Goal: Task Accomplishment & Management: Use online tool/utility

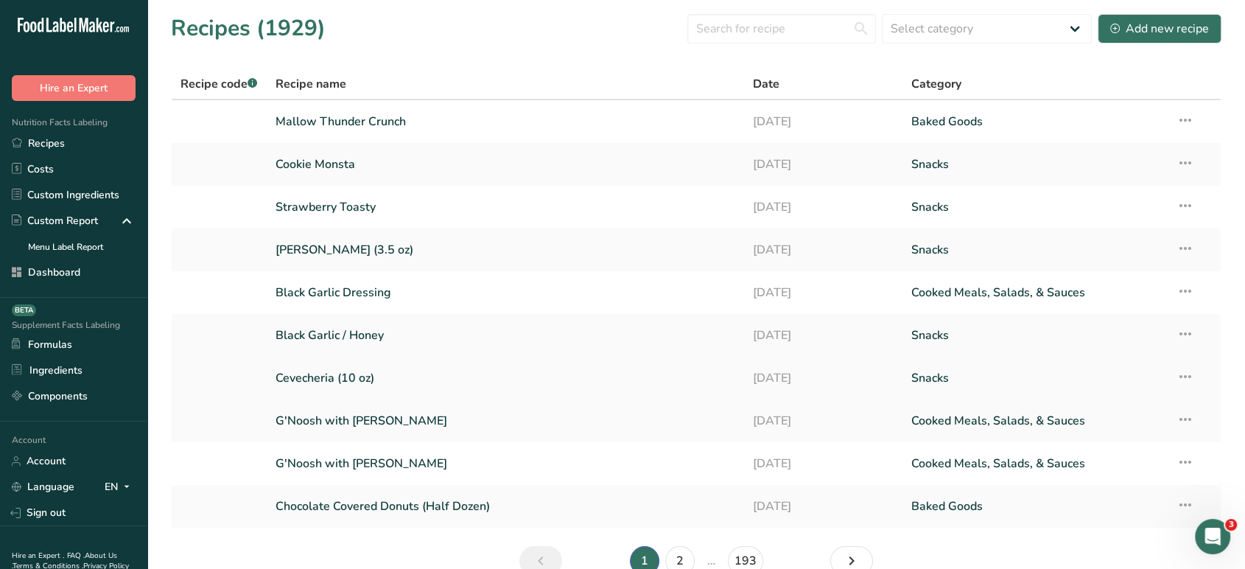
click at [1188, 379] on icon at bounding box center [1185, 376] width 18 height 27
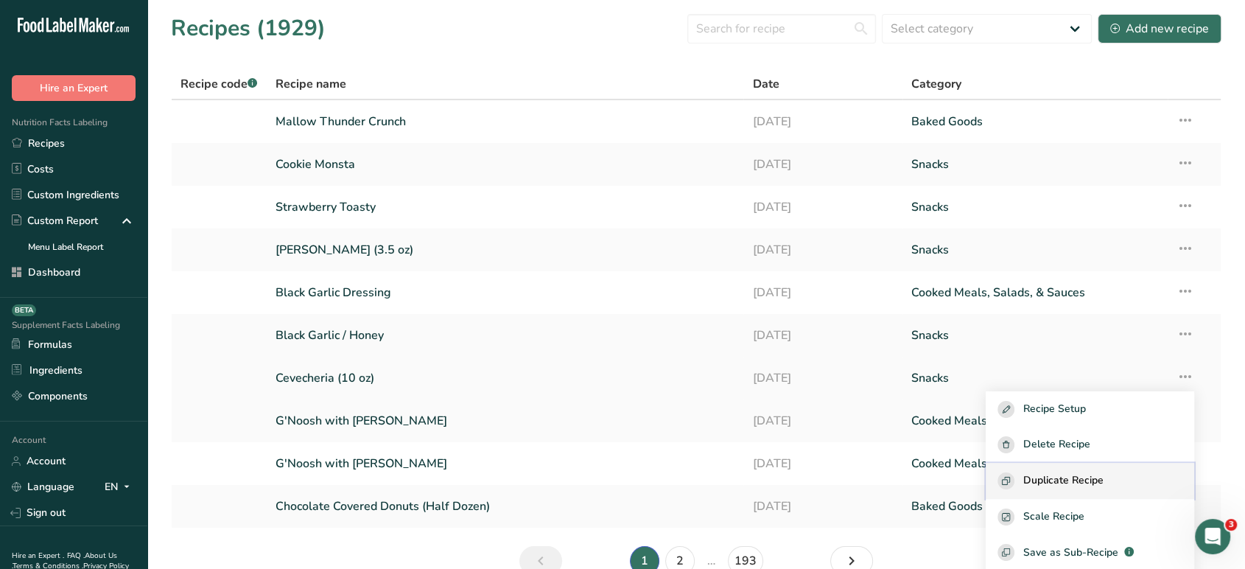
click at [1075, 487] on span "Duplicate Recipe" at bounding box center [1063, 480] width 80 height 17
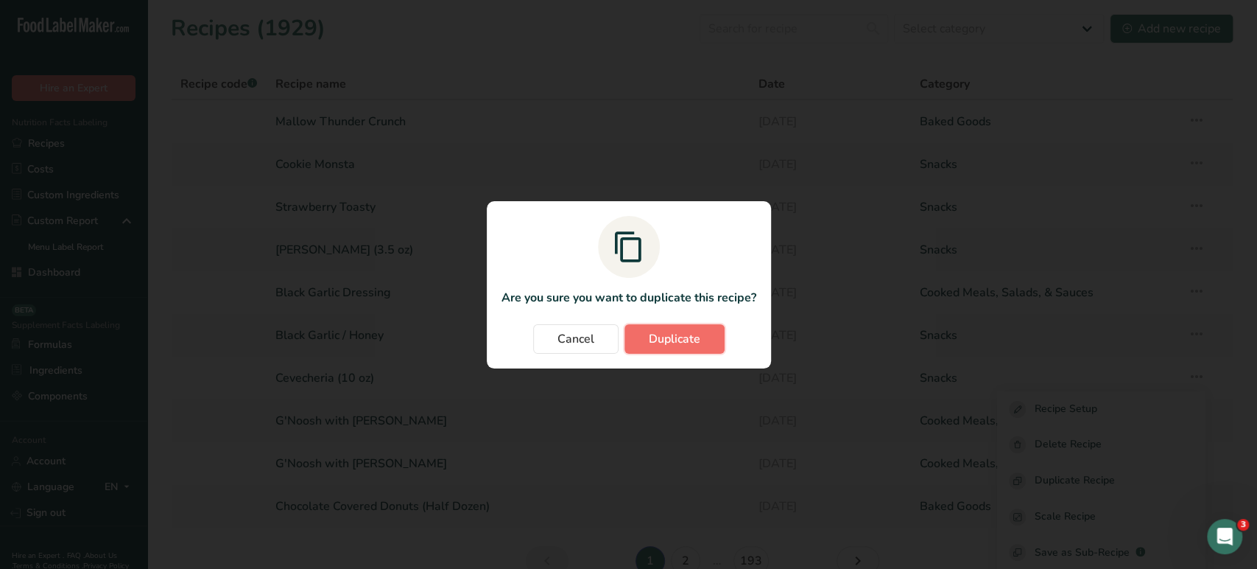
click at [696, 335] on span "Duplicate" at bounding box center [675, 339] width 52 height 18
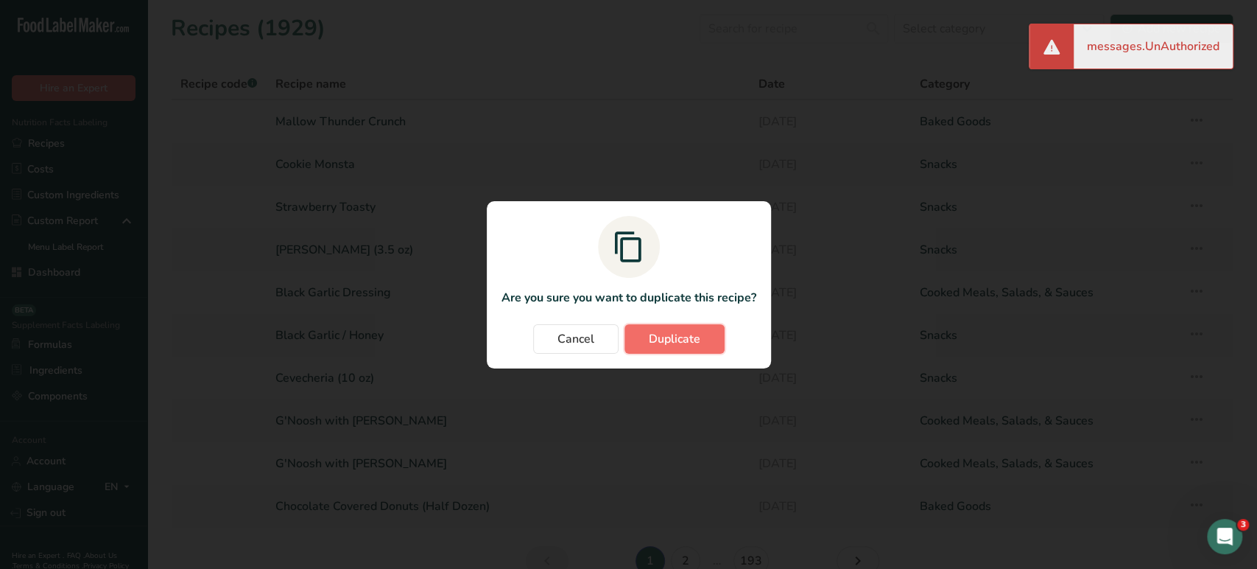
click at [689, 338] on span "Duplicate" at bounding box center [675, 339] width 52 height 18
click at [541, 333] on button "Cancel" at bounding box center [575, 338] width 85 height 29
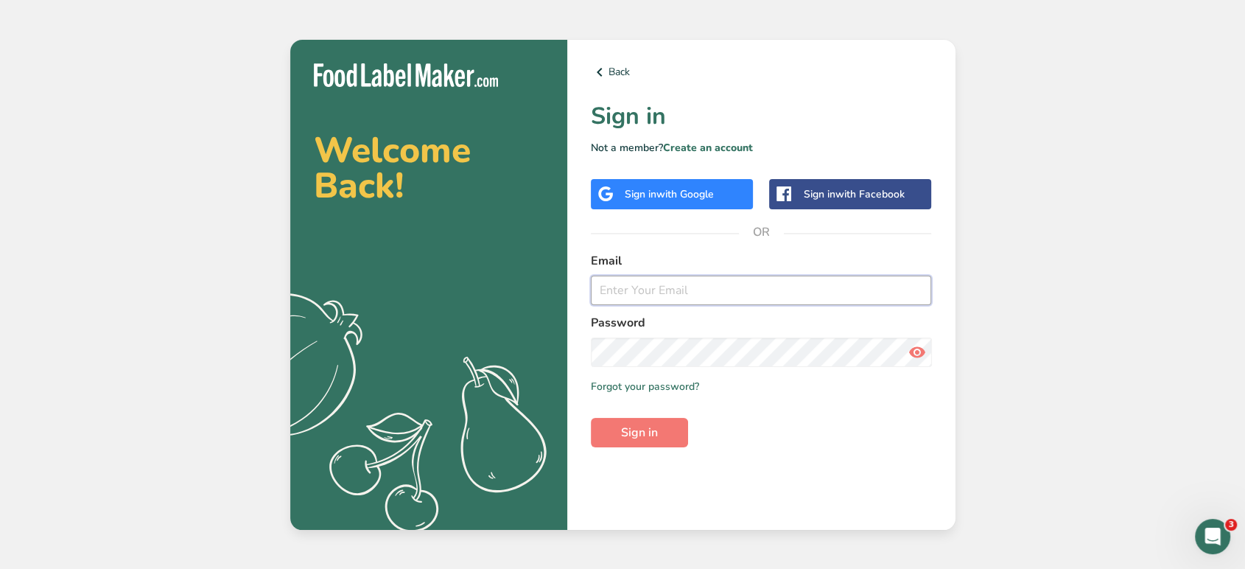
type input "aya@foodlabelmaker.com"
click at [650, 437] on span "Sign in" at bounding box center [639, 432] width 37 height 18
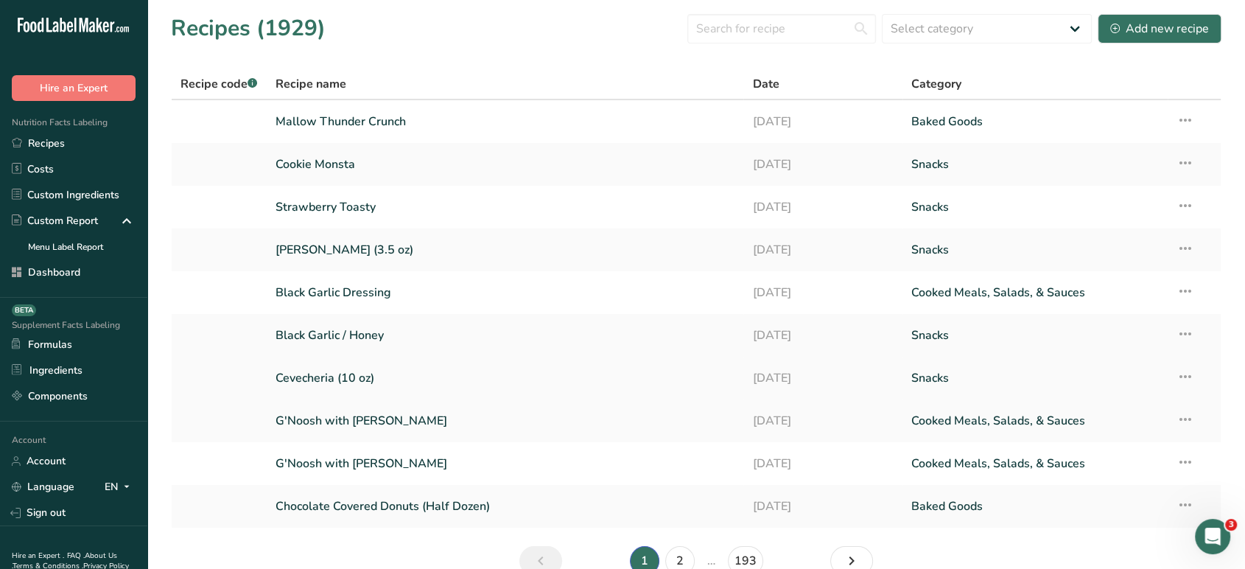
click at [1189, 370] on icon at bounding box center [1185, 376] width 18 height 27
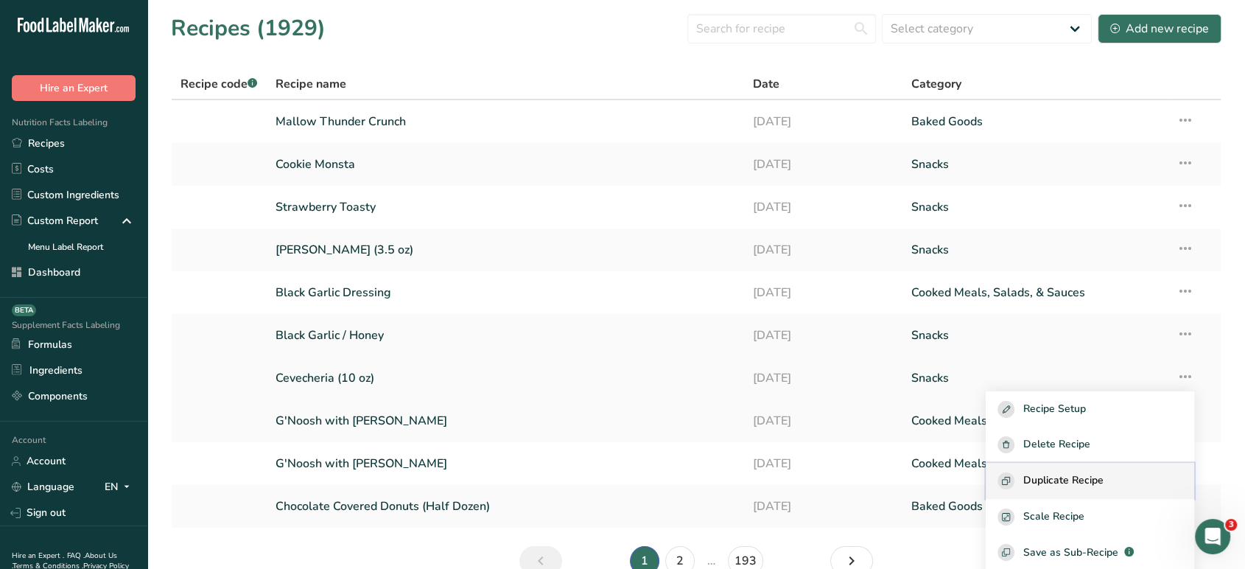
click at [1040, 482] on span "Duplicate Recipe" at bounding box center [1063, 480] width 80 height 17
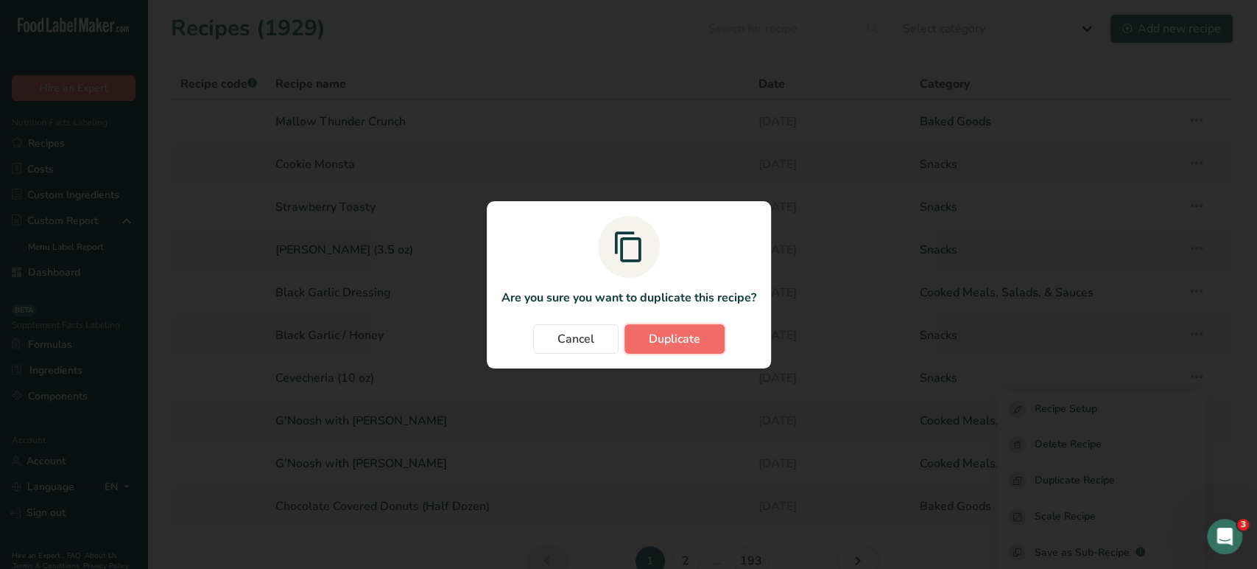
click at [649, 337] on span "Duplicate" at bounding box center [675, 339] width 52 height 18
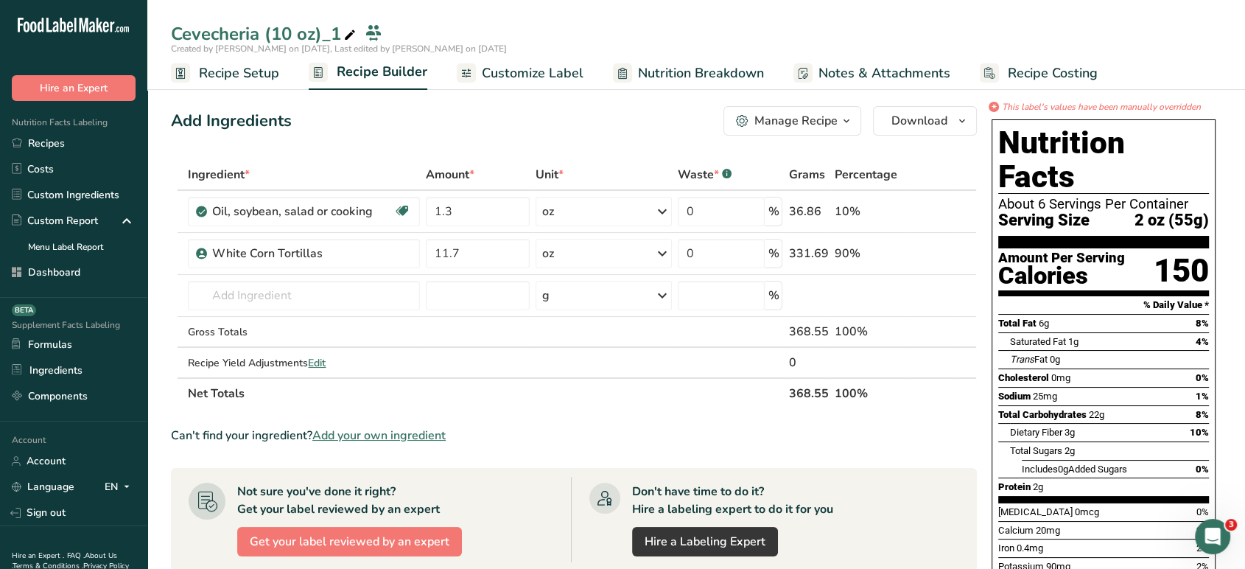
click at [339, 32] on div "Cevecheria (10 oz)_1" at bounding box center [265, 34] width 188 height 27
type input "C"
type input "Papa Blanca 3.5oz"
click at [424, 113] on div "Add Ingredients Manage Recipe Delete Recipe Duplicate Recipe Scale Recipe Save …" at bounding box center [574, 120] width 806 height 29
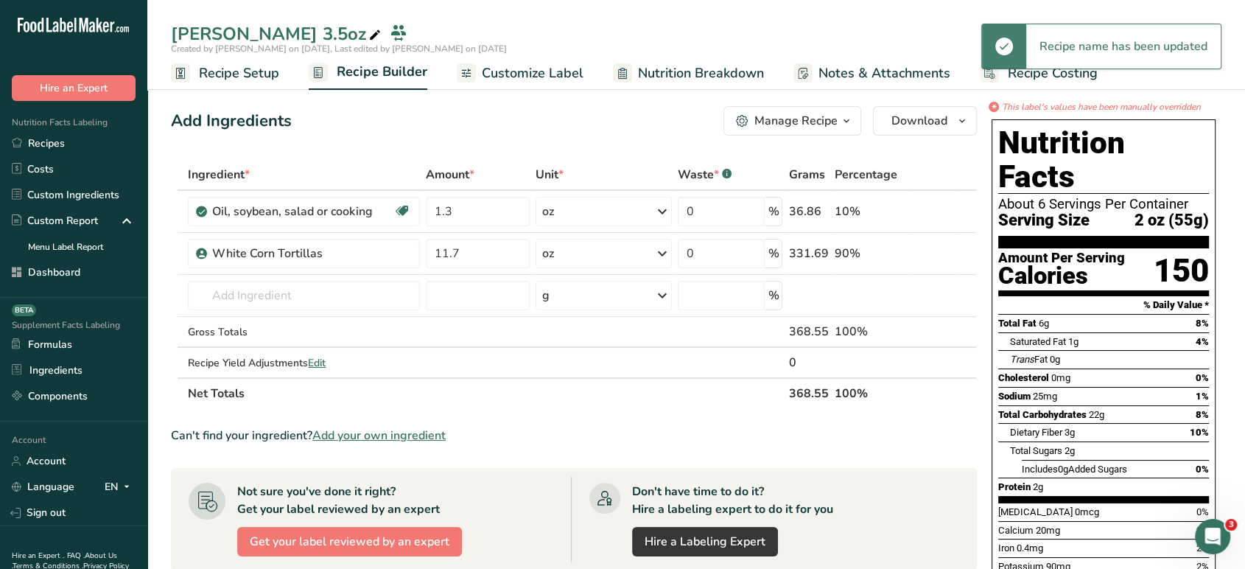
click at [416, 432] on span "Add your own ingredient" at bounding box center [378, 435] width 133 height 18
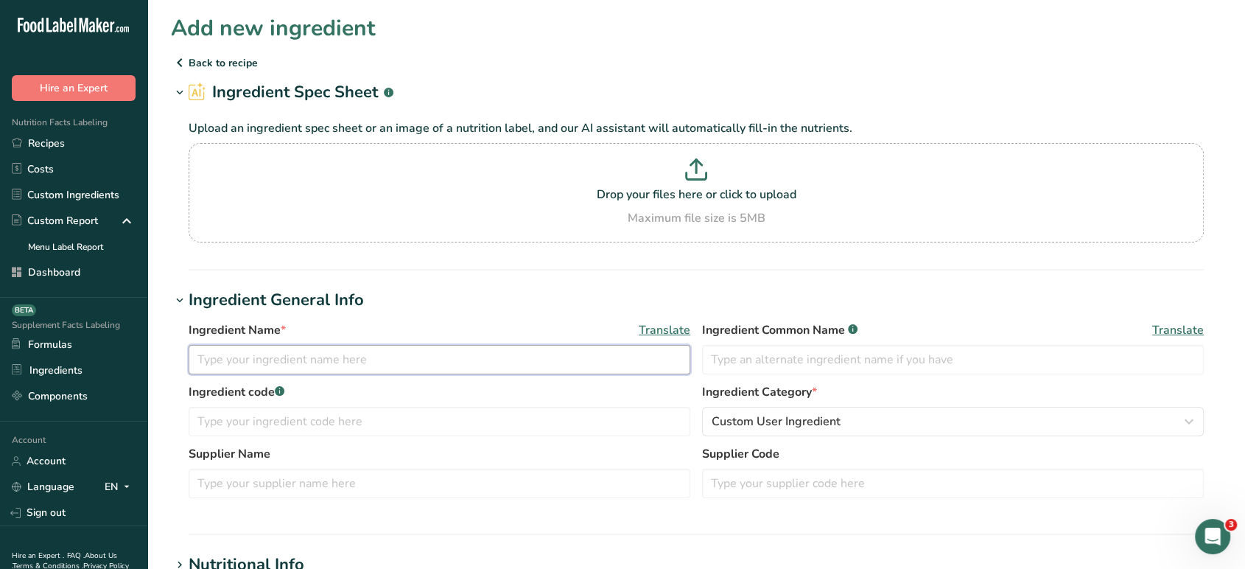
click at [484, 366] on input "text" at bounding box center [440, 359] width 502 height 29
type input "Potato Mini Wheels"
click at [733, 149] on section "Drop your files here or click to upload Maximum file size is 5MB" at bounding box center [695, 193] width 1007 height 92
click at [733, 149] on input "Drop your files here or click to upload Maximum file size is 5MB" at bounding box center [696, 192] width 1015 height 99
type input "C:\fakepath\Papa Blanca - aya@foodlabelmaker.com - Food Label Maker Mail - Goog…"
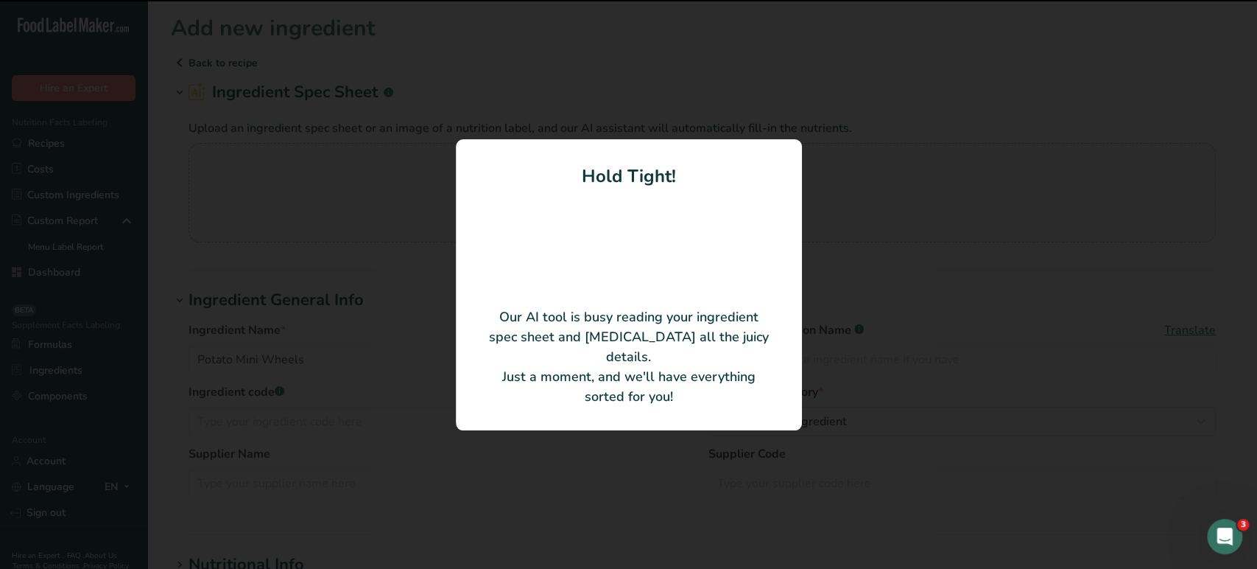
type input "Potato Mini Wheel"
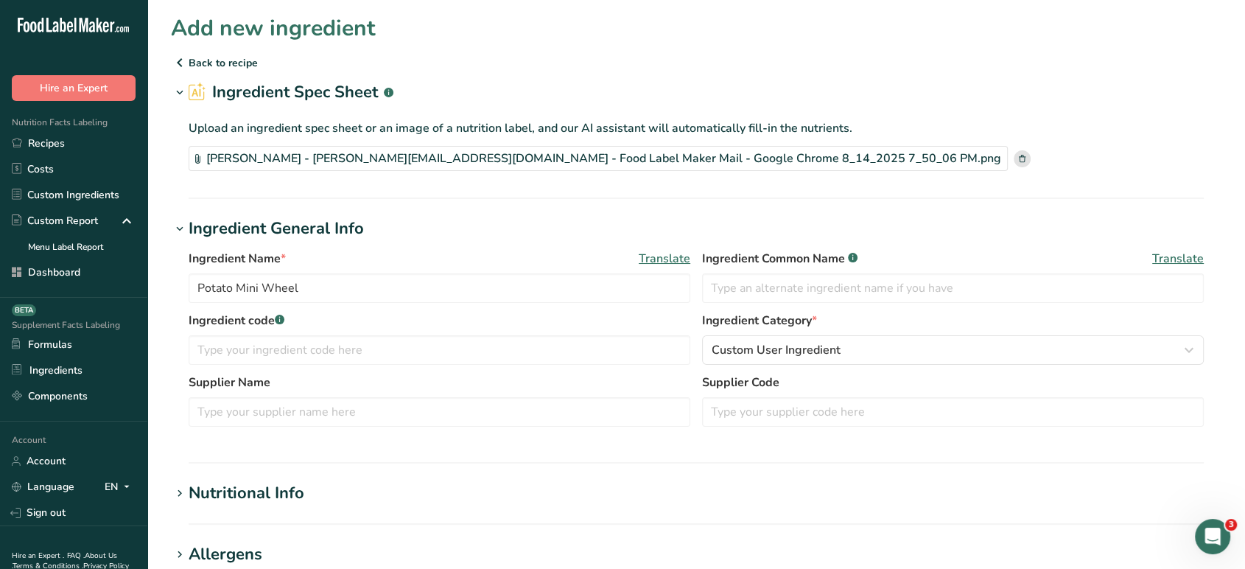
scroll to position [170, 0]
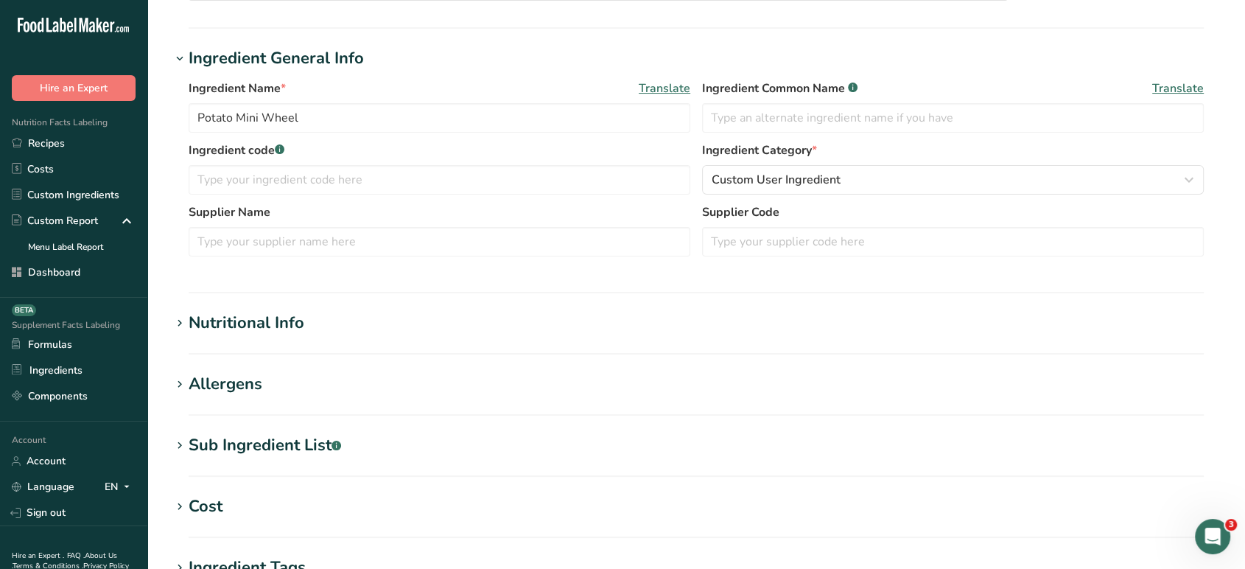
click at [230, 328] on div "Nutritional Info" at bounding box center [247, 323] width 116 height 24
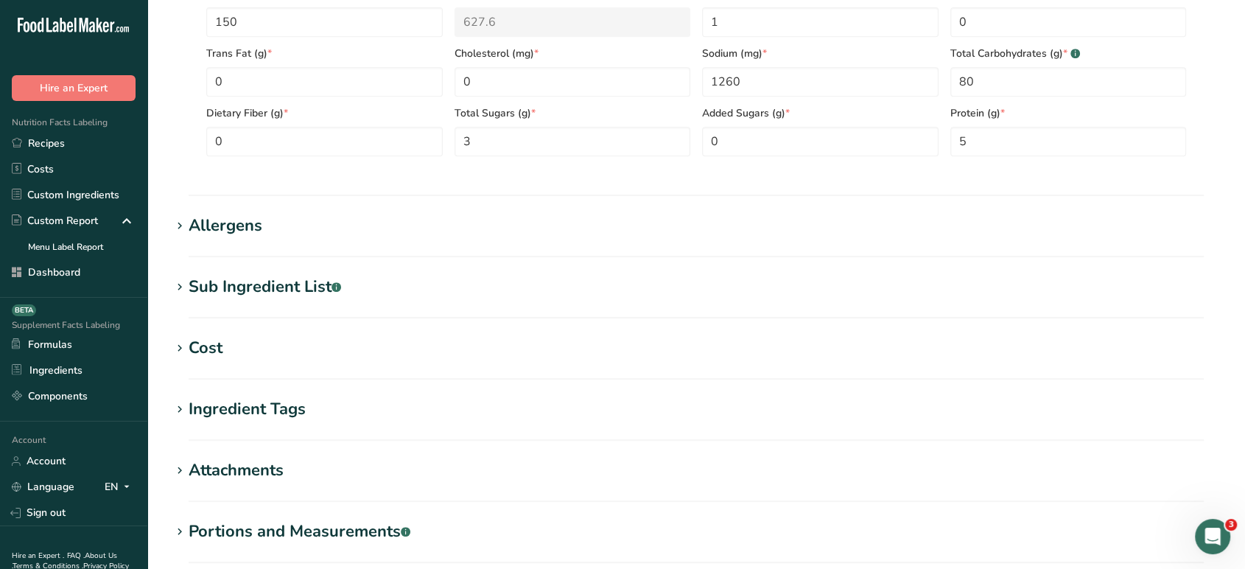
scroll to position [672, 0]
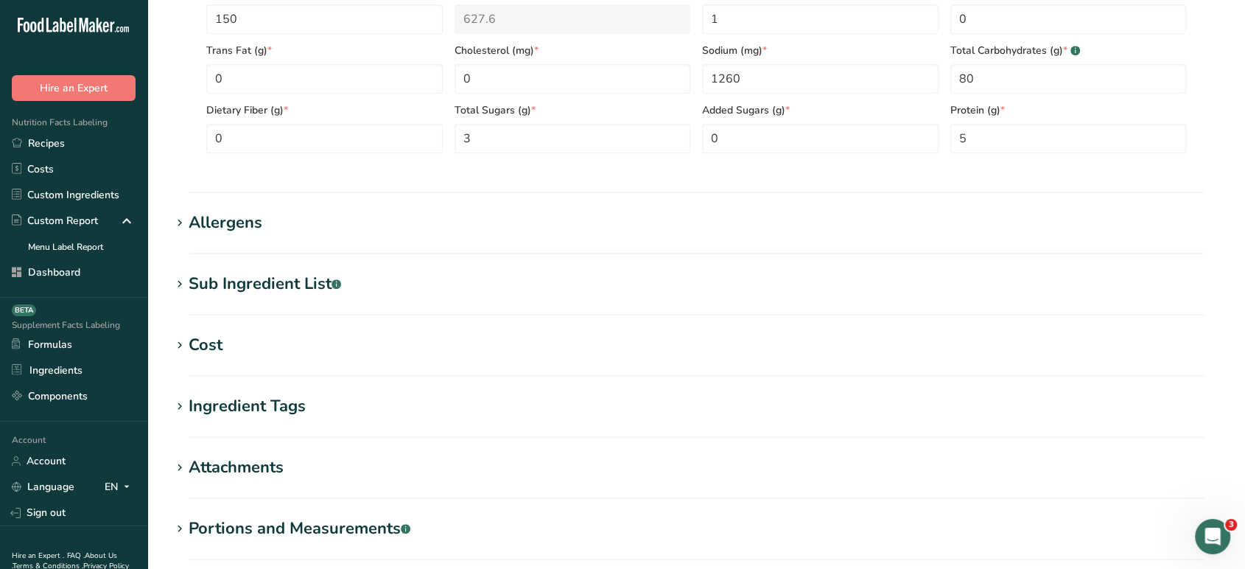
click at [215, 211] on div "Allergens" at bounding box center [226, 223] width 74 height 24
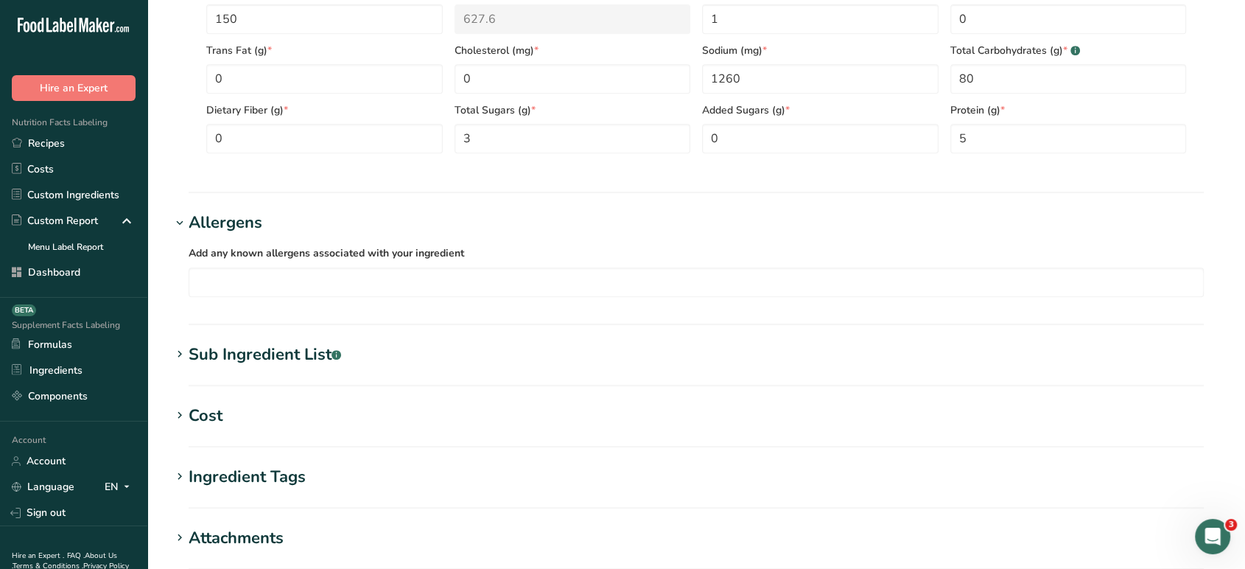
click at [261, 346] on div "Sub Ingredient List .a-a{fill:#347362;}.b-a{fill:#fff;}" at bounding box center [265, 354] width 152 height 24
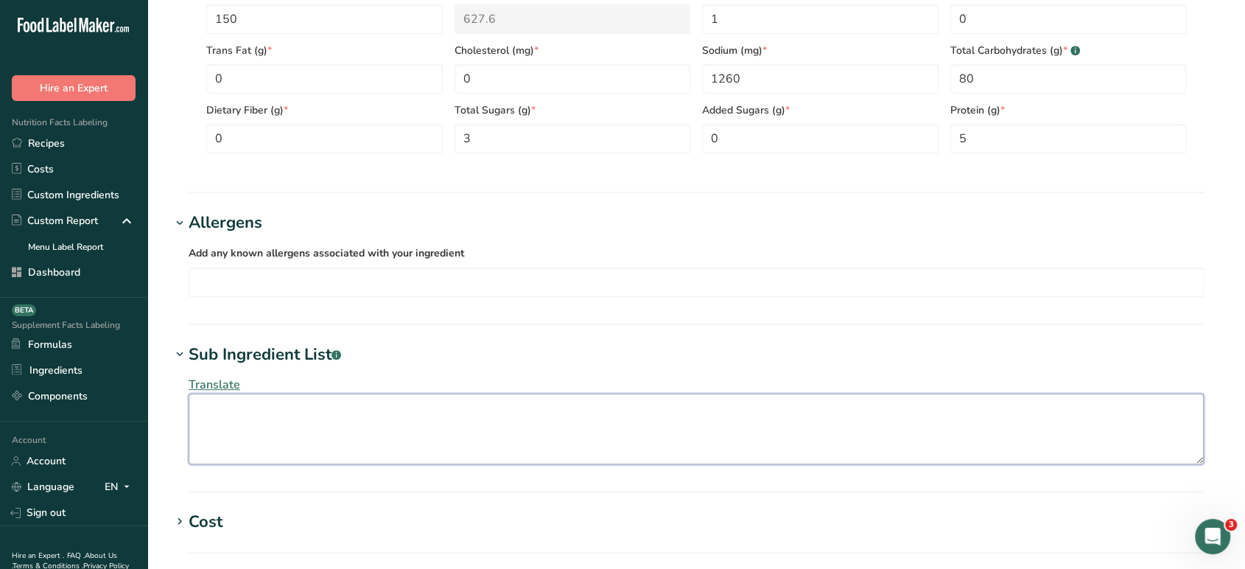
click at [266, 404] on textarea at bounding box center [696, 428] width 1015 height 71
type textarea "Wheat Flour, Corn Starch, Potato Flour, Iodized Salt, Baking Powder."
click at [372, 274] on input "text" at bounding box center [695, 281] width 1013 height 23
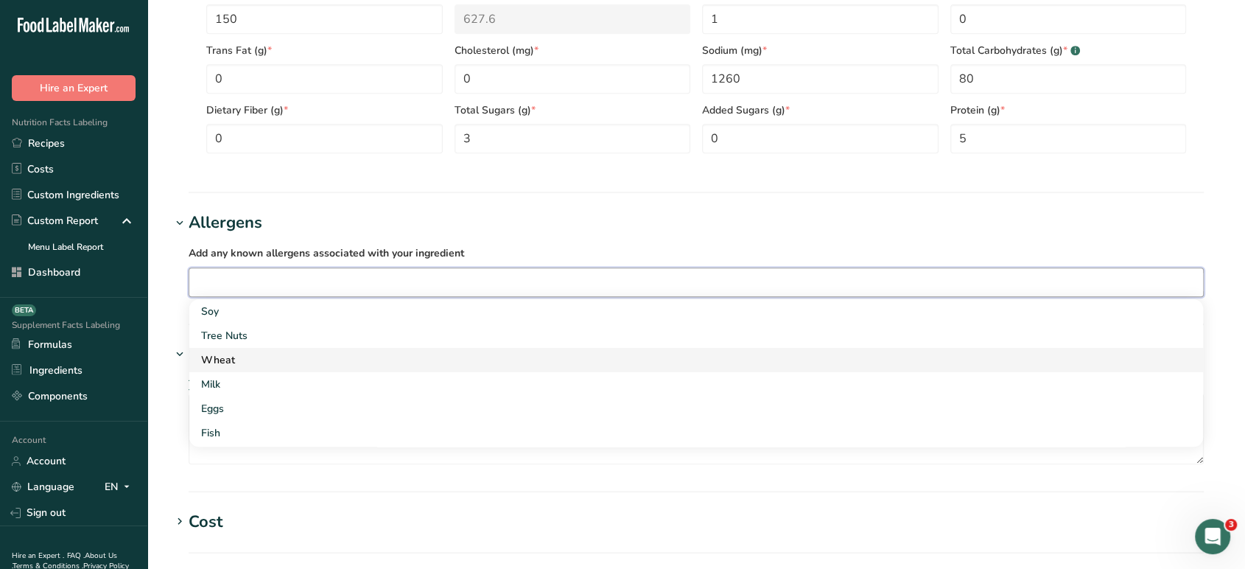
click at [376, 354] on div "Wheat" at bounding box center [684, 359] width 966 height 15
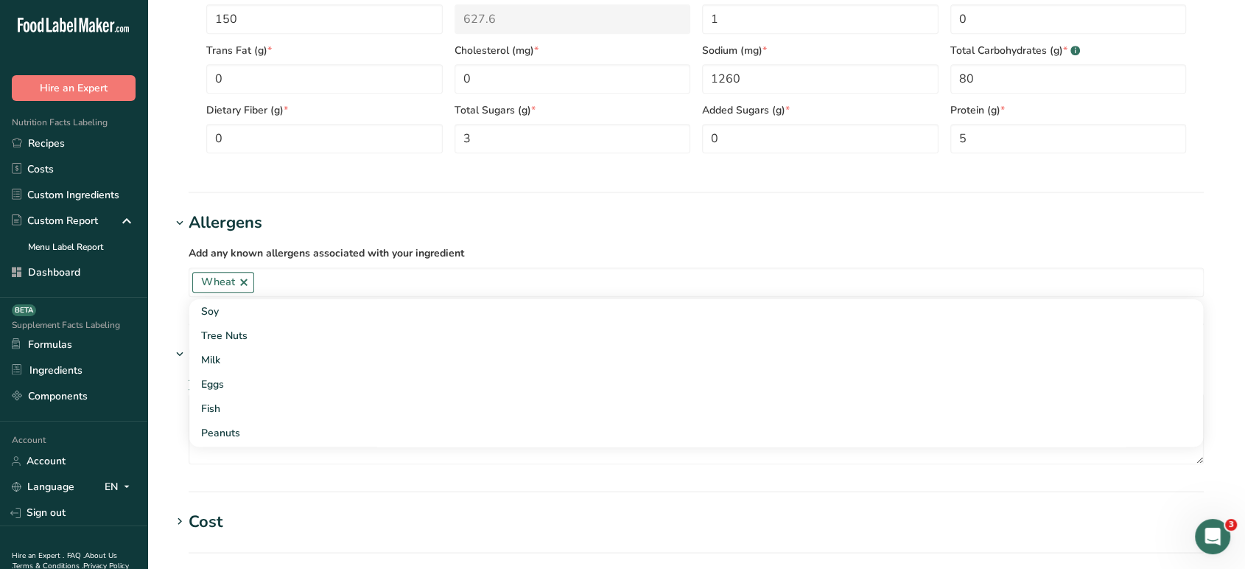
click at [674, 225] on h1 "Allergens" at bounding box center [696, 223] width 1050 height 24
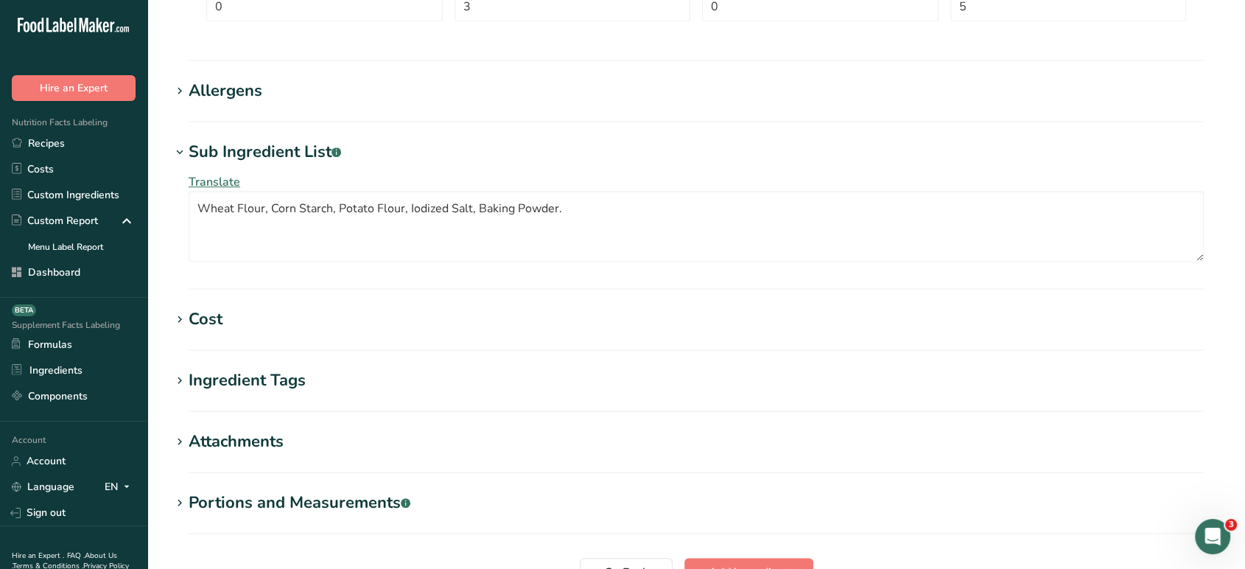
scroll to position [947, 0]
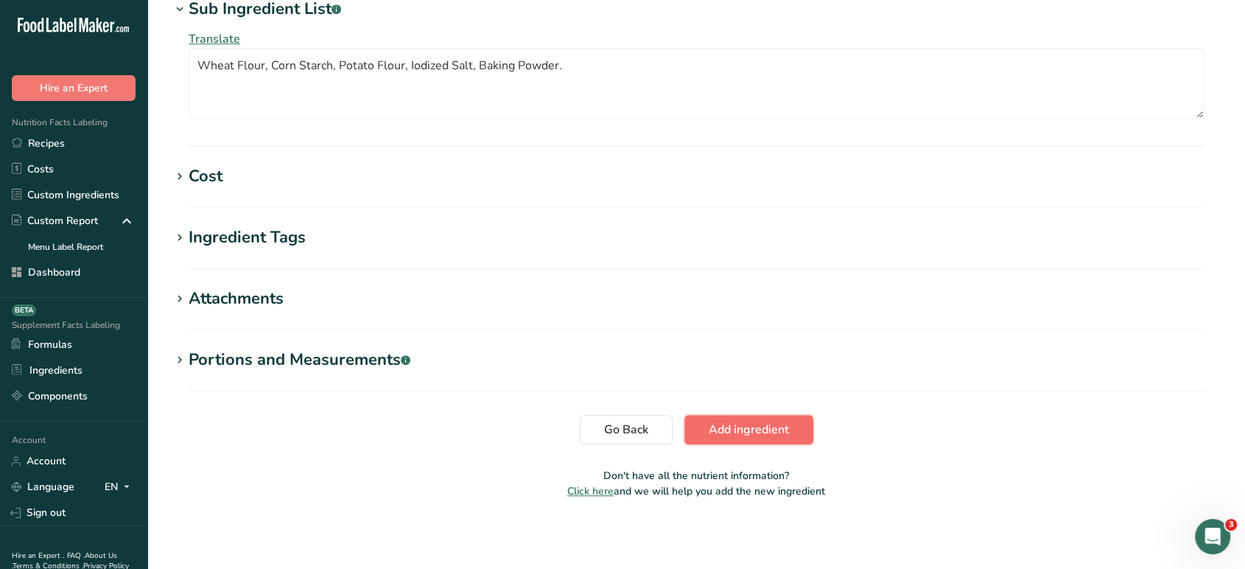
click at [790, 423] on button "Add ingredient" at bounding box center [748, 429] width 129 height 29
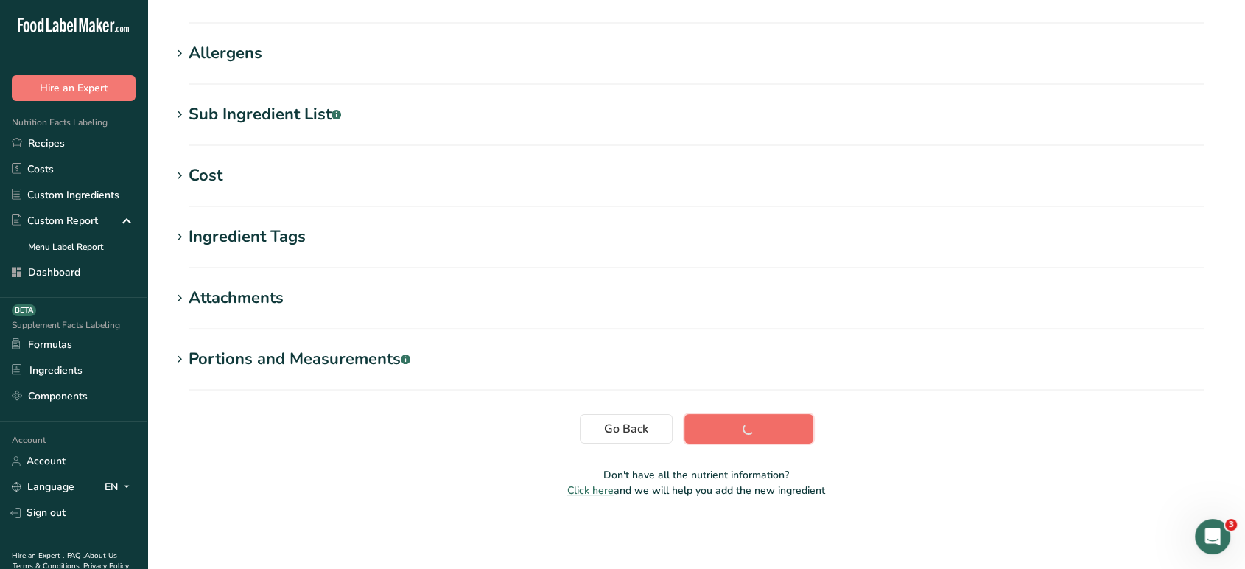
scroll to position [222, 0]
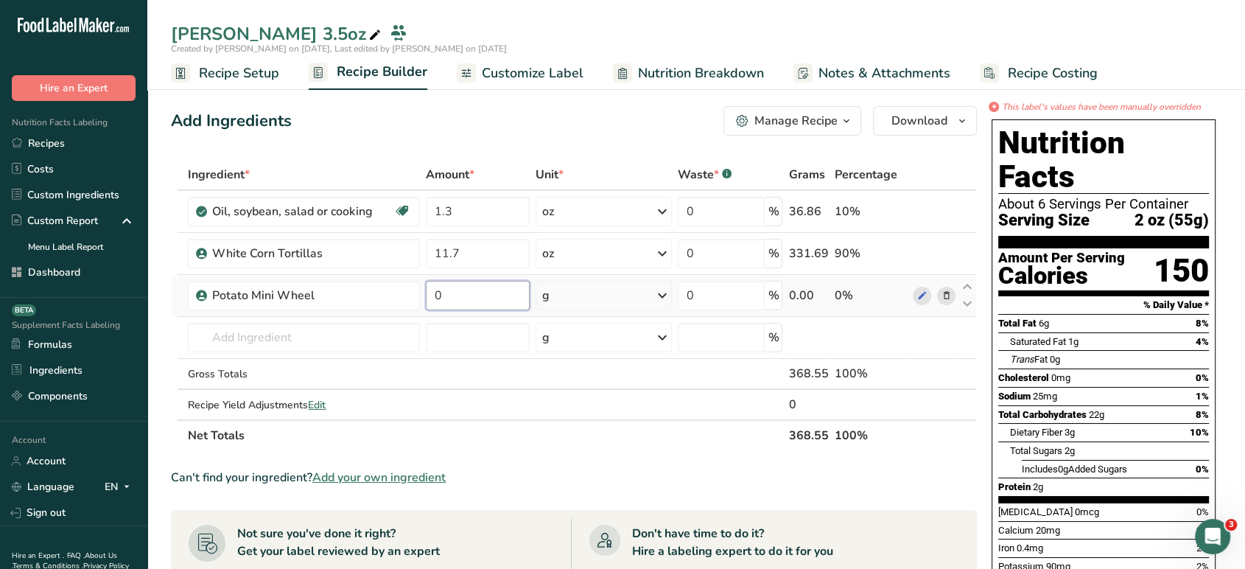
click at [484, 295] on input "0" at bounding box center [478, 295] width 104 height 29
type input "11.7"
click at [577, 289] on div "Ingredient * Amount * Unit * Waste * .a-a{fill:#347362;}.b-a{fill:#fff;} Grams …" at bounding box center [574, 305] width 806 height 292
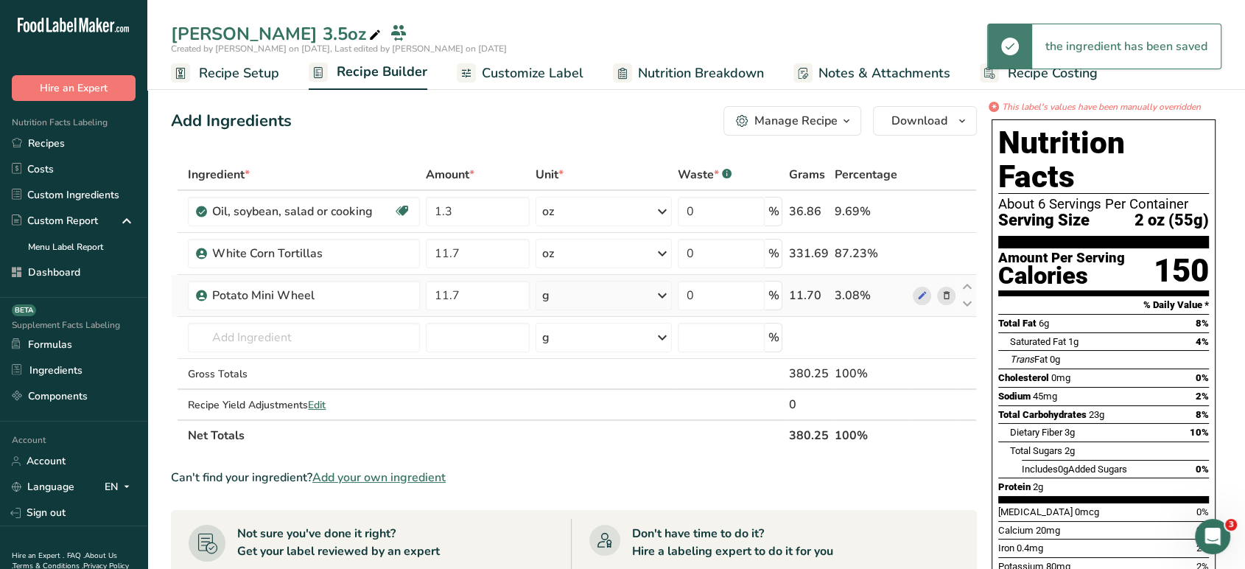
click at [577, 289] on div "g" at bounding box center [603, 295] width 136 height 29
click at [580, 411] on div "See more" at bounding box center [606, 411] width 124 height 15
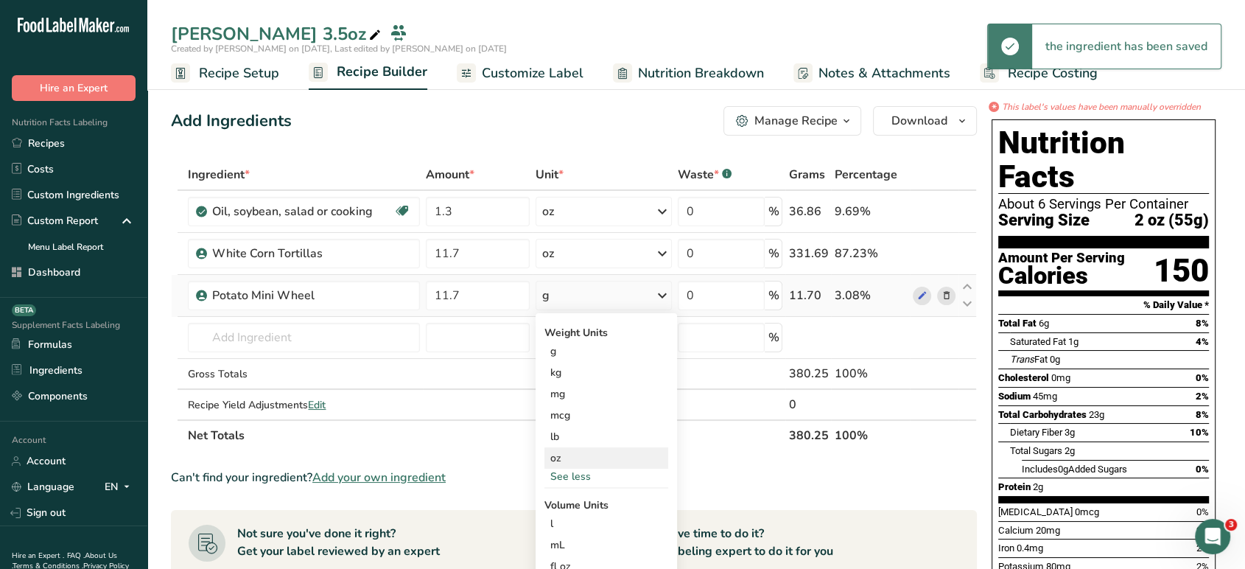
click at [585, 450] on div "oz" at bounding box center [606, 457] width 124 height 21
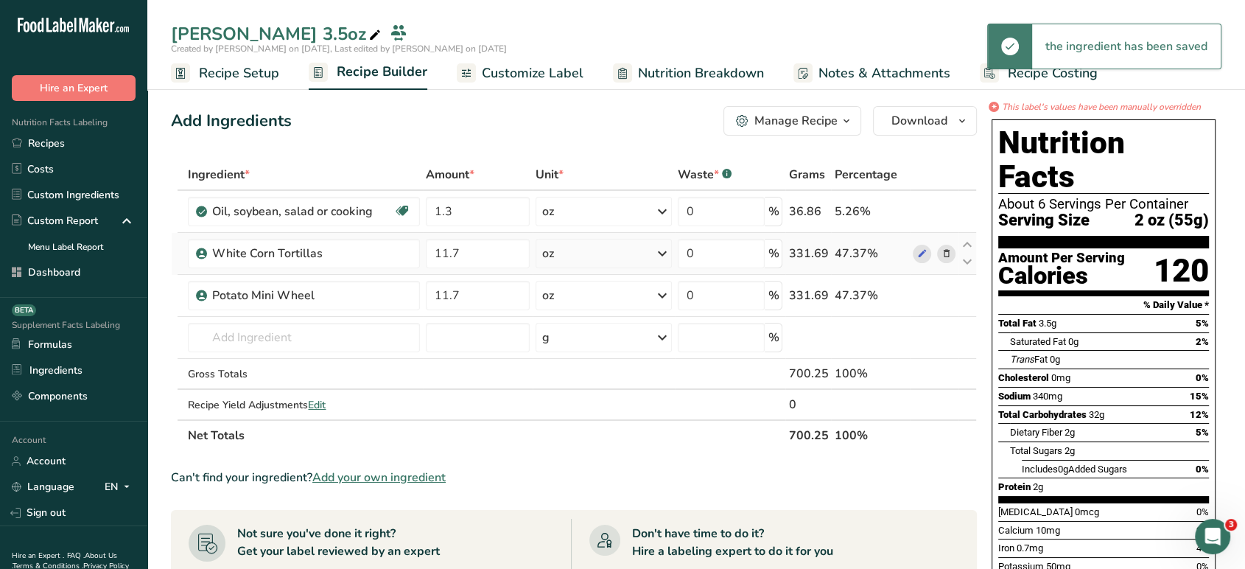
click at [944, 251] on icon at bounding box center [945, 253] width 10 height 15
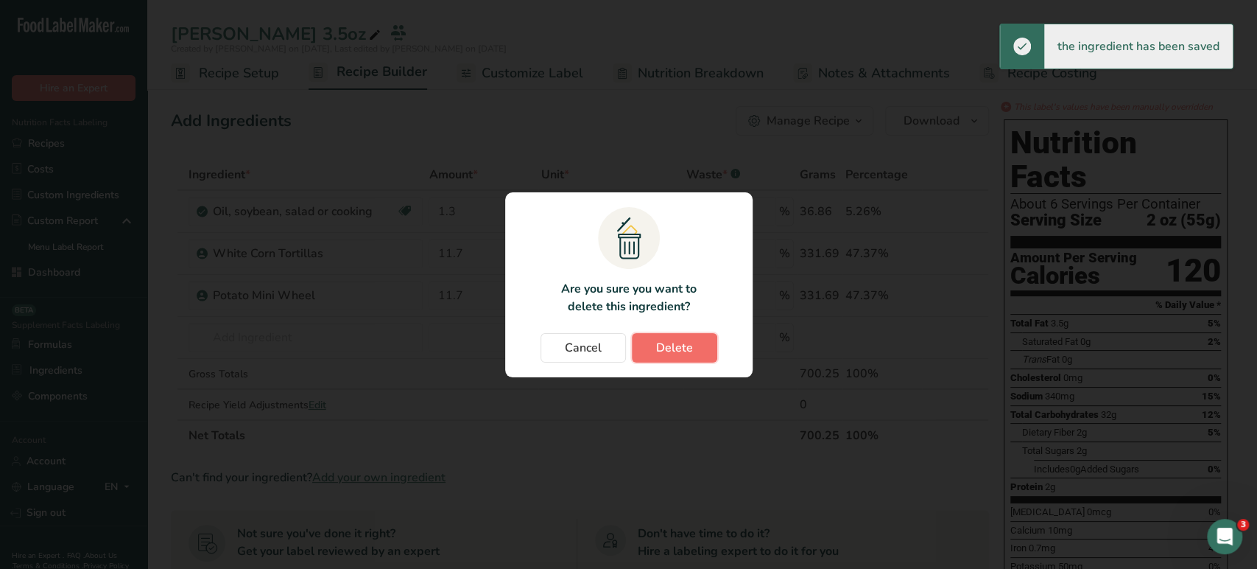
click at [661, 356] on span "Delete" at bounding box center [674, 348] width 37 height 18
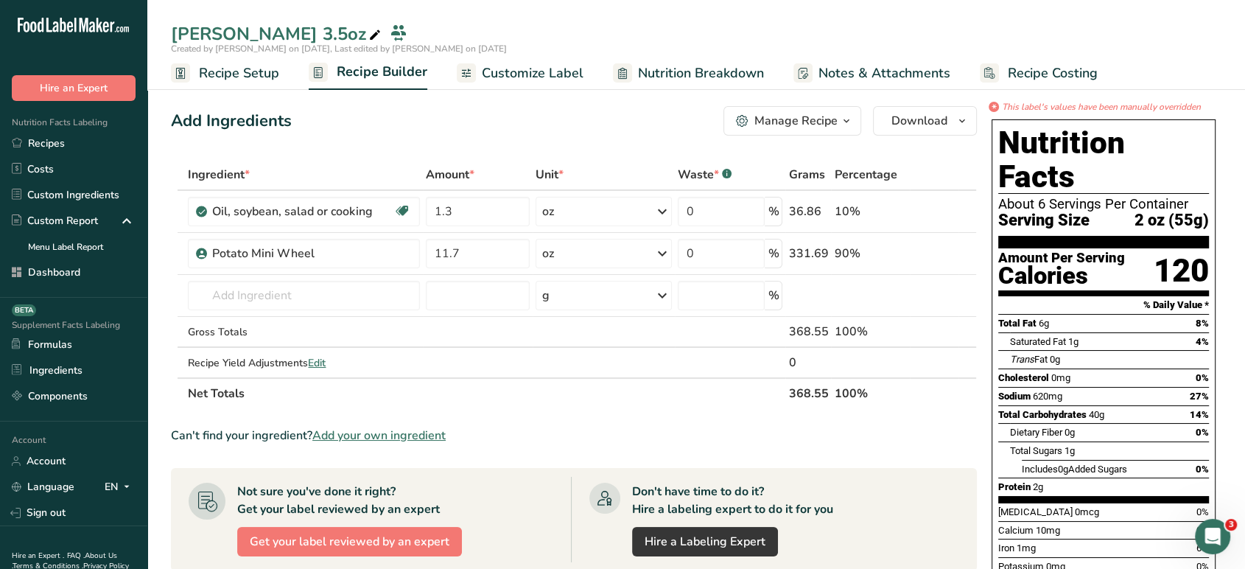
click at [560, 68] on span "Customize Label" at bounding box center [533, 73] width 102 height 20
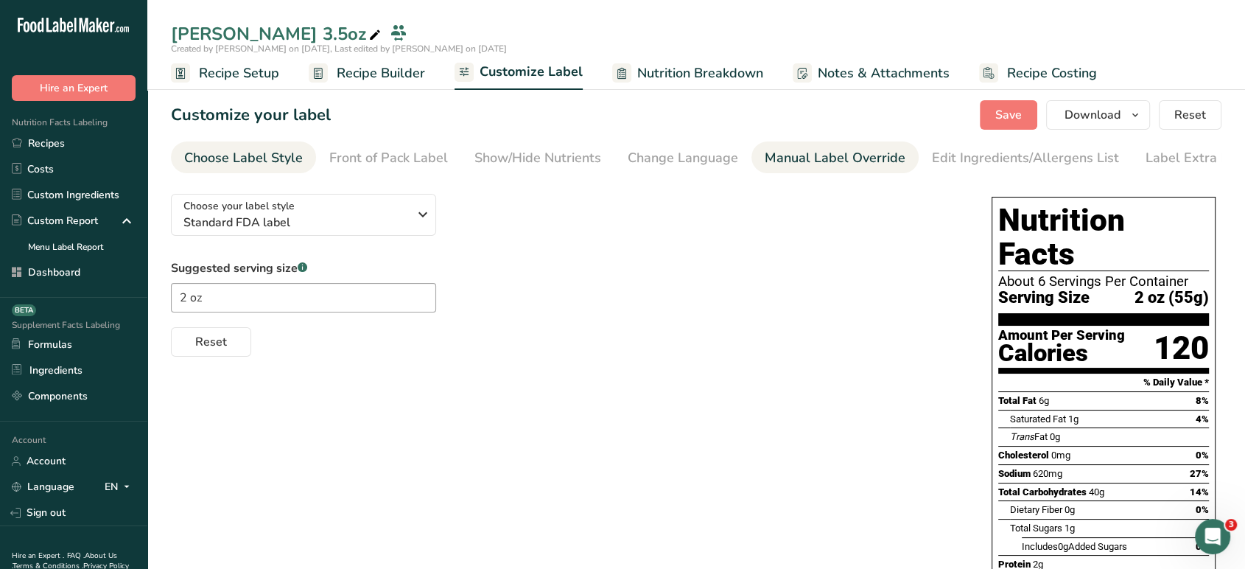
click at [855, 163] on div "Manual Label Override" at bounding box center [834, 158] width 141 height 20
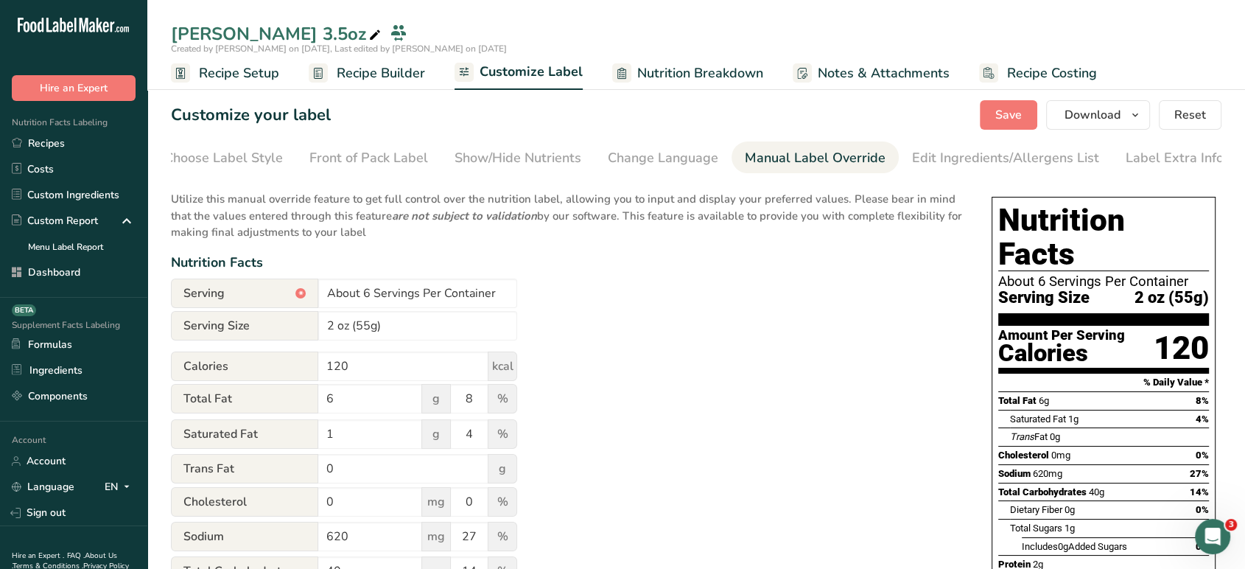
click at [855, 163] on div "Manual Label Override" at bounding box center [815, 158] width 141 height 20
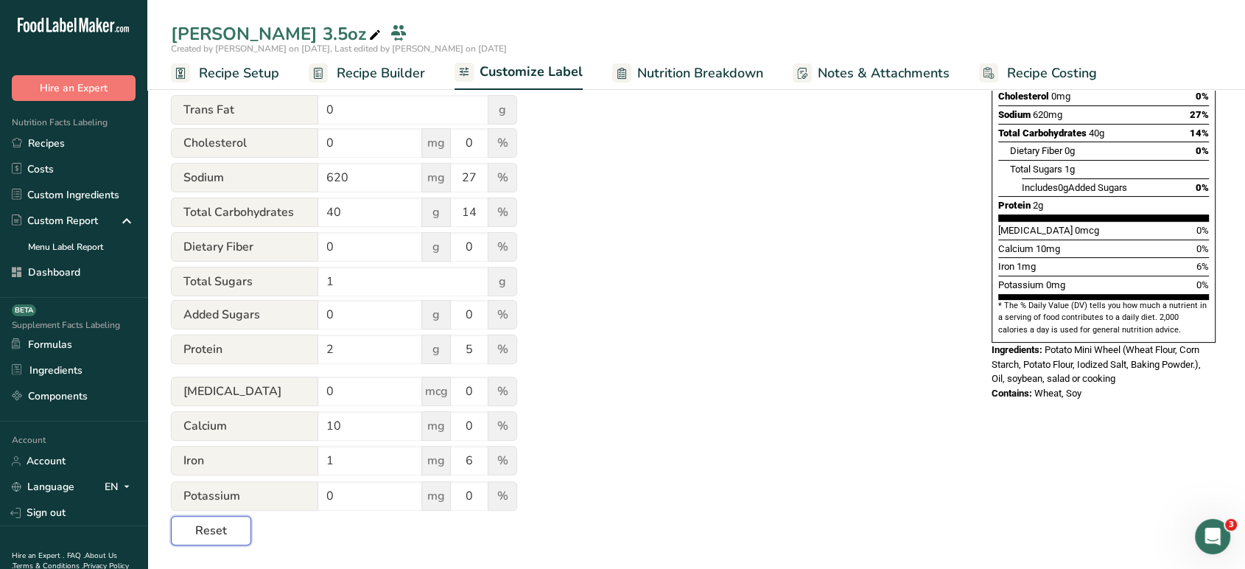
click at [177, 538] on button "Reset" at bounding box center [211, 530] width 80 height 29
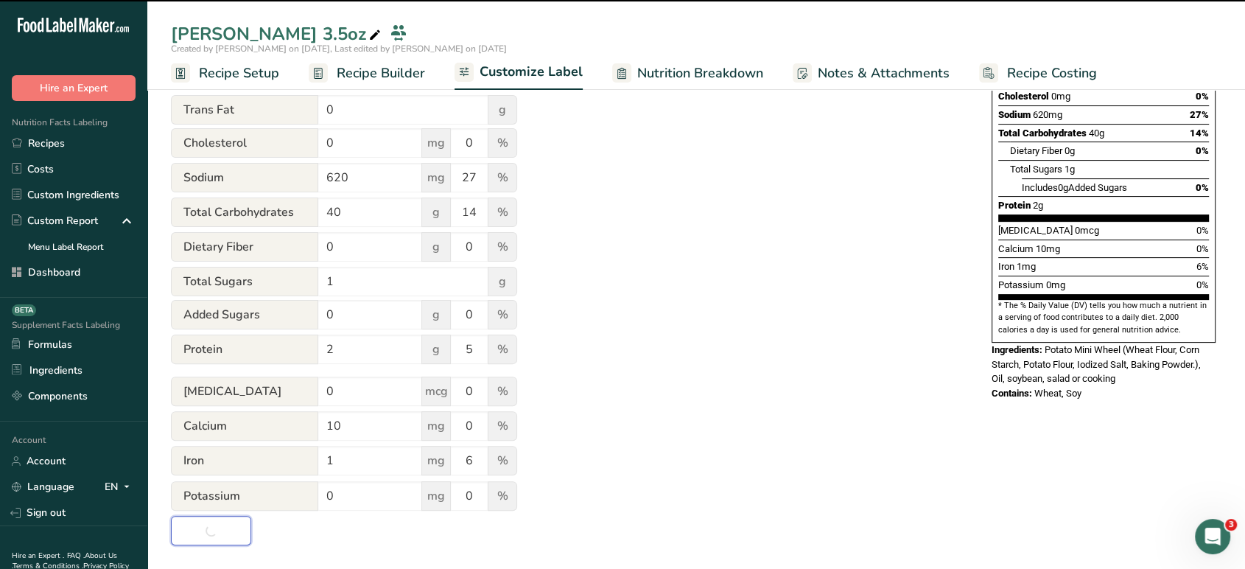
scroll to position [0, 0]
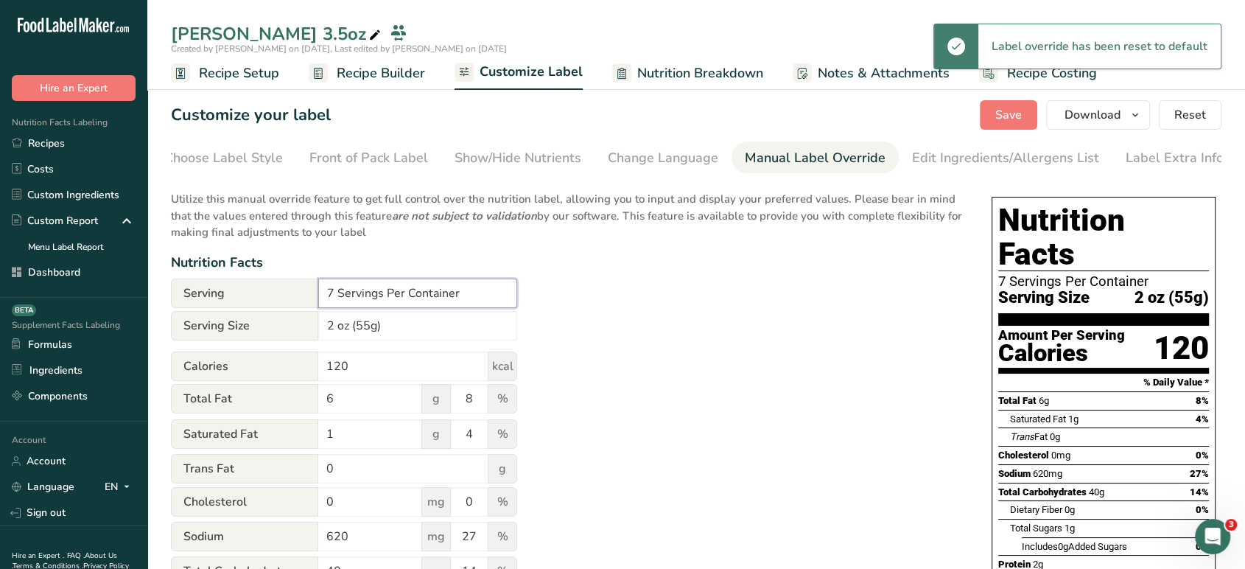
drag, startPoint x: 332, startPoint y: 295, endPoint x: 312, endPoint y: 295, distance: 19.9
click at [312, 295] on div "Serving 7 Servings Per Container" at bounding box center [344, 292] width 346 height 29
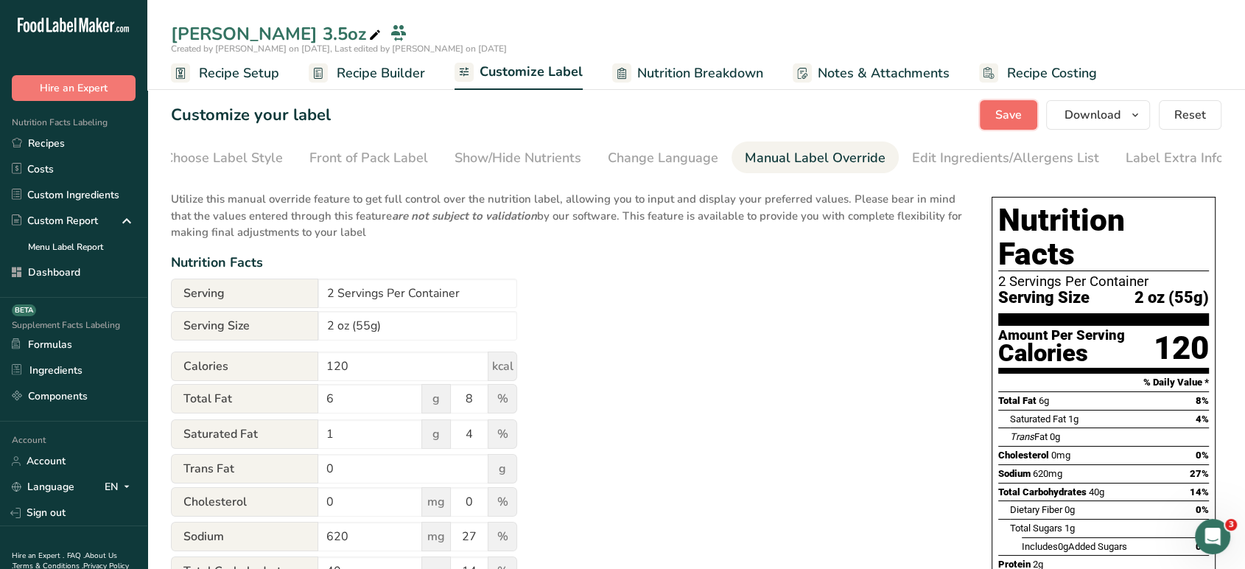
click at [1007, 119] on span "Save" at bounding box center [1008, 115] width 27 height 18
click at [328, 301] on input "2 Servings Per Container" at bounding box center [417, 292] width 199 height 29
type input "About 2 Servings Per Container"
click at [1018, 110] on span "Save" at bounding box center [1008, 115] width 27 height 18
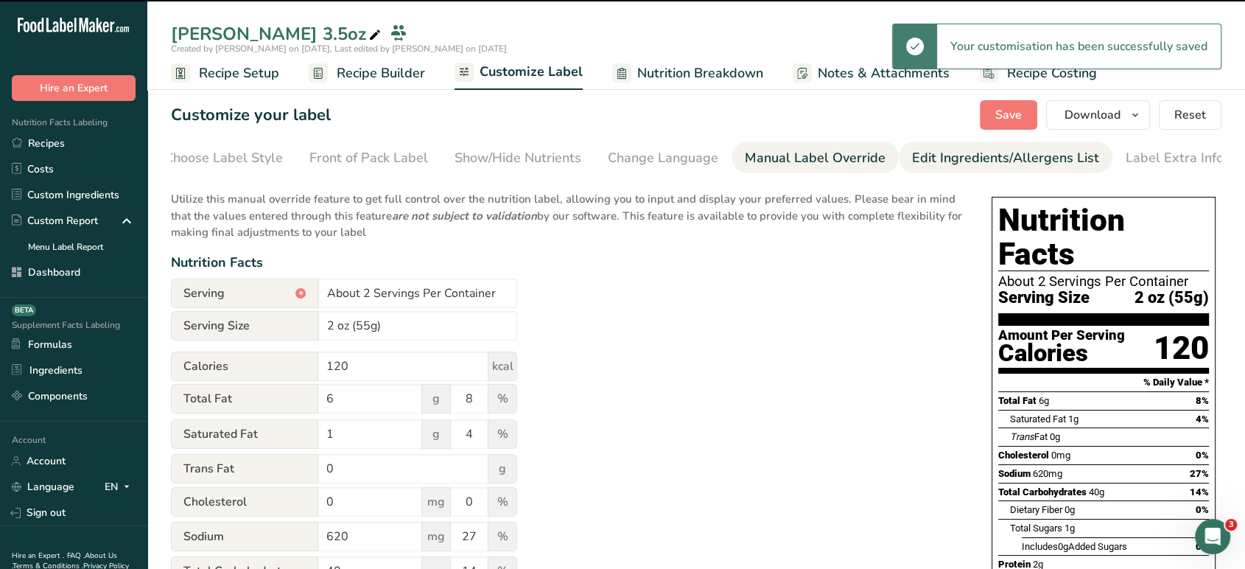
click at [1030, 168] on link "Edit Ingredients/Allergens List" at bounding box center [1005, 157] width 187 height 33
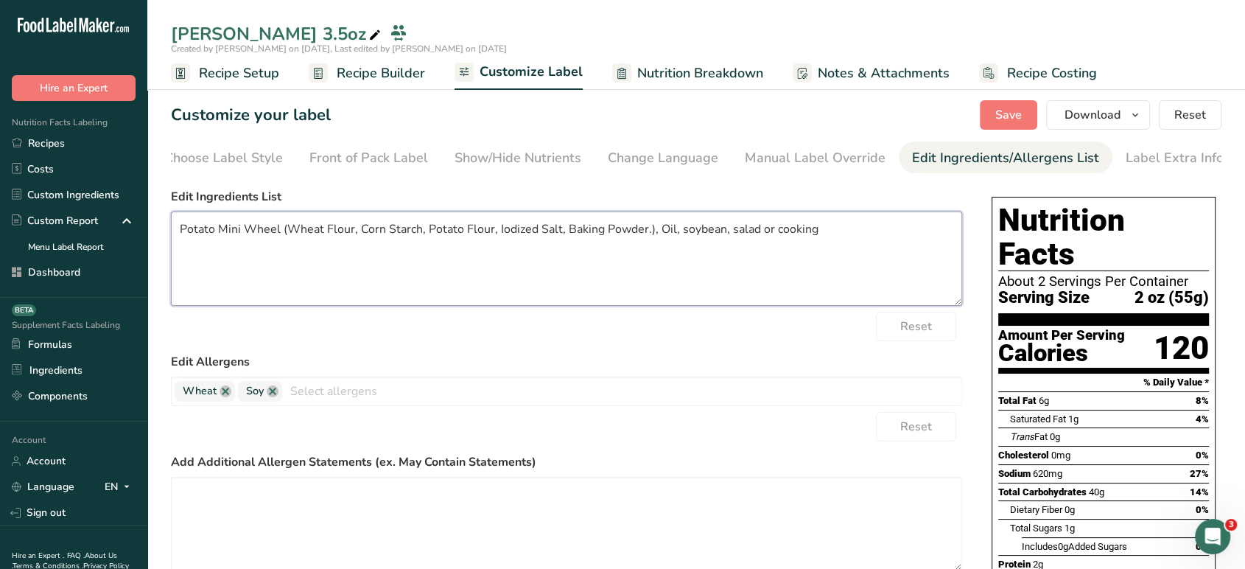
drag, startPoint x: 851, startPoint y: 242, endPoint x: 658, endPoint y: 238, distance: 193.0
click at [658, 238] on textarea "Potato Mini Wheel (Wheat Flour, Corn Starch, Potato Flour, Iodized Salt, Baking…" at bounding box center [566, 258] width 791 height 94
type textarea "Potato Mini Wheel (Wheat Flour, Corn Starch, Potato Flour, Iodized Salt, Baking…"
click at [1025, 124] on button "Save" at bounding box center [1008, 114] width 57 height 29
click at [965, 113] on div "Customize your label Save Download Choose what to show on your downloaded label…" at bounding box center [696, 114] width 1050 height 29
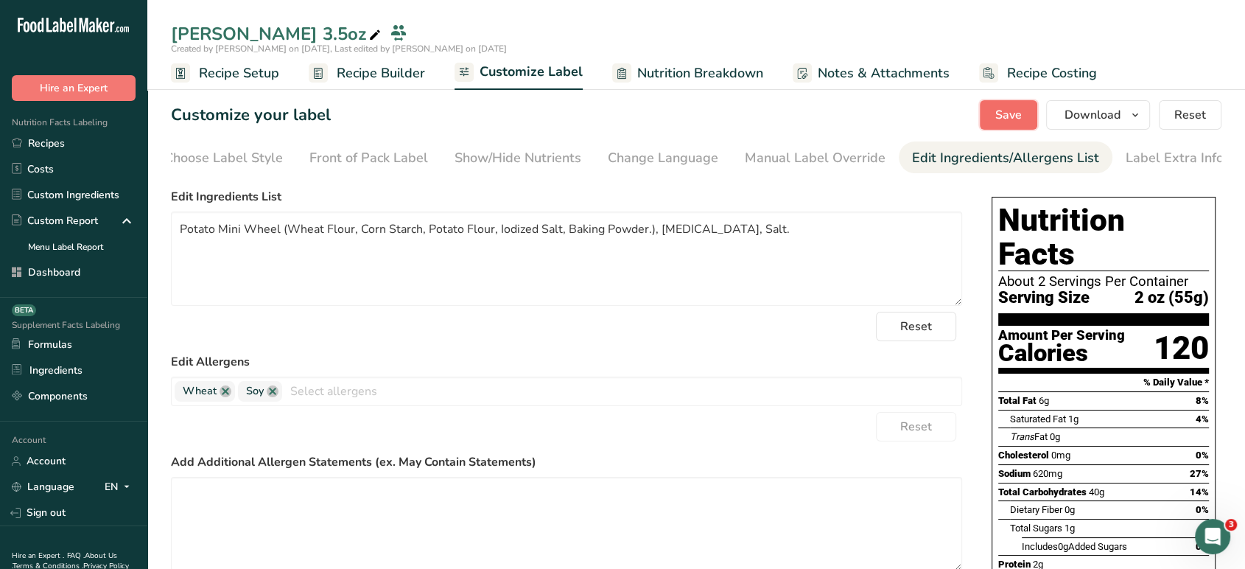
click at [1006, 115] on span "Save" at bounding box center [1008, 115] width 27 height 18
click at [1105, 125] on button "Download" at bounding box center [1098, 114] width 104 height 29
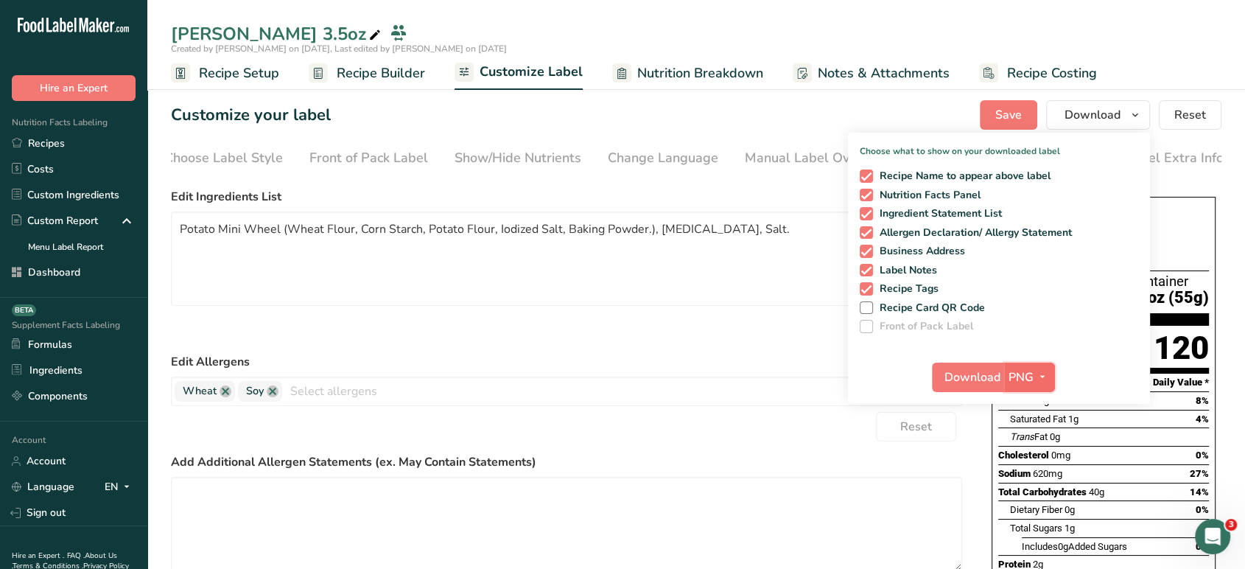
click at [1044, 382] on icon "button" at bounding box center [1042, 376] width 12 height 18
click at [868, 278] on div "Recipe Name to appear above label Nutrition Facts Panel Ingredient Statement Li…" at bounding box center [999, 247] width 302 height 169
click at [868, 287] on span at bounding box center [865, 288] width 13 height 13
click at [868, 287] on input "Recipe Tags" at bounding box center [864, 289] width 10 height 10
checkbox input "false"
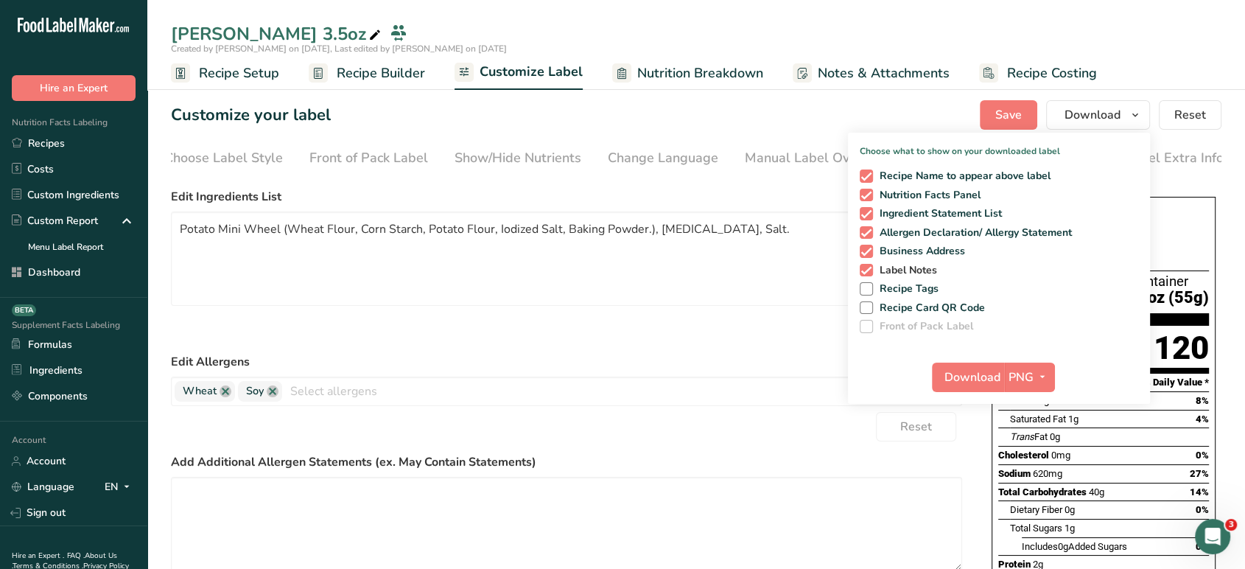
click at [868, 270] on span at bounding box center [865, 270] width 13 height 13
click at [868, 270] on input "Label Notes" at bounding box center [864, 270] width 10 height 10
checkbox input "false"
click at [1032, 376] on span "PNG" at bounding box center [1020, 377] width 25 height 18
click at [1024, 476] on link "PDF" at bounding box center [1030, 480] width 47 height 24
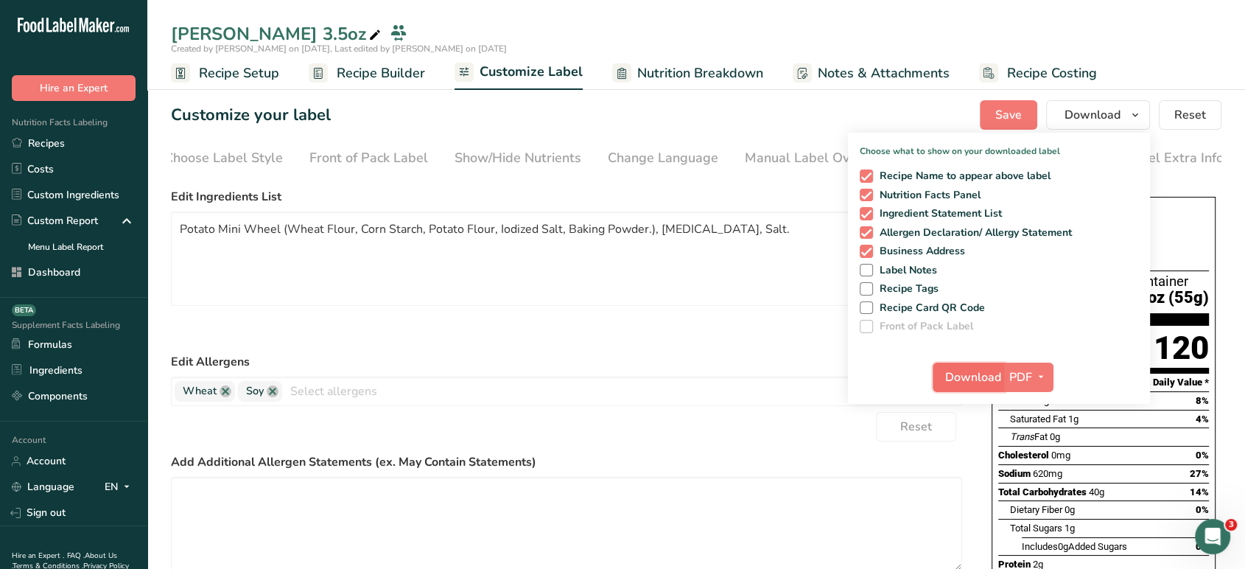
click at [967, 376] on span "Download" at bounding box center [973, 377] width 56 height 18
click at [109, 144] on link "Recipes" at bounding box center [73, 143] width 147 height 26
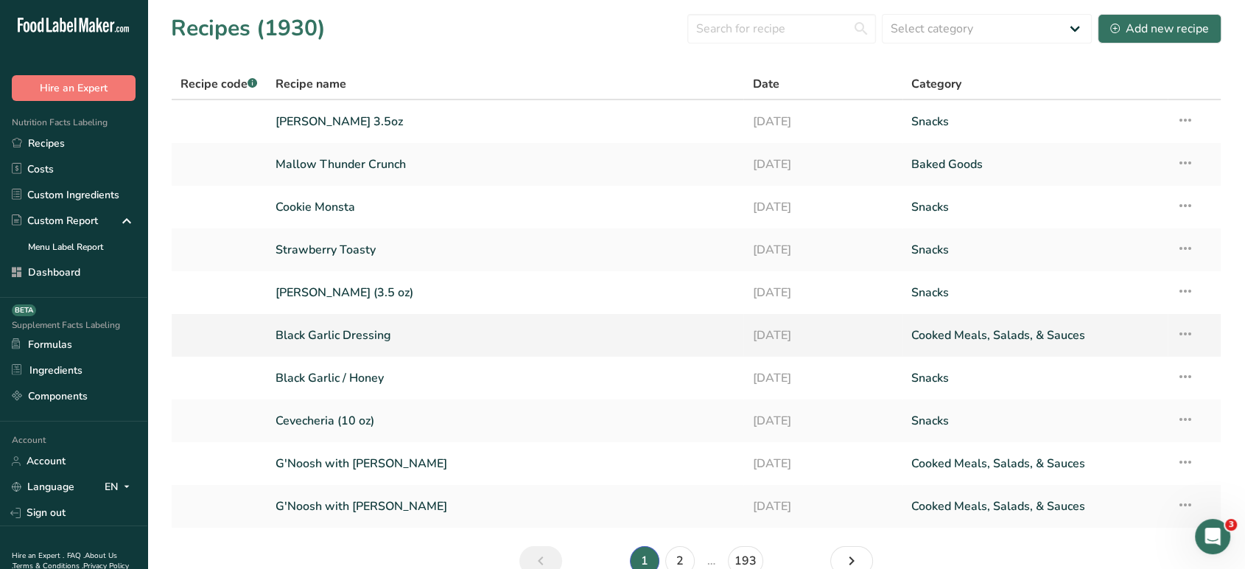
click at [343, 338] on link "Black Garlic Dressing" at bounding box center [505, 335] width 460 height 31
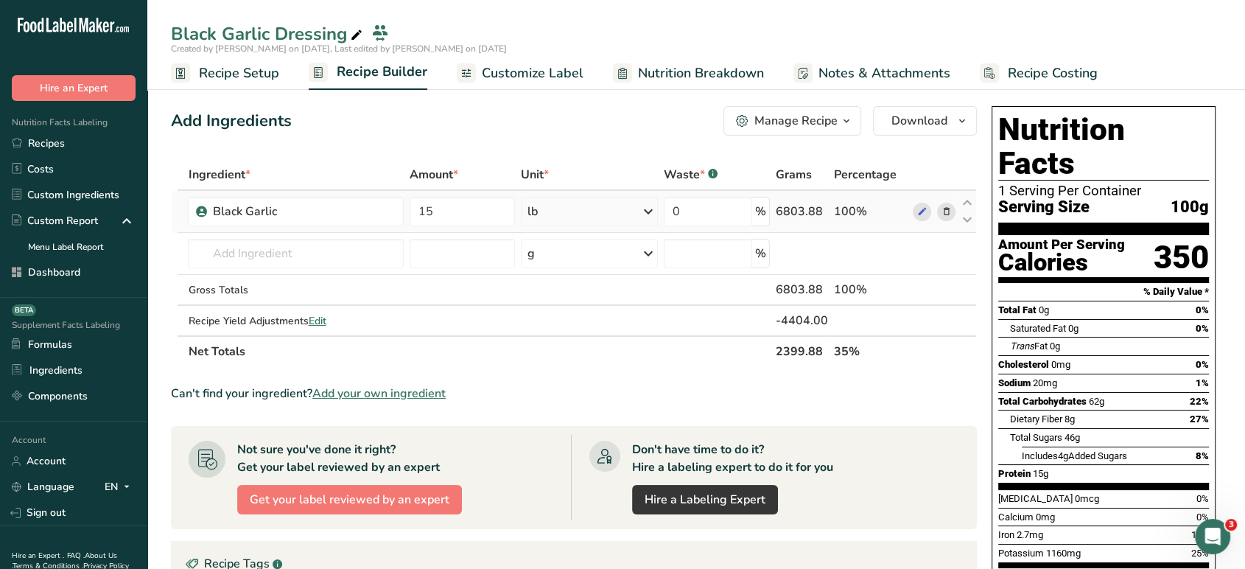
click at [943, 211] on icon at bounding box center [945, 211] width 10 height 15
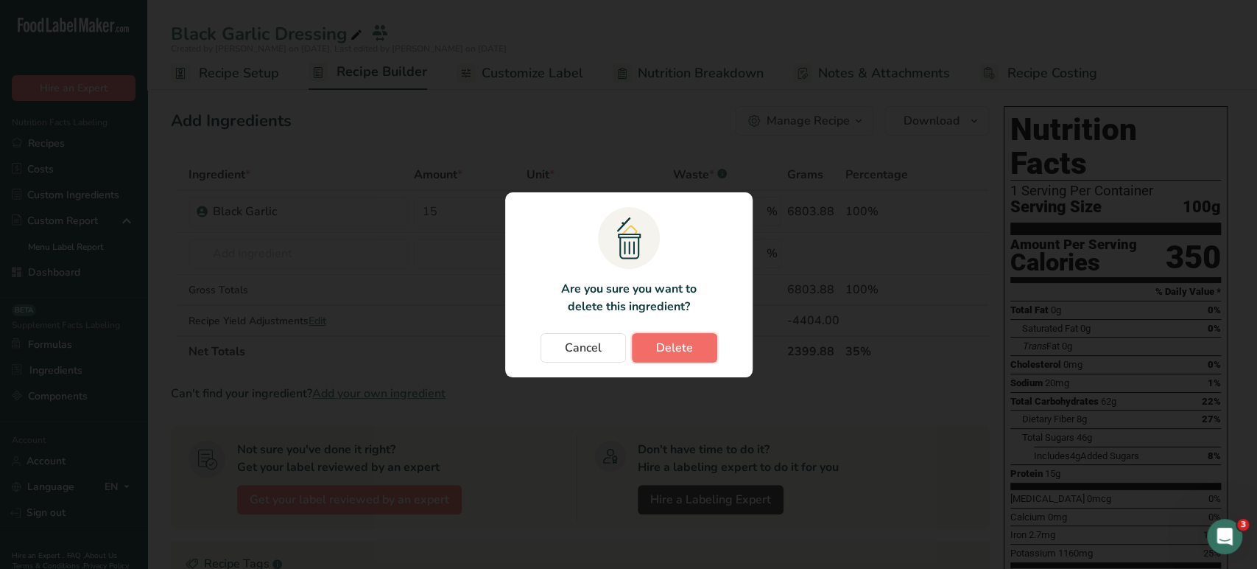
click at [708, 348] on button "Delete" at bounding box center [674, 347] width 85 height 29
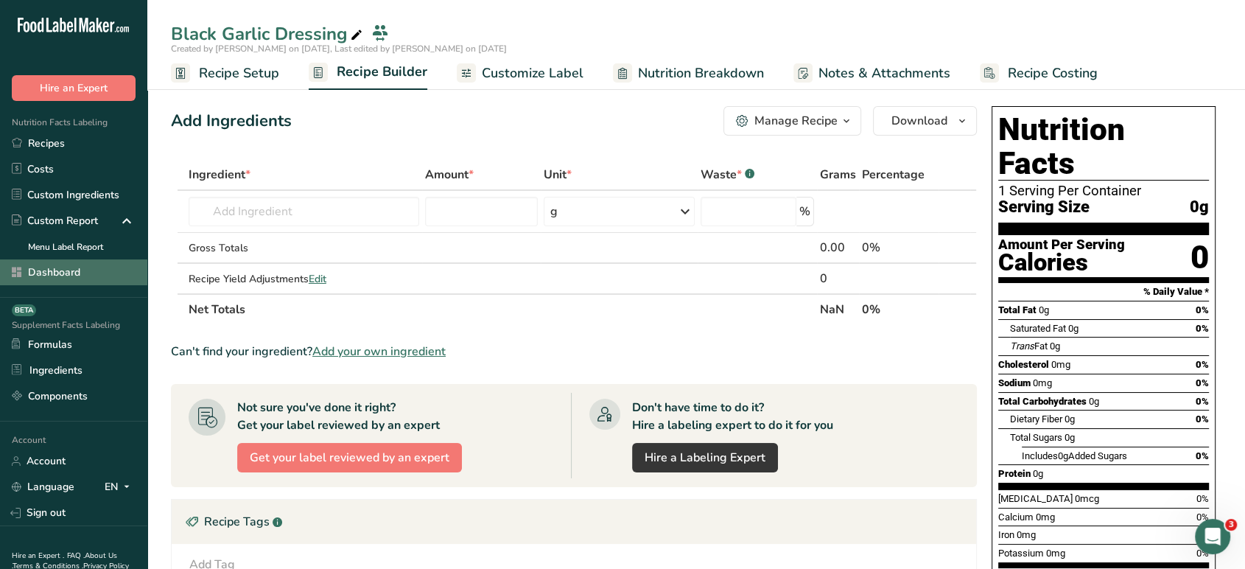
click at [61, 270] on link "Dashboard" at bounding box center [73, 272] width 147 height 26
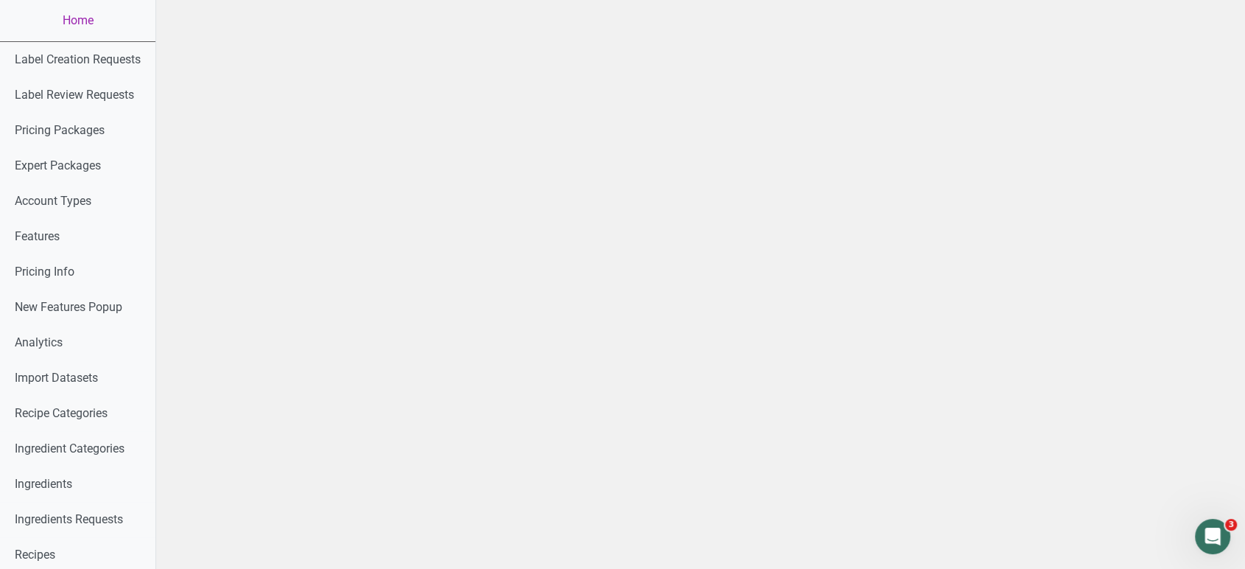
scroll to position [739, 0]
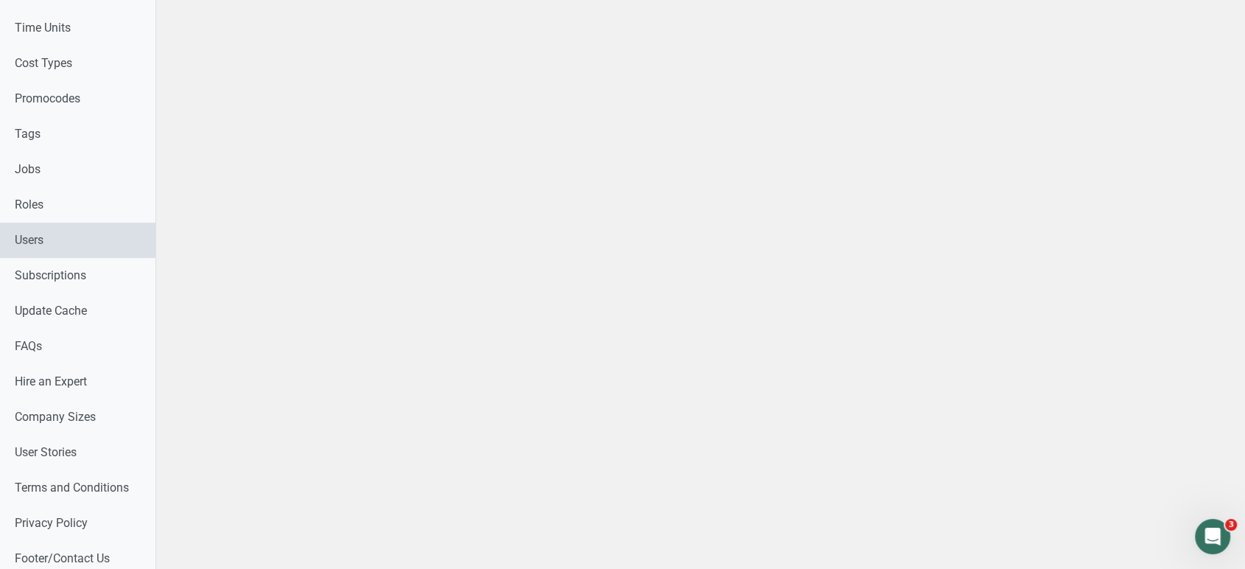
click at [47, 236] on link "Users" at bounding box center [77, 239] width 155 height 35
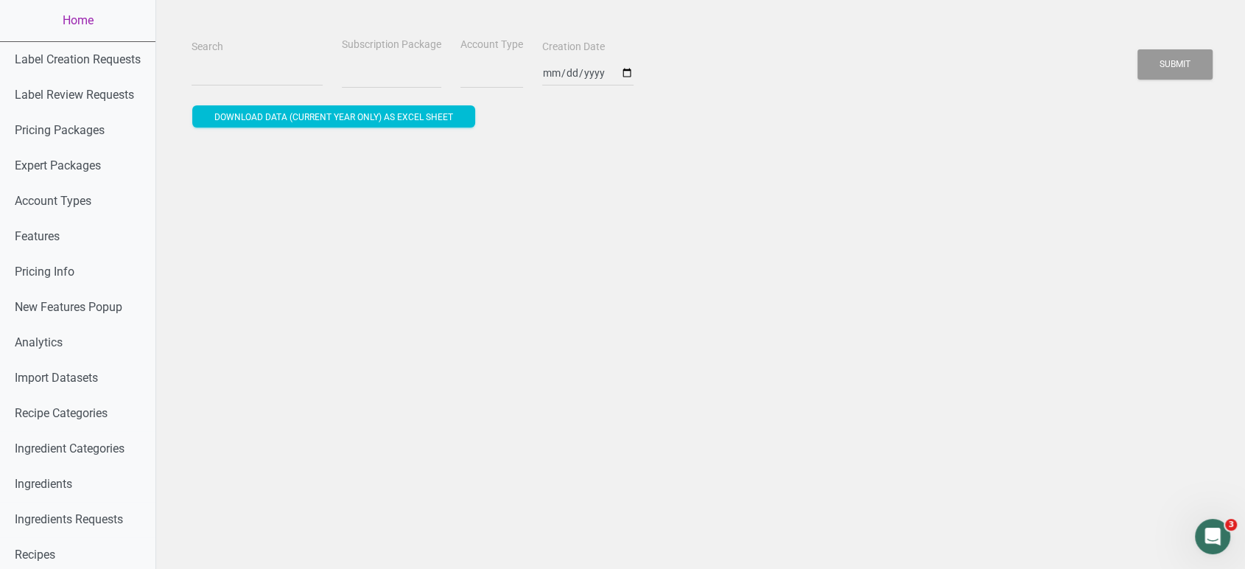
select select
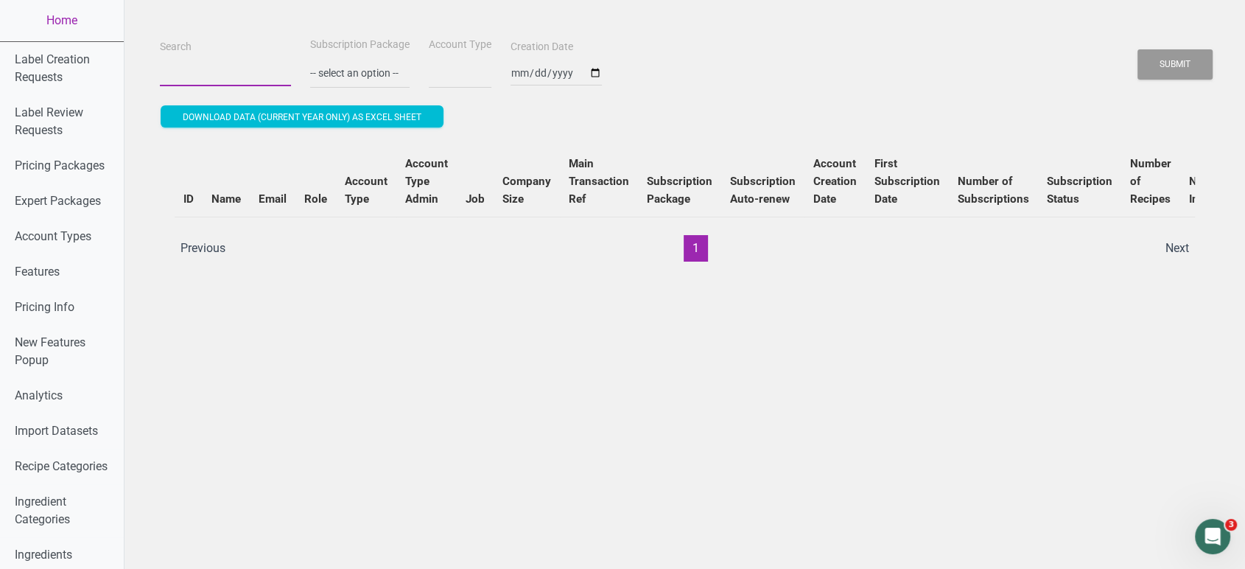
click at [239, 71] on input "Search" at bounding box center [225, 73] width 131 height 27
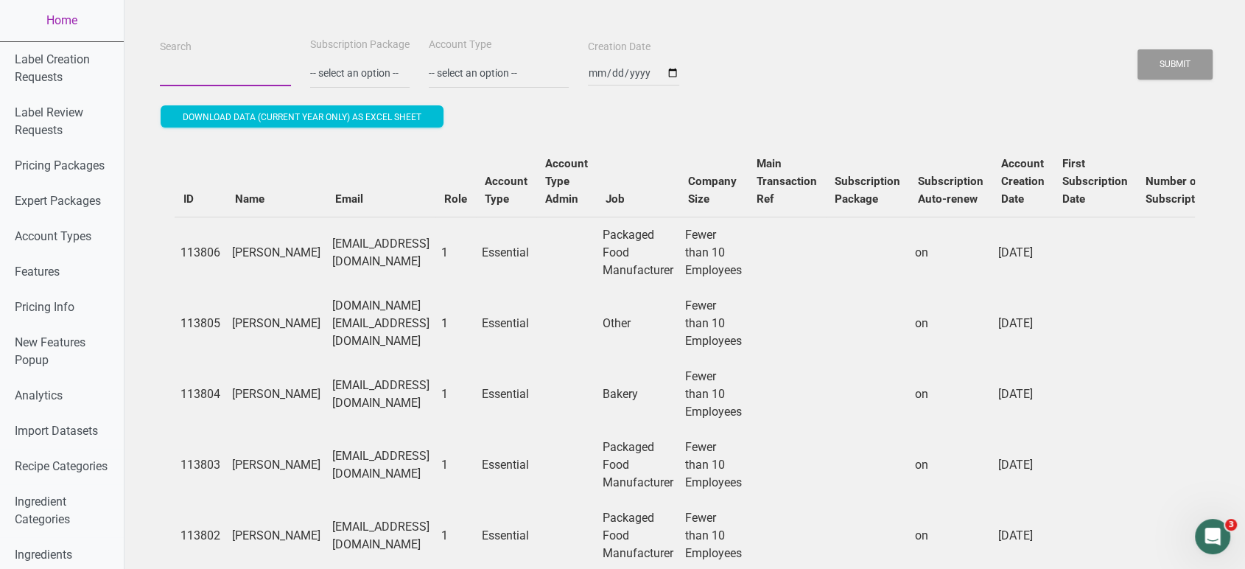
paste input "jasper.jones@absportsnutrition.com"
click at [1137, 49] on button "Submit" at bounding box center [1174, 64] width 75 height 30
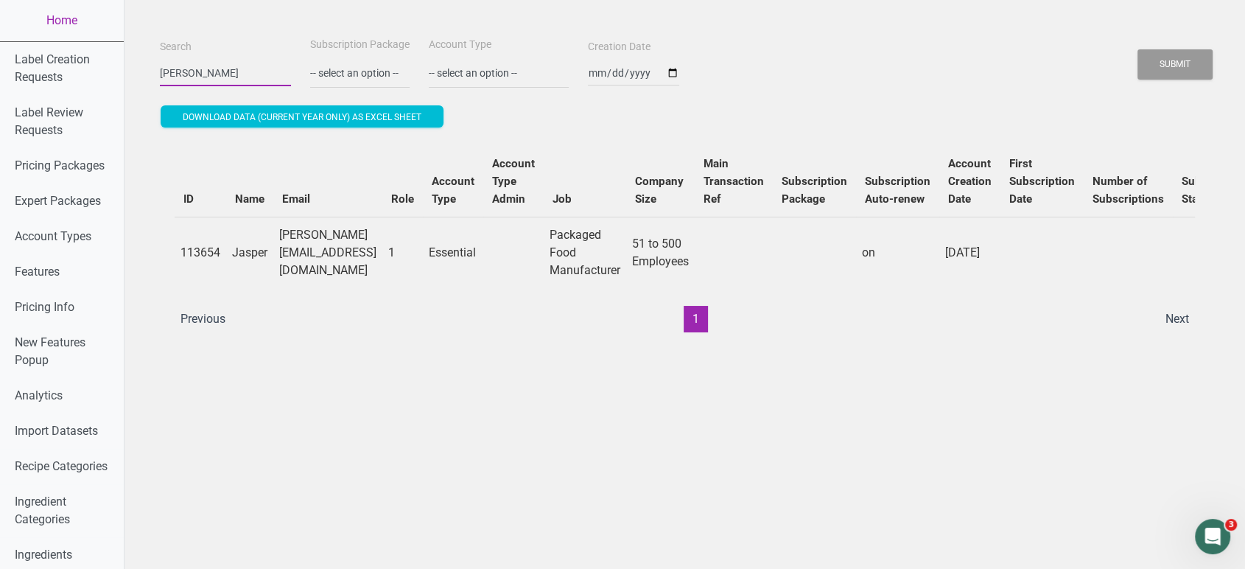
scroll to position [0, 0]
type input "j"
paste input "edramirez@olemexicanfoods.net"
click at [1137, 49] on button "Submit" at bounding box center [1174, 64] width 75 height 30
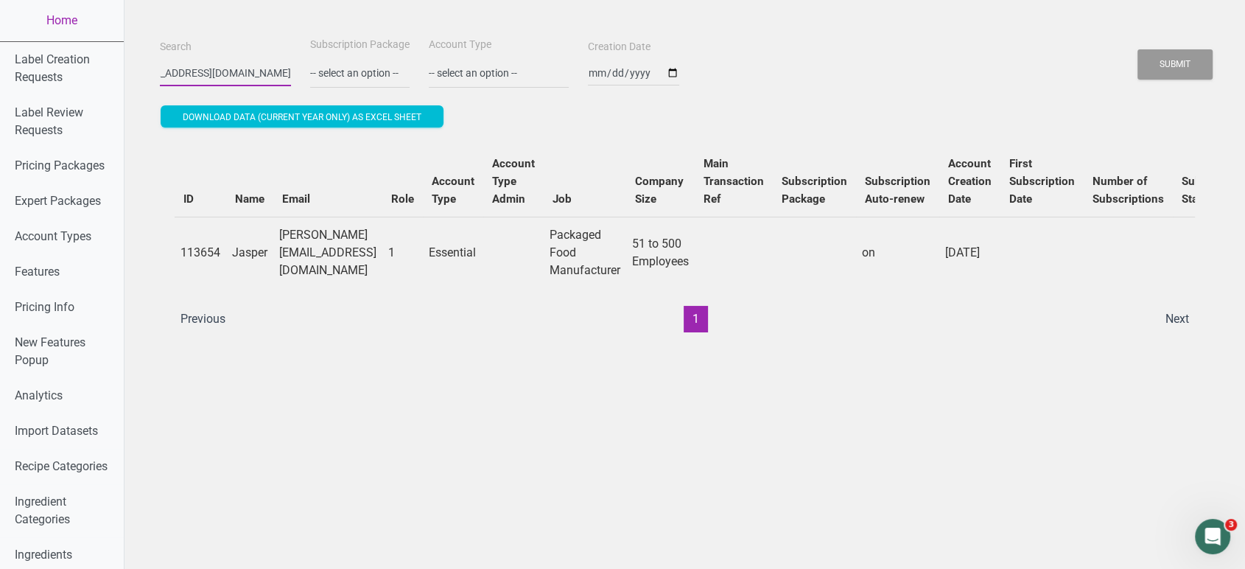
click at [1137, 49] on button "Submit" at bounding box center [1174, 64] width 75 height 30
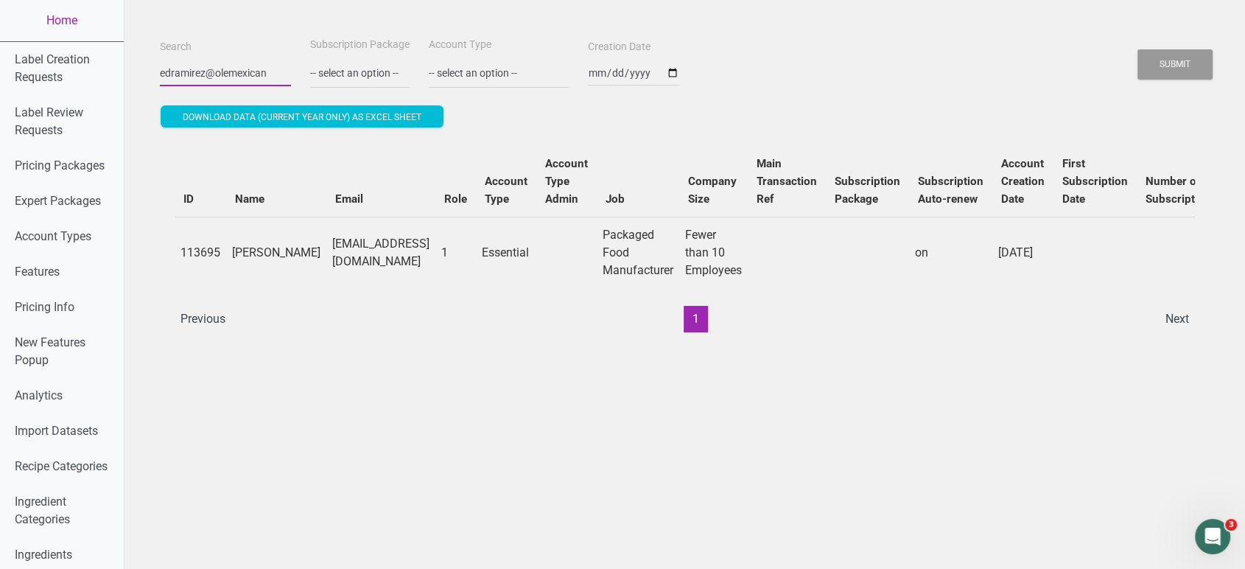
scroll to position [0, 0]
type input "e"
paste input "paolam@metrostany.com"
click at [1137, 49] on button "Submit" at bounding box center [1174, 64] width 75 height 30
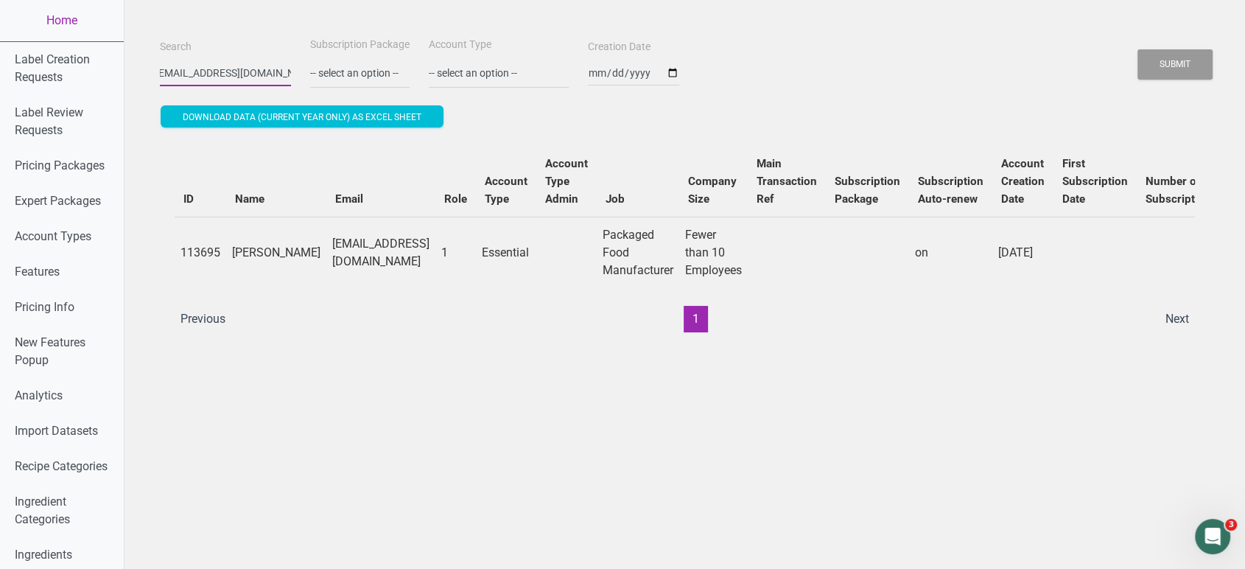
click at [1137, 49] on button "Submit" at bounding box center [1174, 64] width 75 height 30
type input "p"
paste input "info@soyangel.es"
click at [1137, 49] on button "Submit" at bounding box center [1174, 64] width 75 height 30
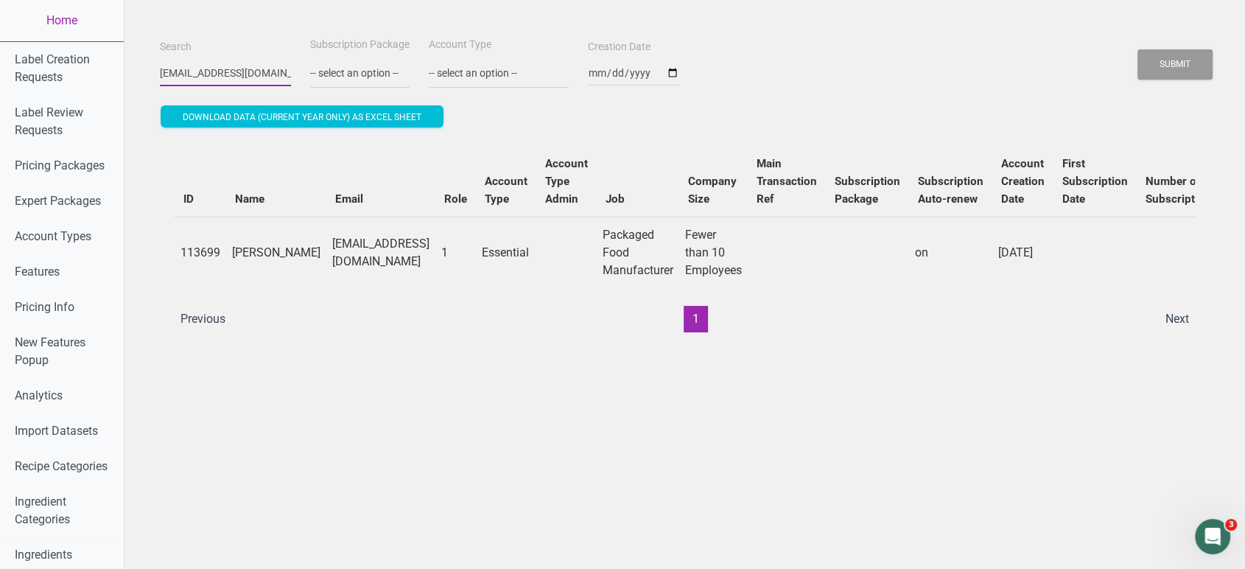
click at [1137, 49] on button "Submit" at bounding box center [1174, 64] width 75 height 30
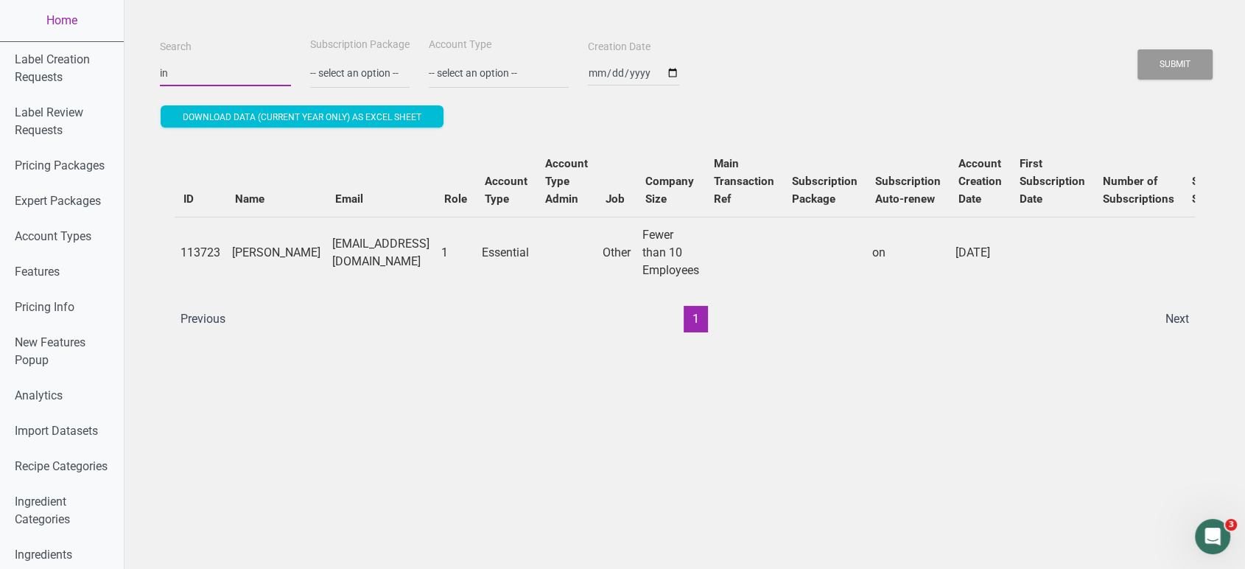
type input "i"
paste input "phil@naturespantrygives.com"
click at [1137, 49] on button "Submit" at bounding box center [1174, 64] width 75 height 30
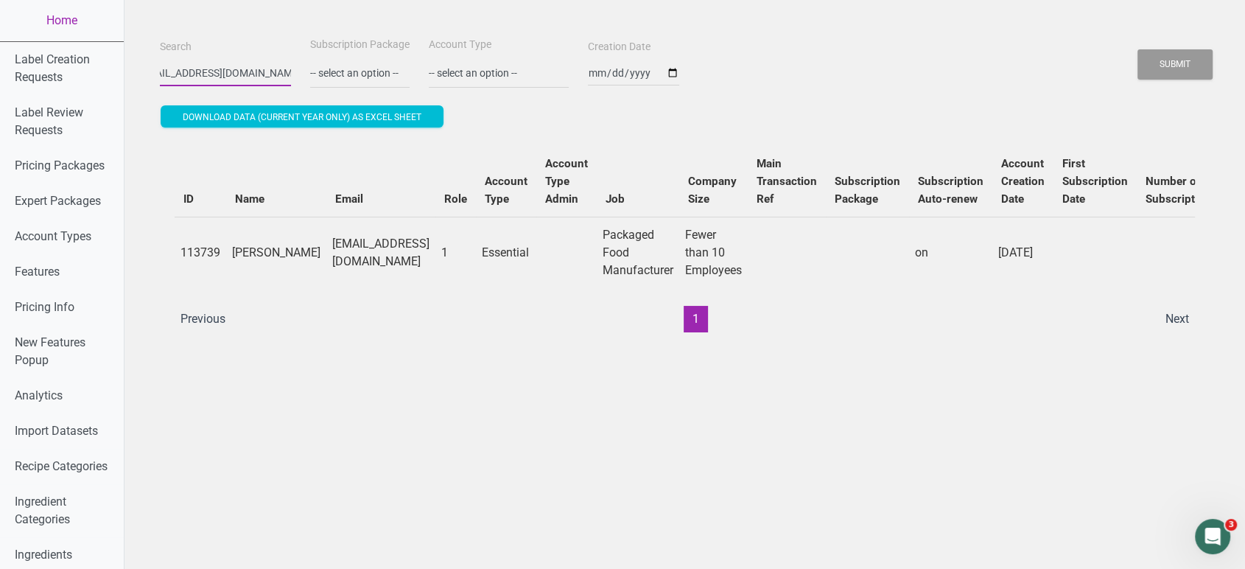
click at [1137, 49] on button "Submit" at bounding box center [1174, 64] width 75 height 30
type input "p"
paste input "matt@2uglymugs.com"
click at [1137, 49] on button "Submit" at bounding box center [1174, 64] width 75 height 30
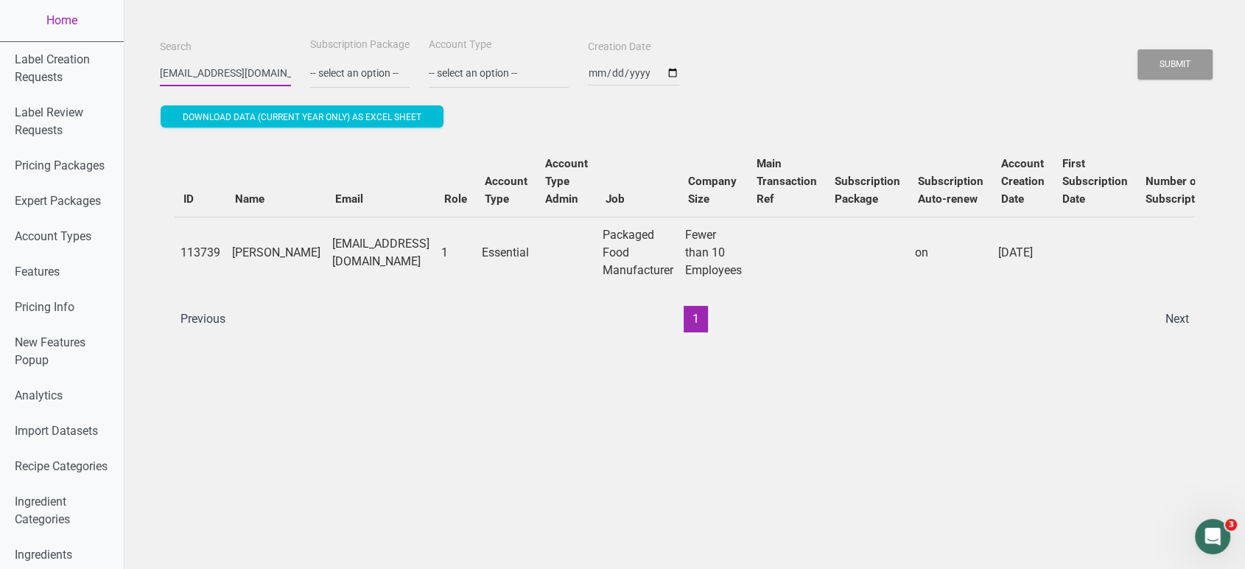
click at [1137, 49] on button "Submit" at bounding box center [1174, 64] width 75 height 30
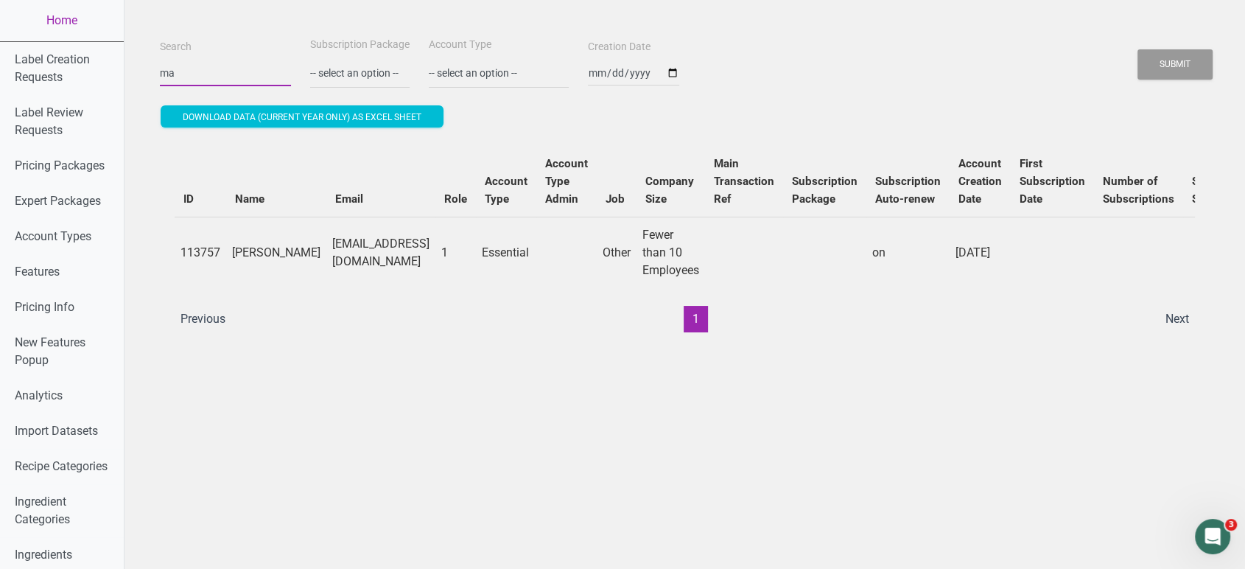
type input "m"
paste input "burcu.koseoglu@dardanel.com.tr"
click at [1137, 49] on button "Submit" at bounding box center [1174, 64] width 75 height 30
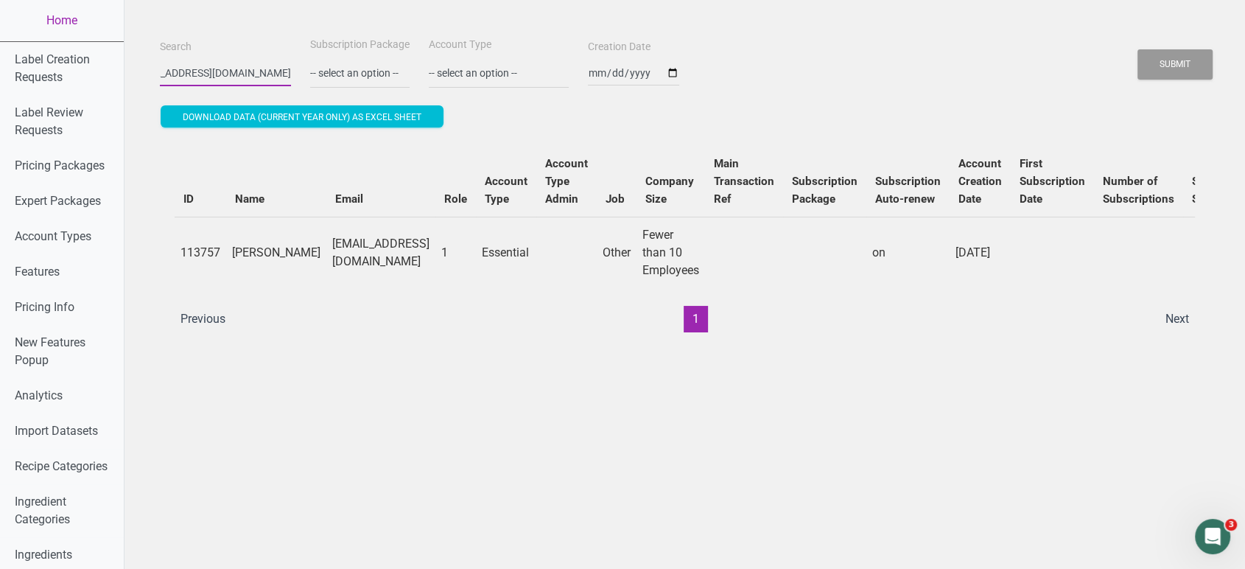
click at [1137, 49] on button "Submit" at bounding box center [1174, 64] width 75 height 30
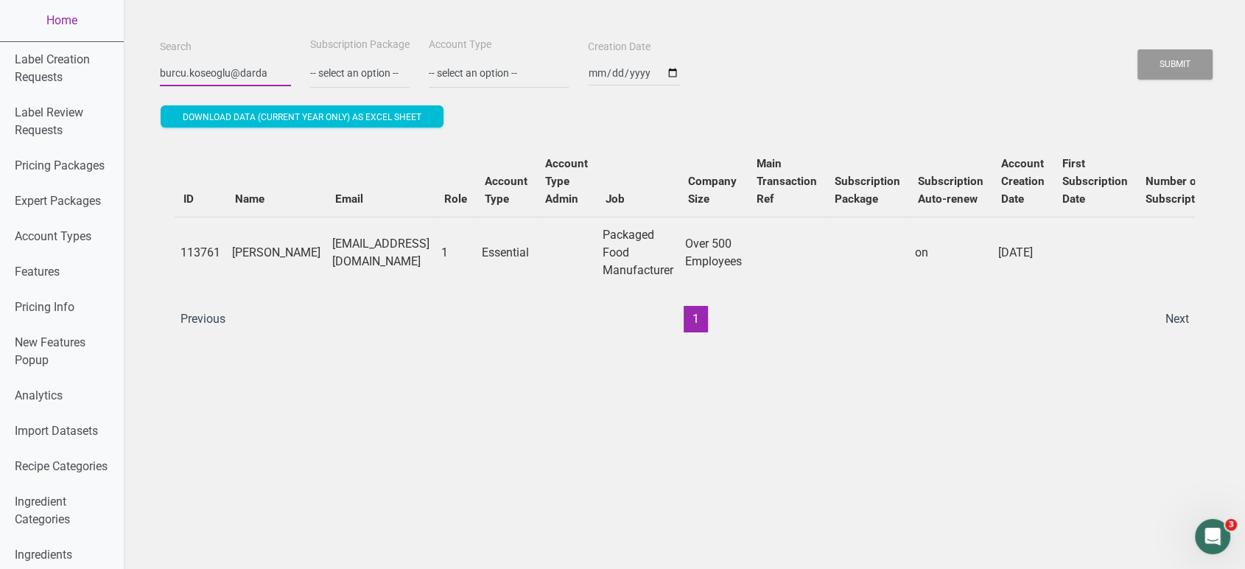
scroll to position [0, 0]
type input "b"
paste input "nick@haiyatea.com"
click at [1137, 49] on button "Submit" at bounding box center [1174, 64] width 75 height 30
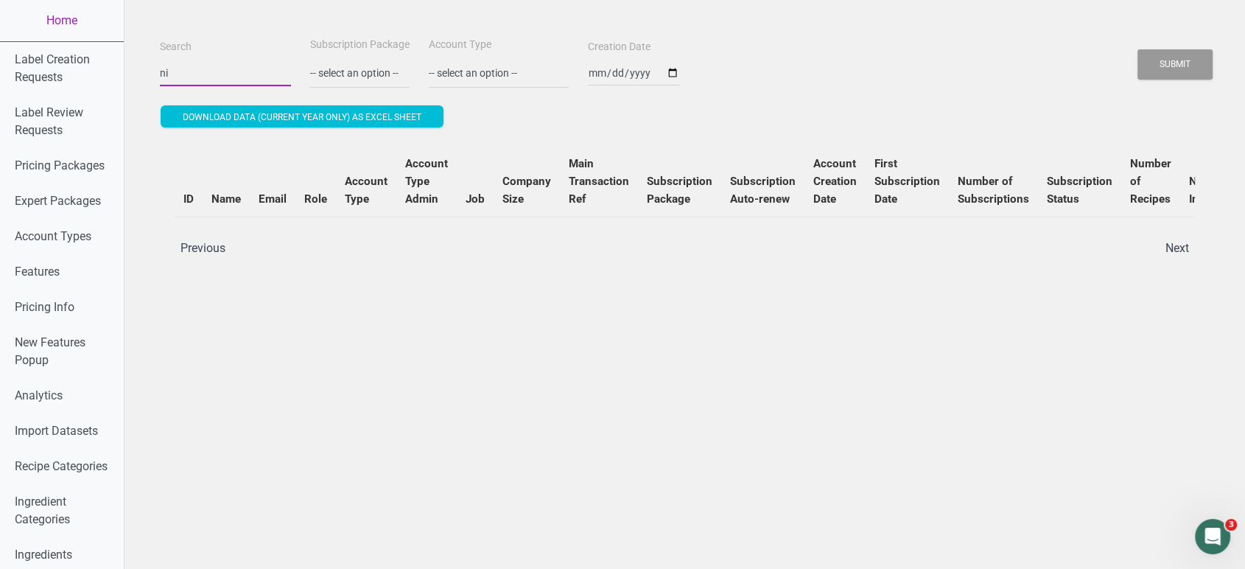
type input "n"
paste input "admin@trpcashandcarry.com"
click at [1137, 49] on button "Submit" at bounding box center [1174, 64] width 75 height 30
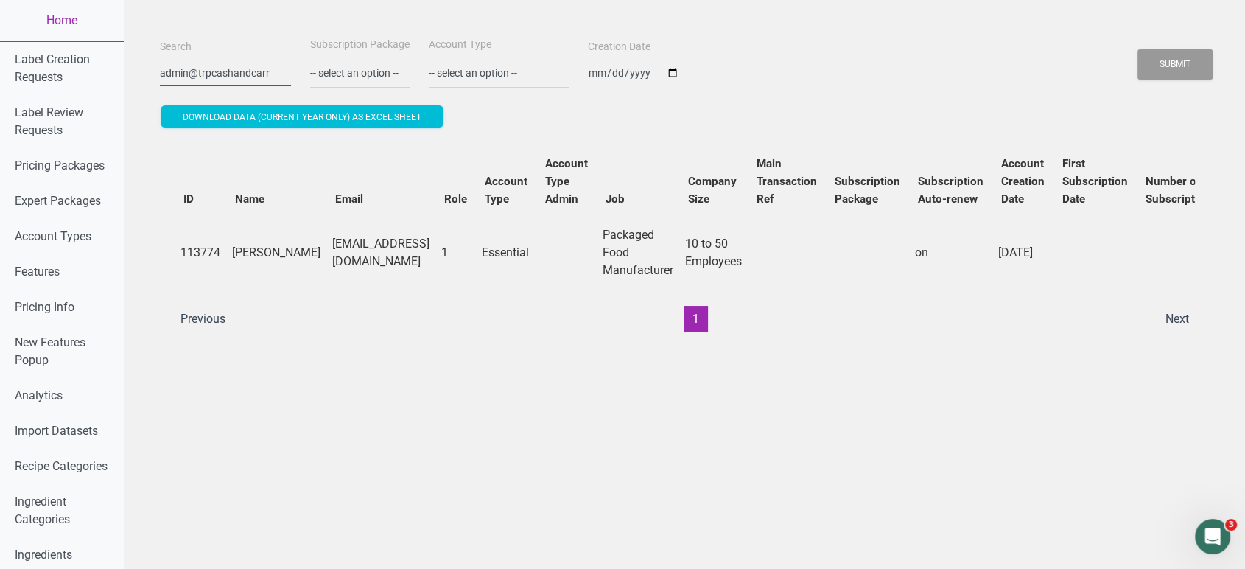
scroll to position [0, 0]
type input "a"
paste input "digital@mercaboy.com"
type input "digital@mercaboy.com"
click at [1137, 49] on button "Submit" at bounding box center [1174, 64] width 75 height 30
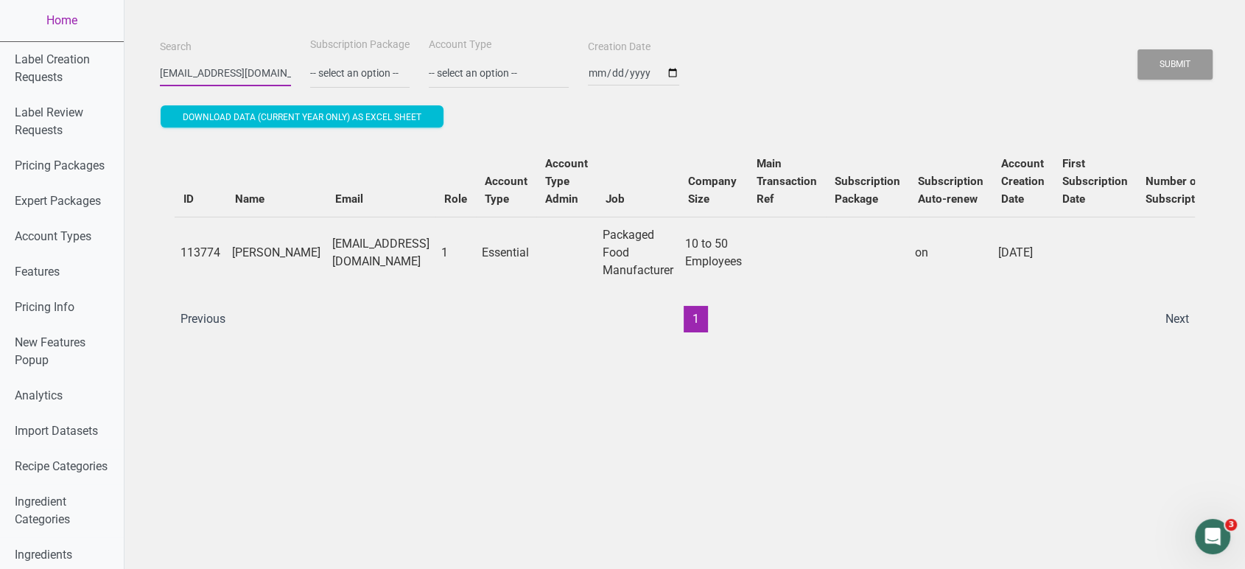
click at [1137, 49] on button "Submit" at bounding box center [1174, 64] width 75 height 30
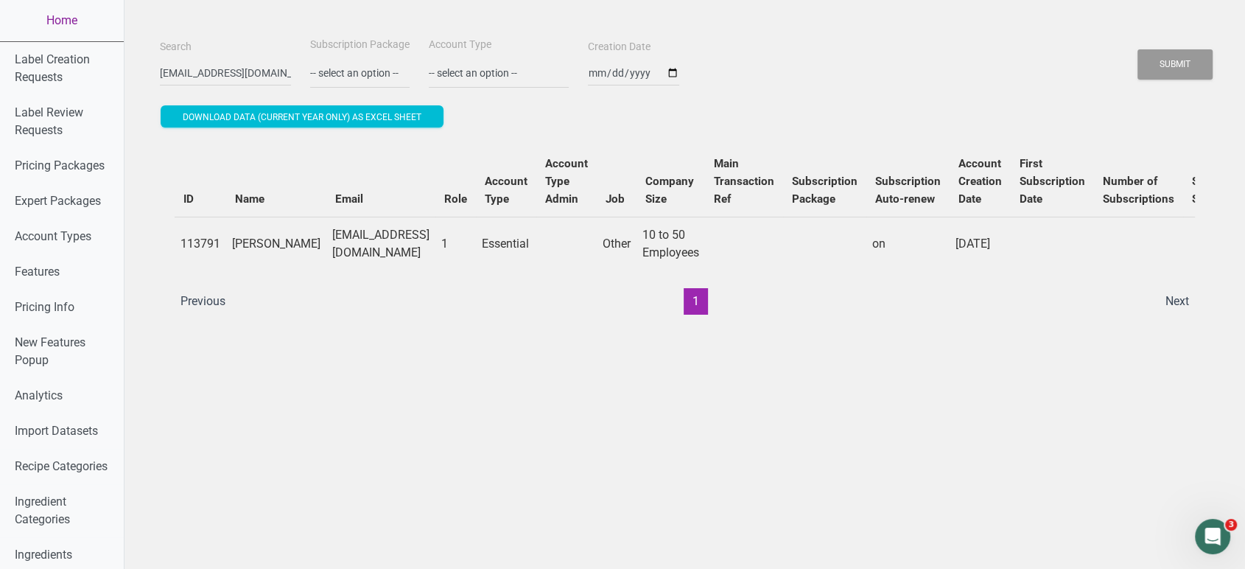
click at [51, 21] on link "Home" at bounding box center [62, 20] width 124 height 41
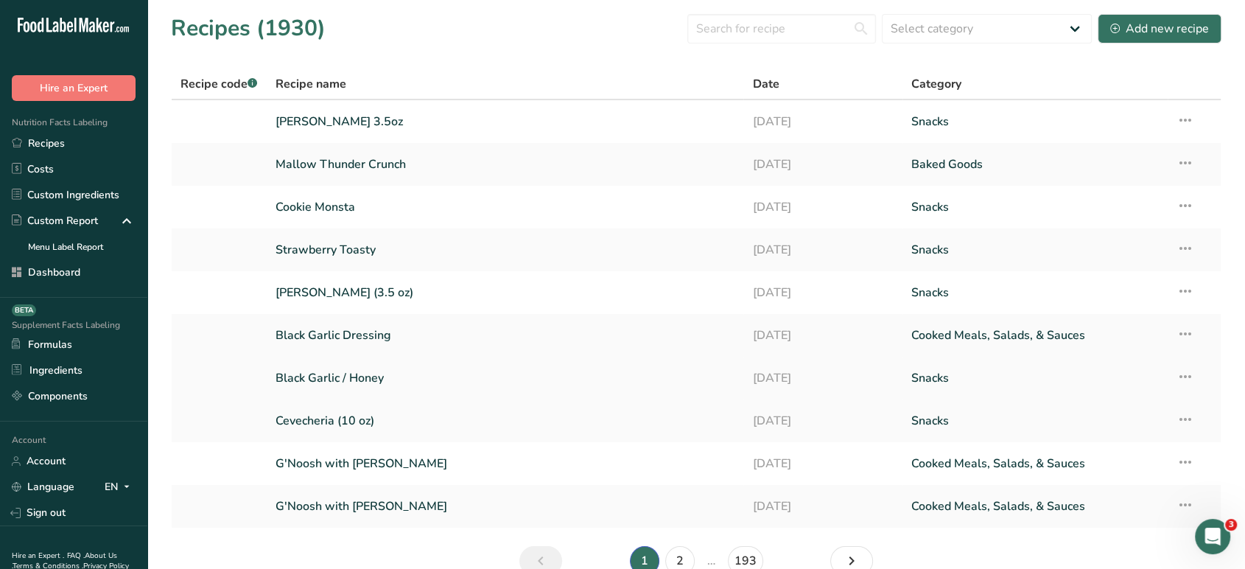
click at [357, 387] on link "Black Garlic / Honey" at bounding box center [505, 377] width 460 height 31
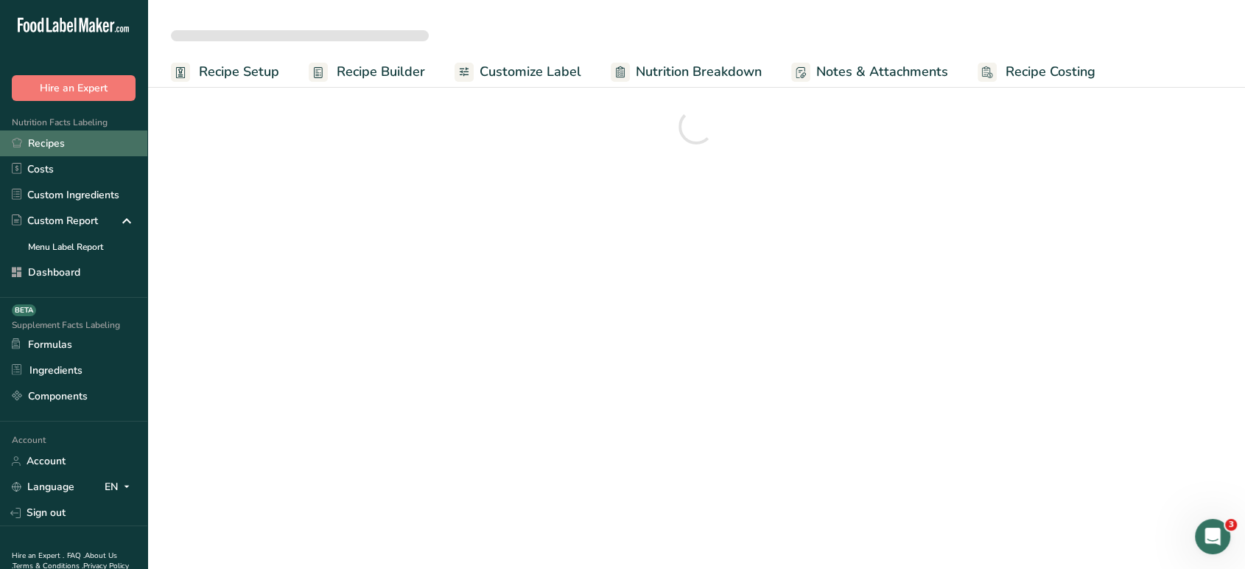
click at [60, 145] on link "Recipes" at bounding box center [73, 143] width 147 height 26
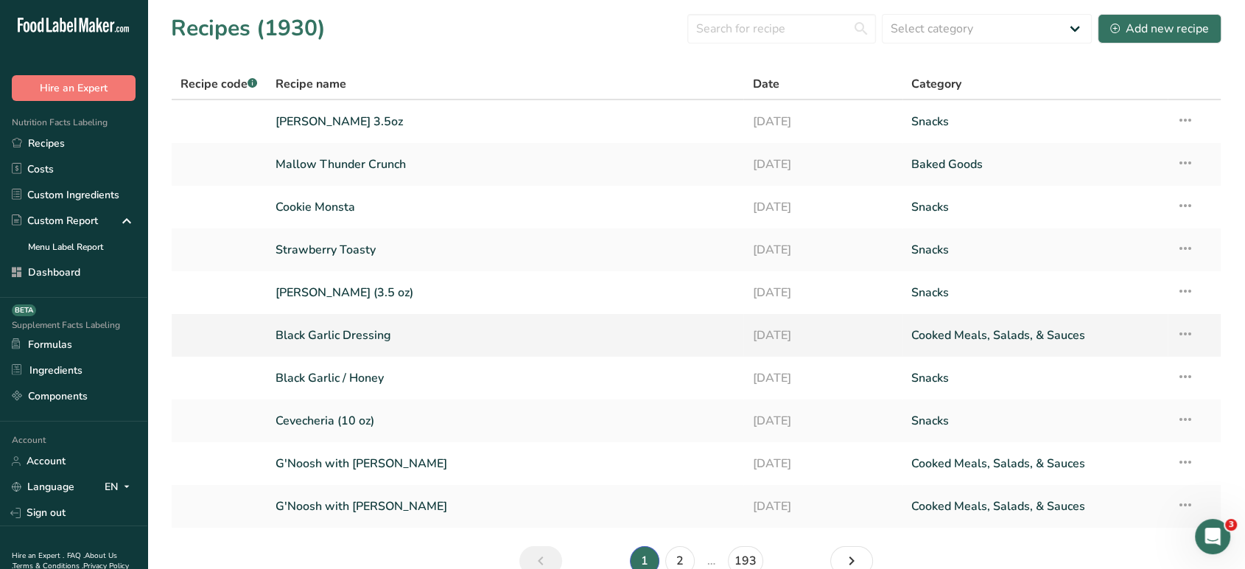
click at [322, 340] on link "Black Garlic Dressing" at bounding box center [505, 335] width 460 height 31
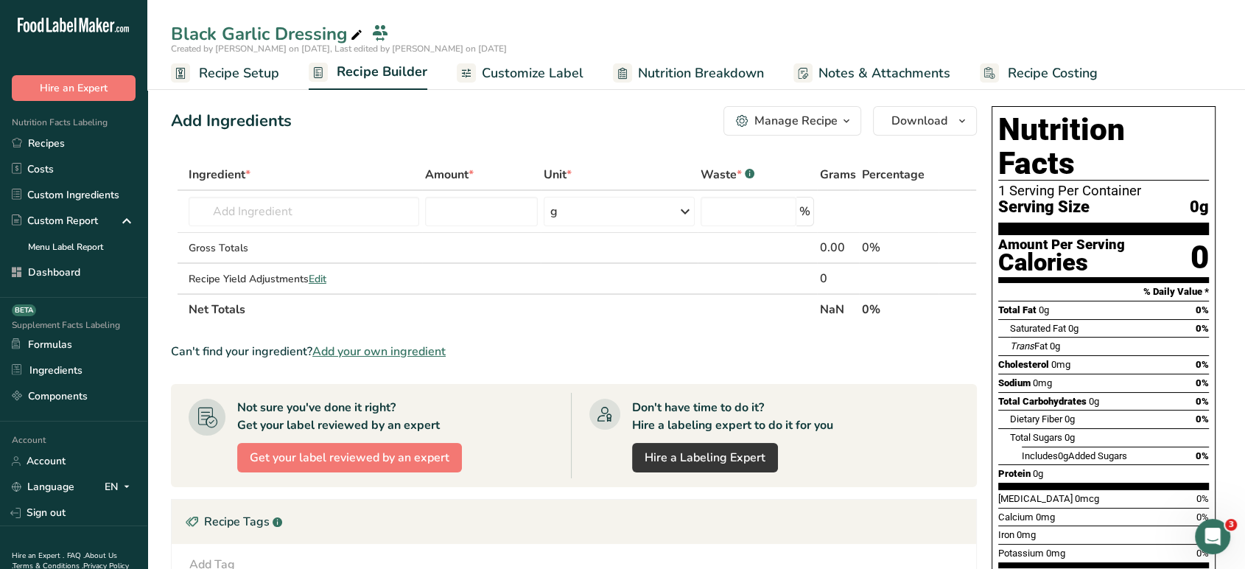
click at [418, 352] on span "Add your own ingredient" at bounding box center [378, 351] width 133 height 18
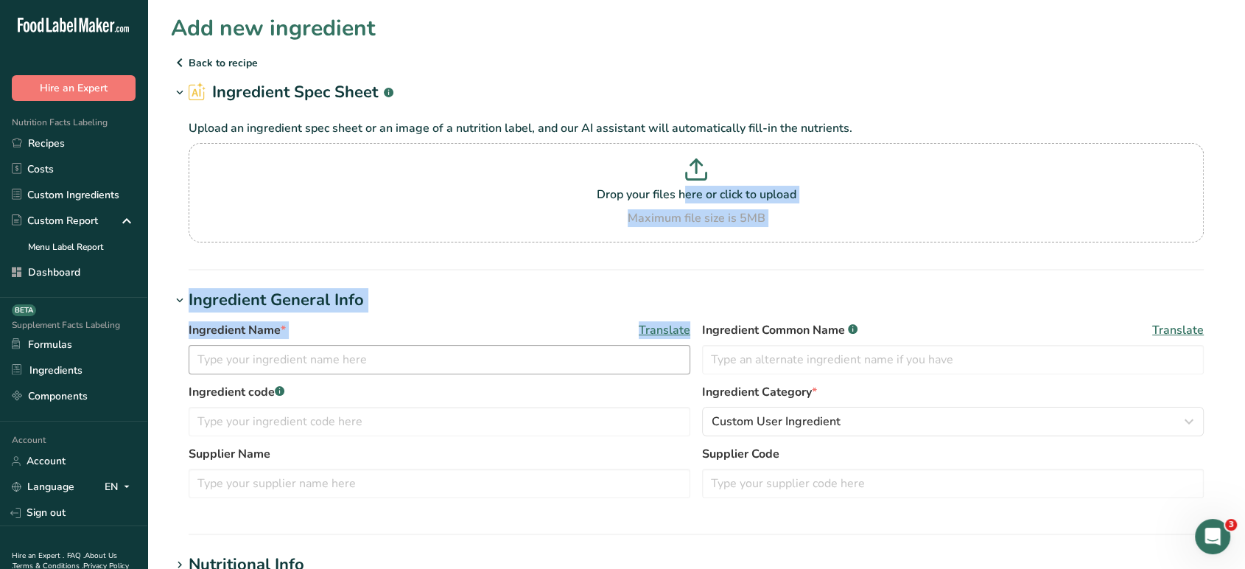
drag, startPoint x: 398, startPoint y: 187, endPoint x: 414, endPoint y: 369, distance: 182.6
click at [414, 369] on section "Add new ingredient Back to recipe Ingredient Spec Sheet .a-a{fill:#347362;}.b-a…" at bounding box center [695, 547] width 1097 height 1094
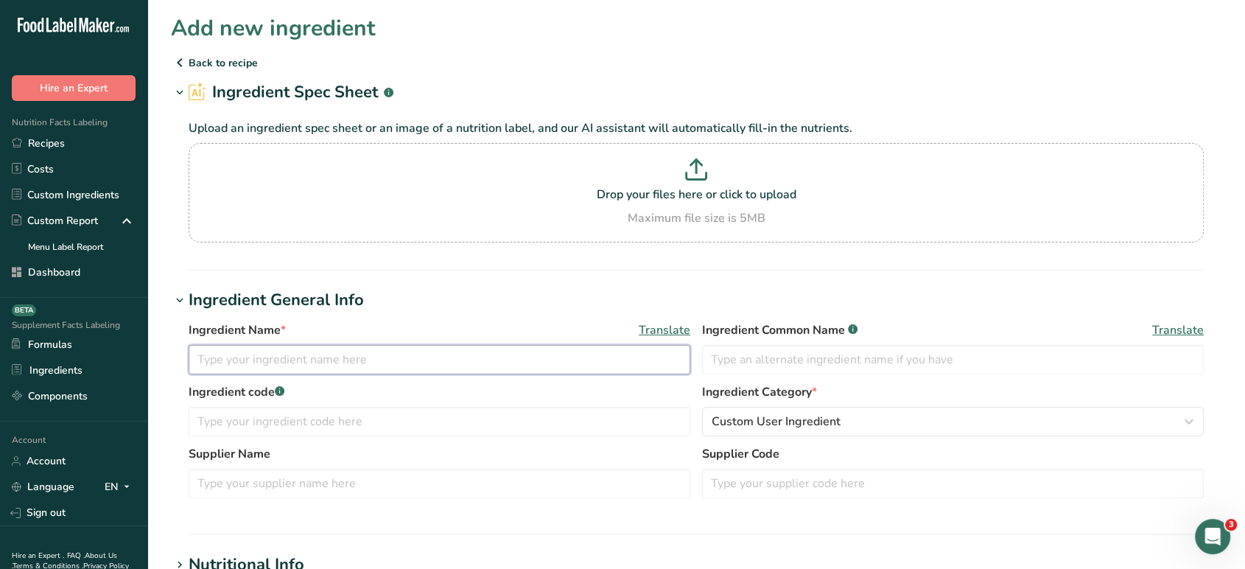
click at [414, 369] on input "text" at bounding box center [440, 359] width 502 height 29
type input "G"
type input "Black Garlic Water"
click at [754, 356] on input "text" at bounding box center [953, 359] width 502 height 29
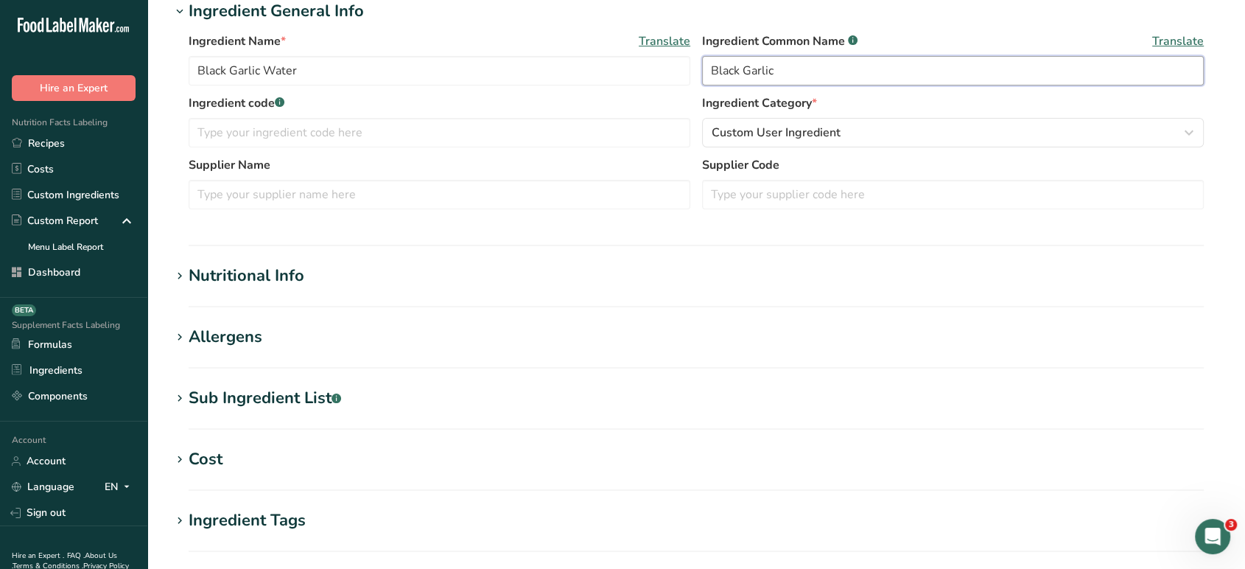
scroll to position [295, 0]
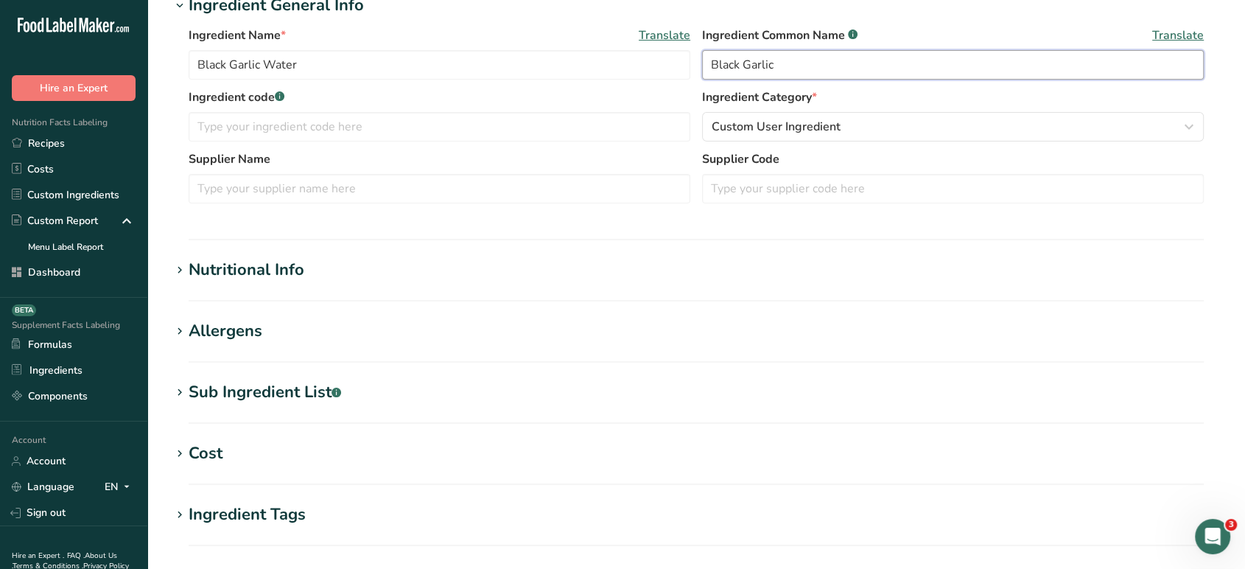
type input "Black Garlic"
click at [289, 264] on div "Nutritional Info" at bounding box center [247, 270] width 116 height 24
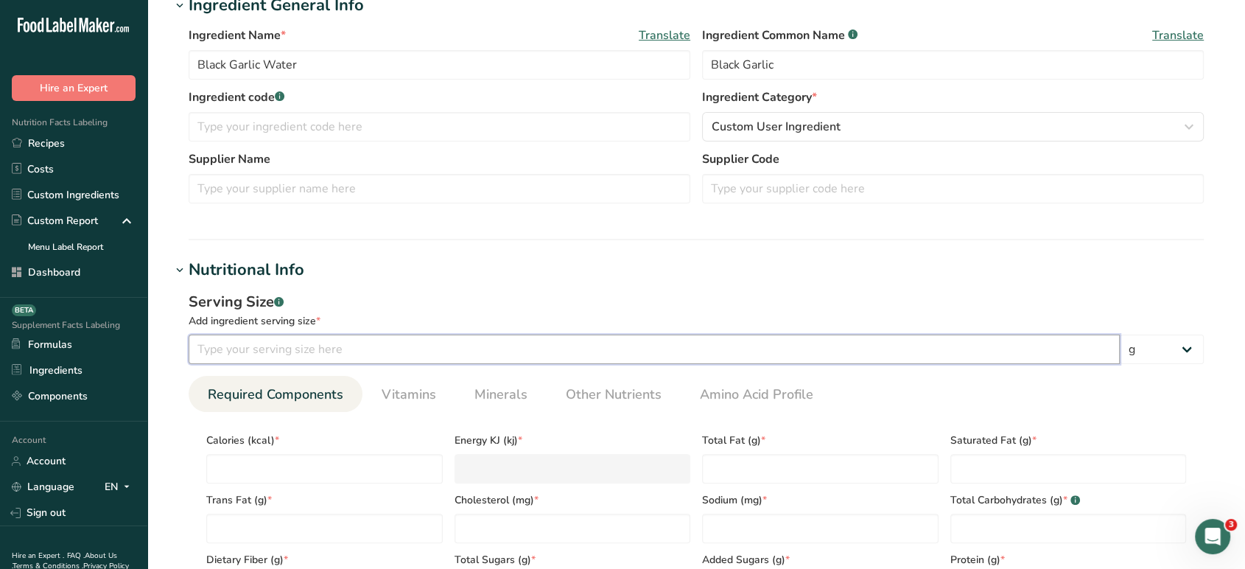
click at [331, 345] on input "number" at bounding box center [654, 348] width 931 height 29
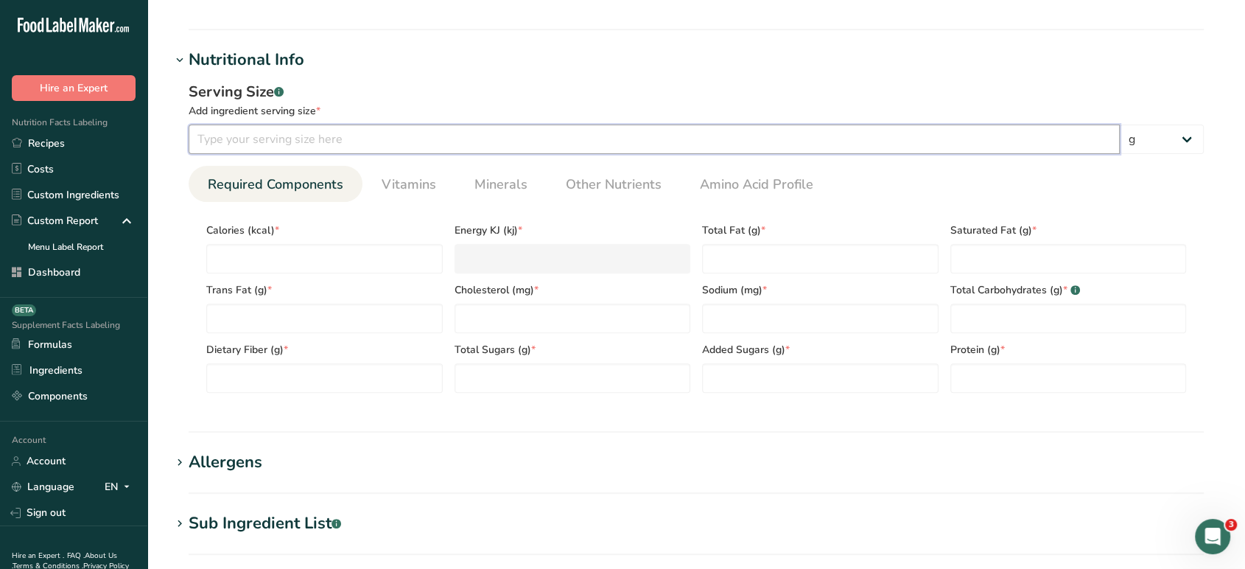
scroll to position [515, 0]
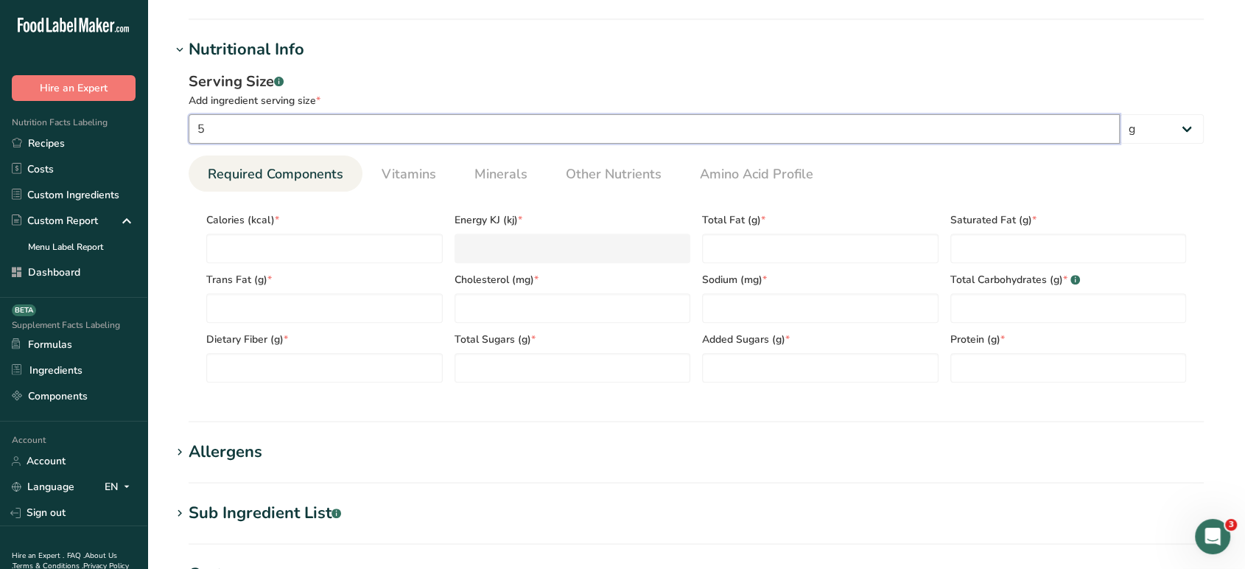
type input "5"
click at [387, 249] on input "number" at bounding box center [324, 247] width 236 height 29
type input "0"
type KJ "0"
type input "0"
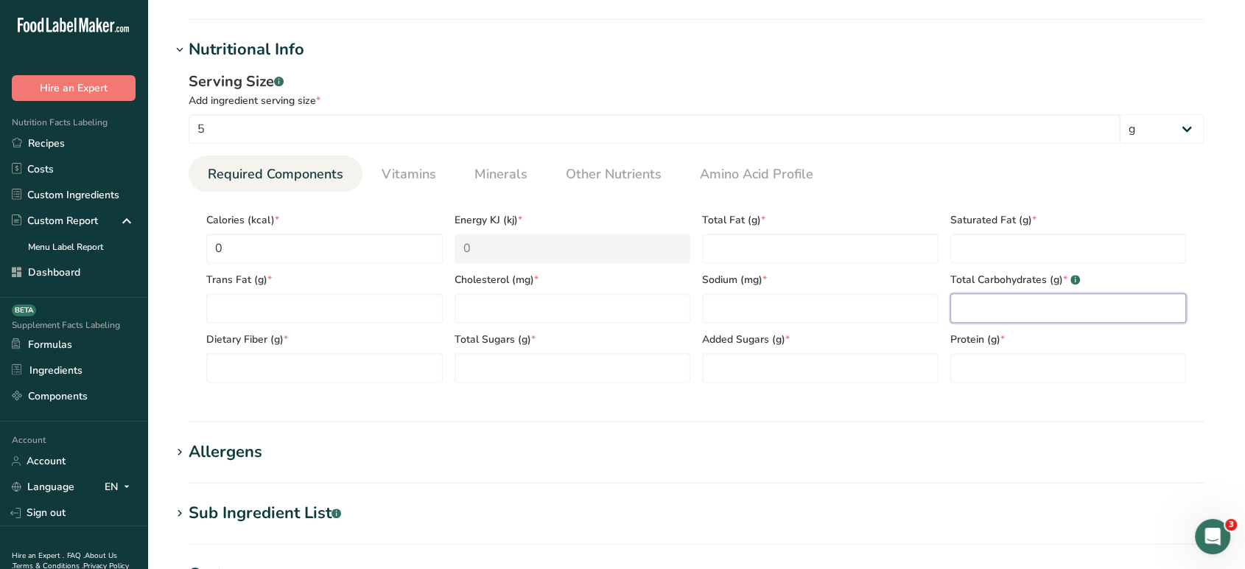
click at [1056, 308] on Carbohydrates "number" at bounding box center [1068, 307] width 236 height 29
type Carbohydrates "0.5"
click at [834, 240] on Fat "number" at bounding box center [820, 247] width 236 height 29
type Fat "0"
click at [1010, 258] on Fat "number" at bounding box center [1068, 247] width 236 height 29
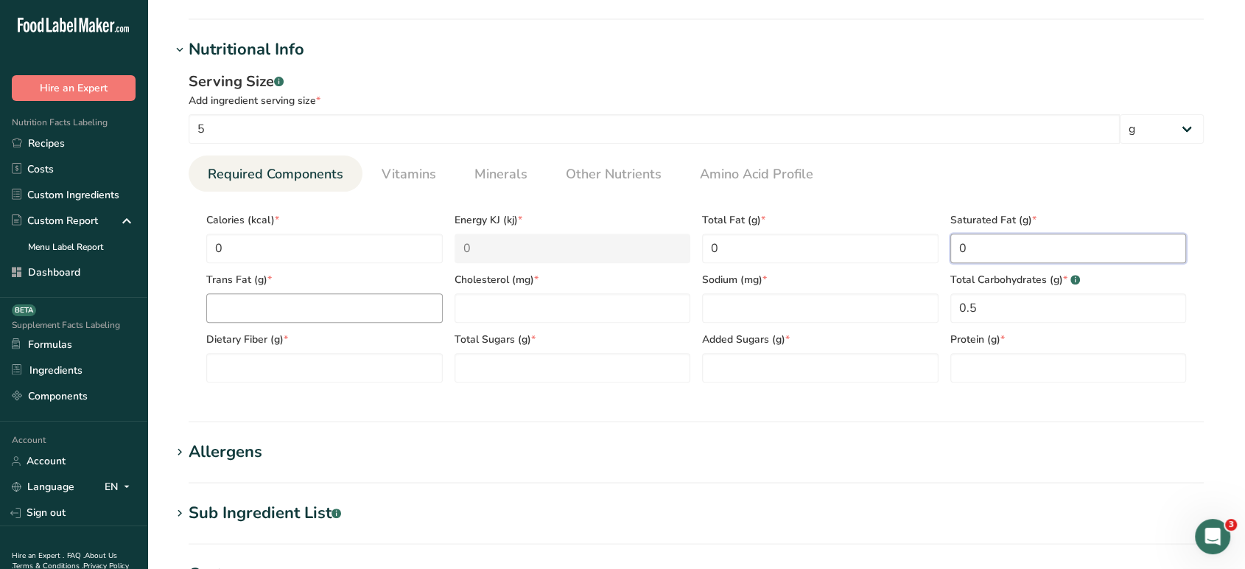
type Fat "0"
click at [281, 303] on Fat "number" at bounding box center [324, 307] width 236 height 29
type Fat "0"
click at [312, 362] on Fiber "number" at bounding box center [324, 367] width 236 height 29
type Fiber "0"
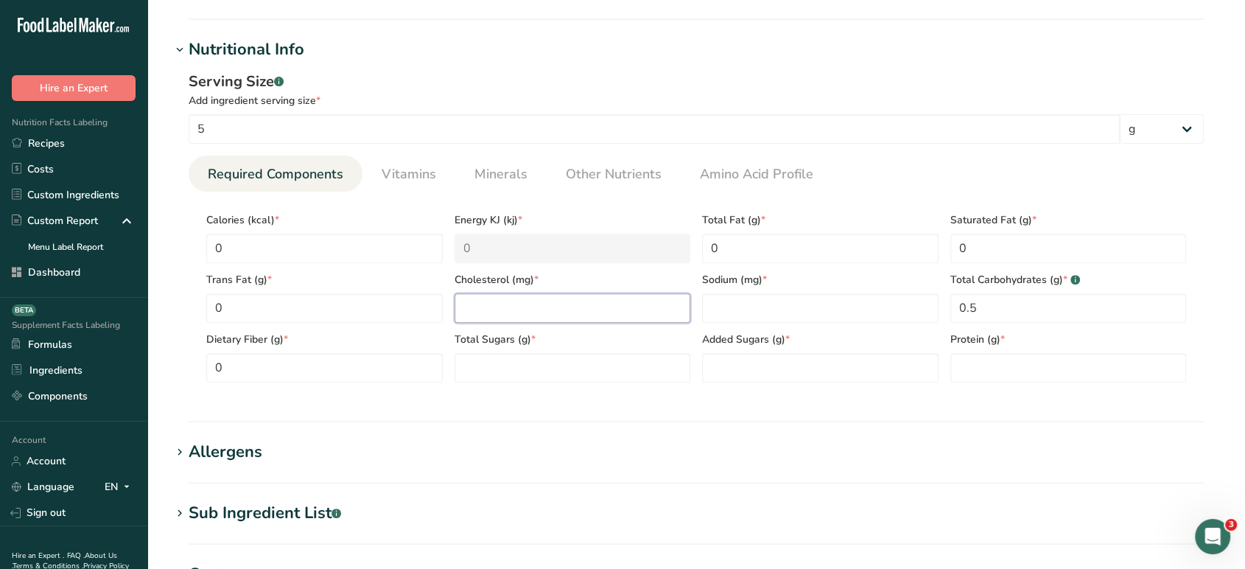
click at [603, 304] on input "number" at bounding box center [572, 307] width 236 height 29
type input "0"
click at [644, 371] on Sugars "number" at bounding box center [572, 367] width 236 height 29
type Sugars "0"
click at [752, 385] on section "Calories (kcal) * 0 Energy KJ (kj) * 0 Total Fat (g) * 0 Saturated Fat (g) * 0 …" at bounding box center [696, 292] width 1015 height 203
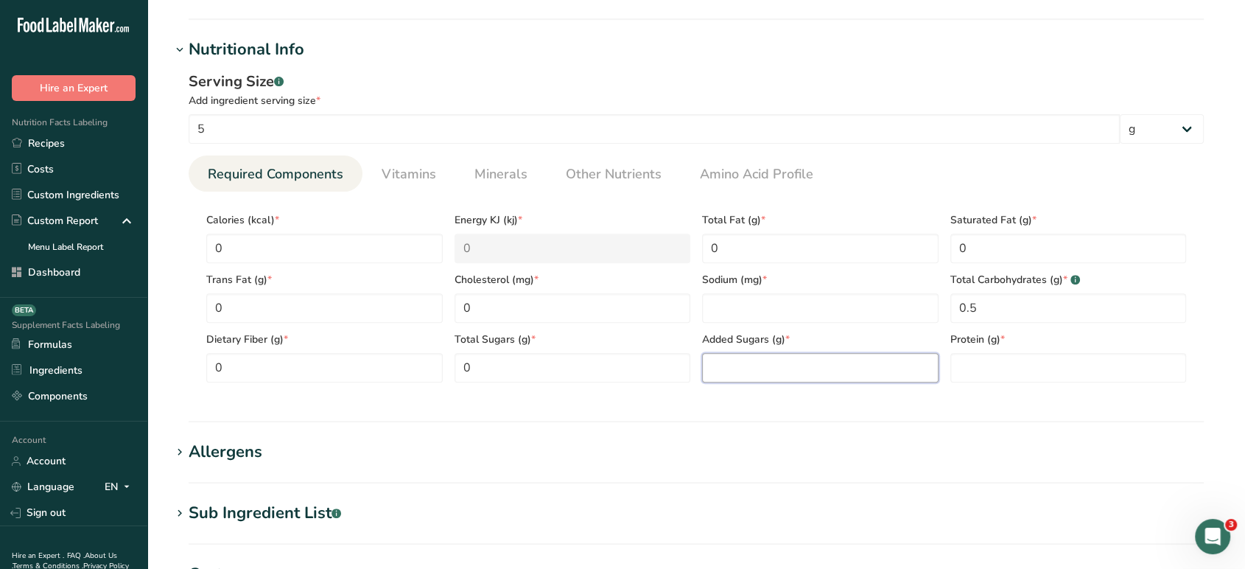
click at [750, 381] on Sugars "number" at bounding box center [820, 367] width 236 height 29
type Sugars "0"
click at [804, 306] on input "number" at bounding box center [820, 307] width 236 height 29
type input "0"
click at [1041, 376] on input "number" at bounding box center [1068, 367] width 236 height 29
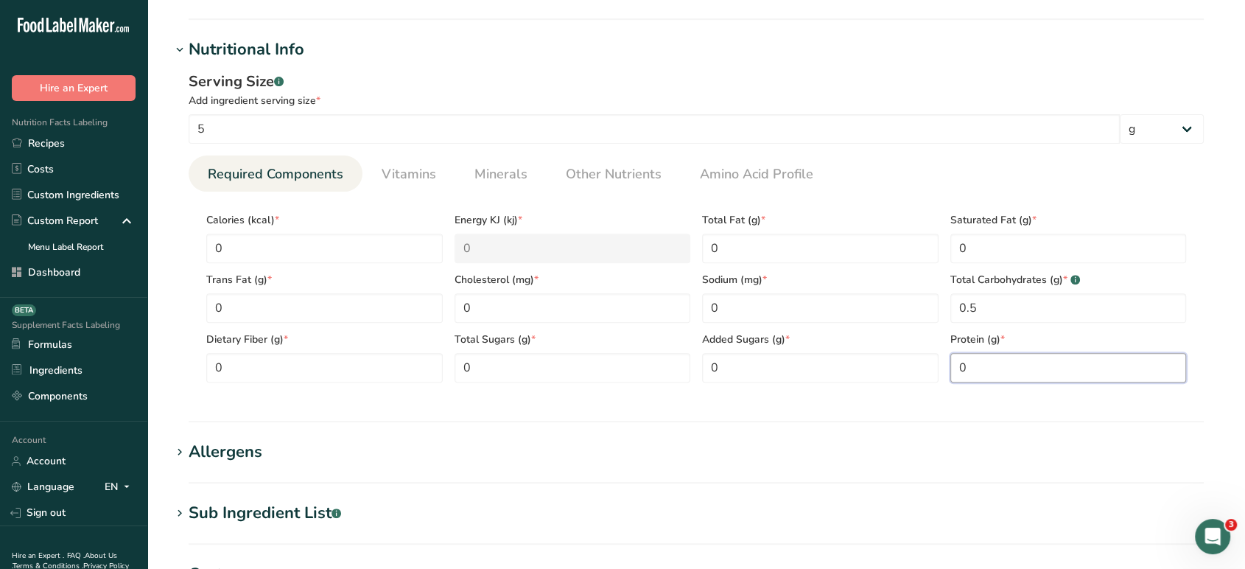
type input "0"
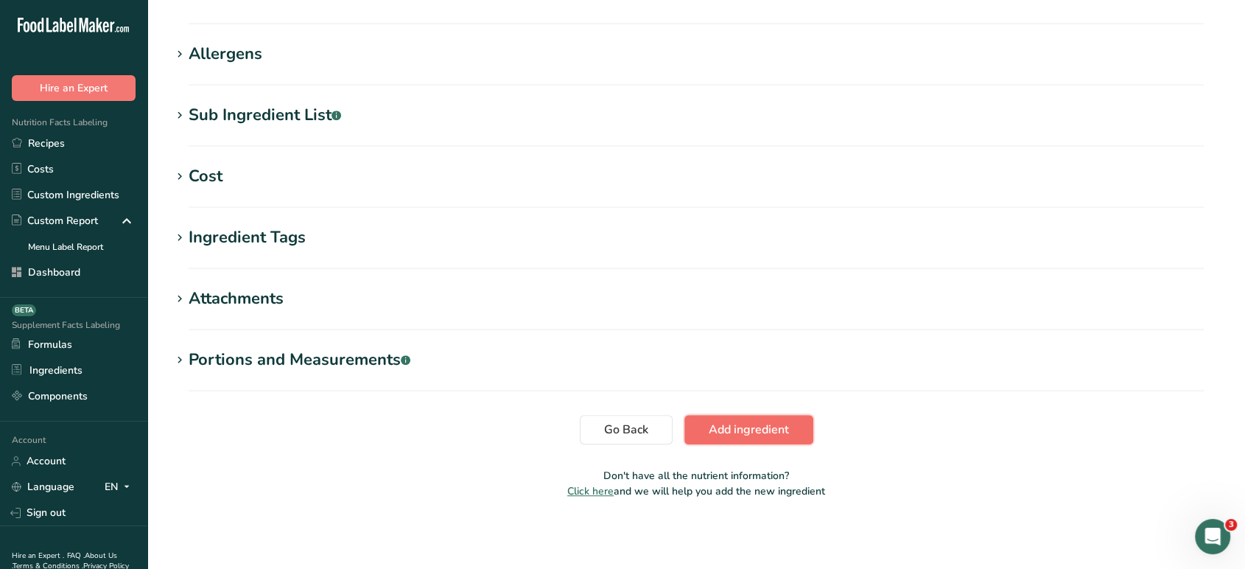
click at [694, 421] on button "Add ingredient" at bounding box center [748, 429] width 129 height 29
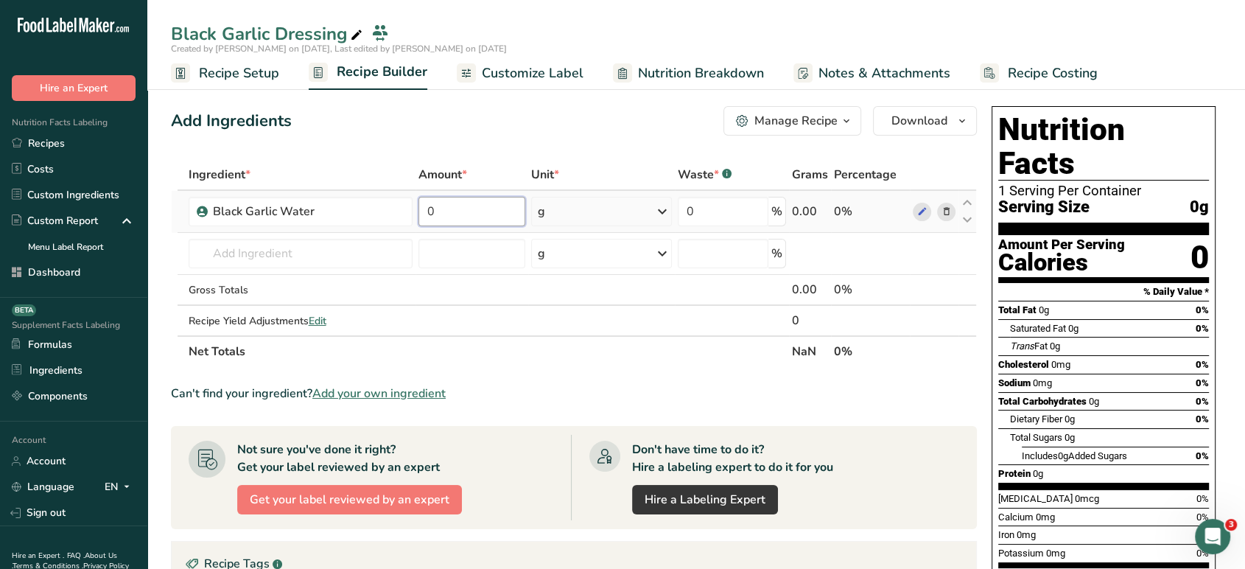
click at [465, 205] on input "0" at bounding box center [472, 211] width 108 height 29
type input "100"
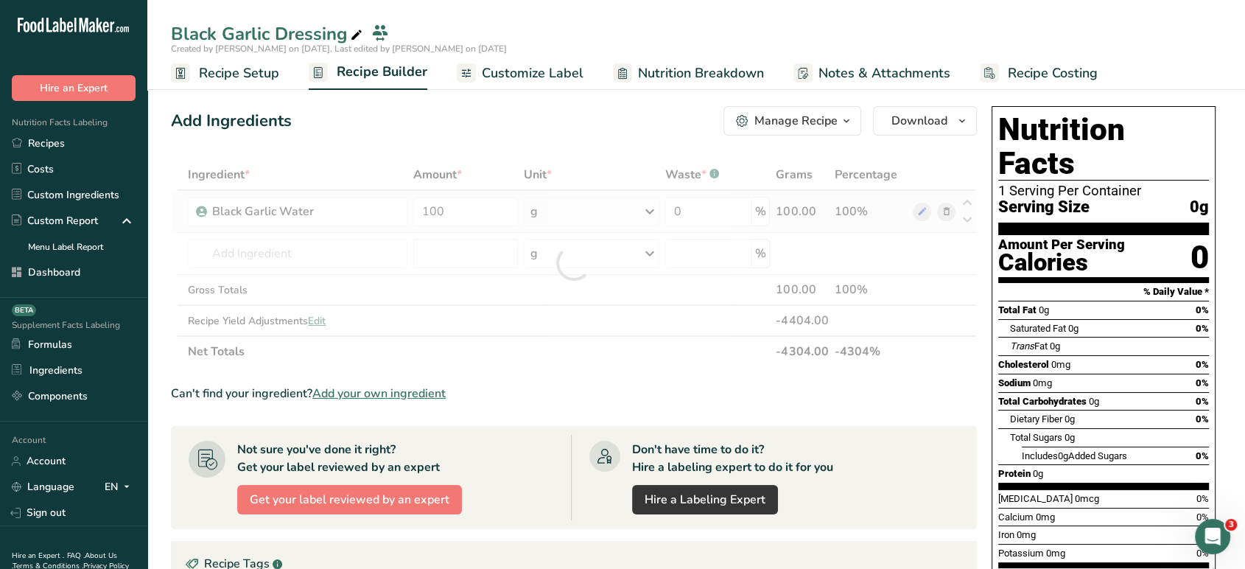
click at [577, 216] on div "Ingredient * Amount * Unit * Waste * .a-a{fill:#347362;}.b-a{fill:#fff;} Grams …" at bounding box center [574, 263] width 806 height 208
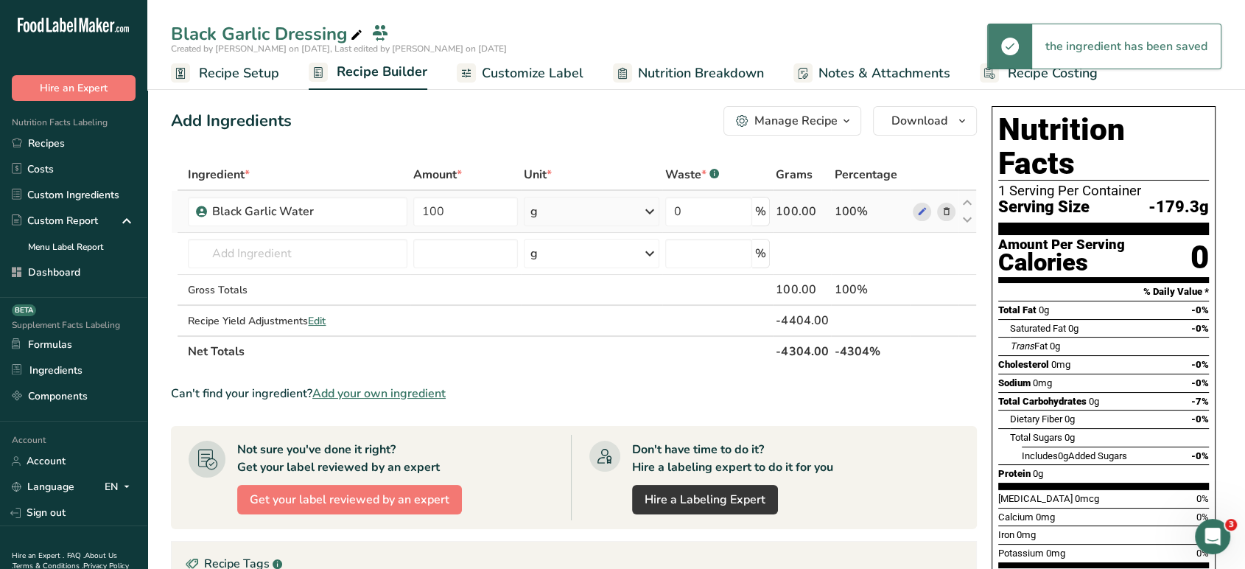
click at [577, 216] on div "g" at bounding box center [592, 211] width 136 height 29
click at [571, 394] on div "mL" at bounding box center [594, 396] width 112 height 15
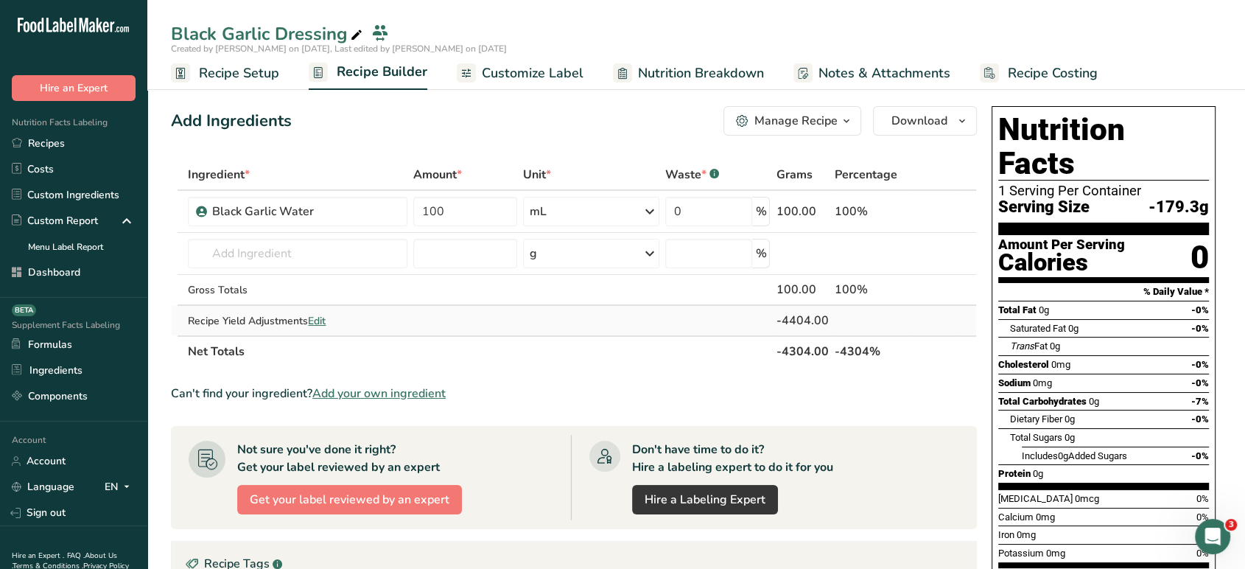
click at [320, 322] on span "Edit" at bounding box center [317, 321] width 18 height 14
select select "0"
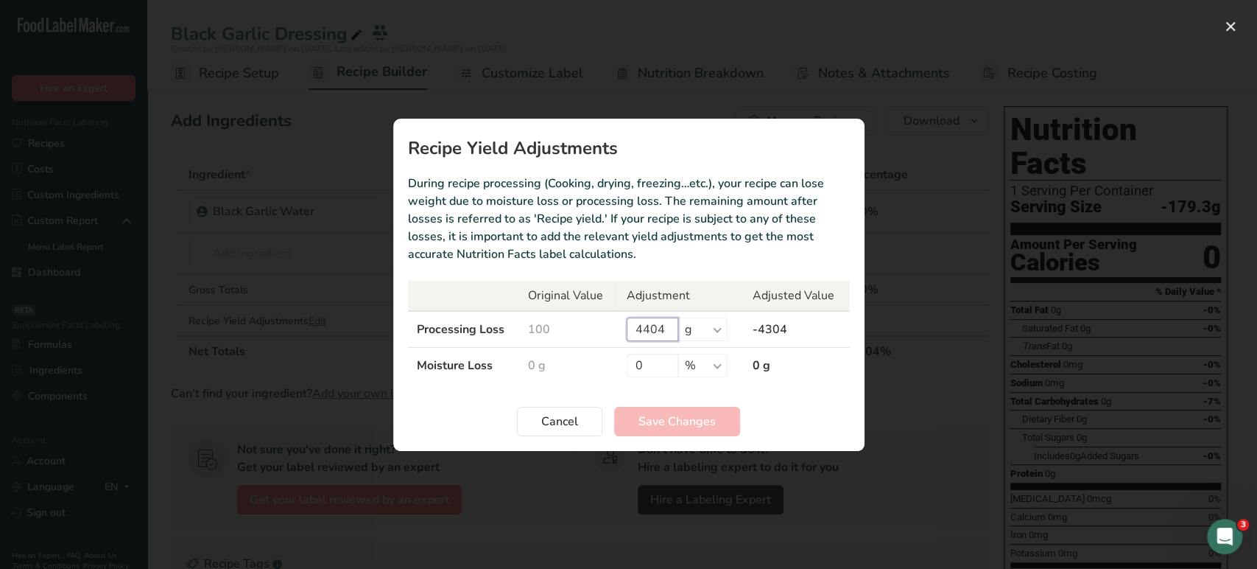
drag, startPoint x: 664, startPoint y: 331, endPoint x: 608, endPoint y: 331, distance: 56.0
click at [608, 331] on tr "Processing Loss 100 4404 % g kg mg mcg lb oz -4304" at bounding box center [629, 329] width 442 height 37
click at [689, 422] on span "Save Changes" at bounding box center [677, 421] width 77 height 18
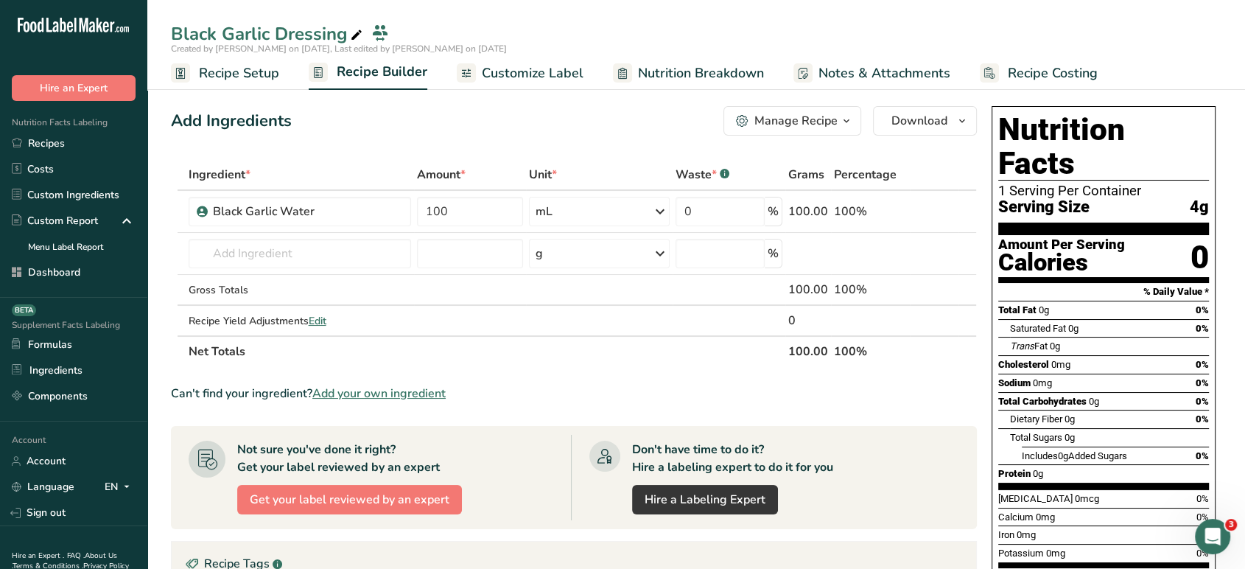
click at [267, 74] on span "Recipe Setup" at bounding box center [239, 73] width 80 height 20
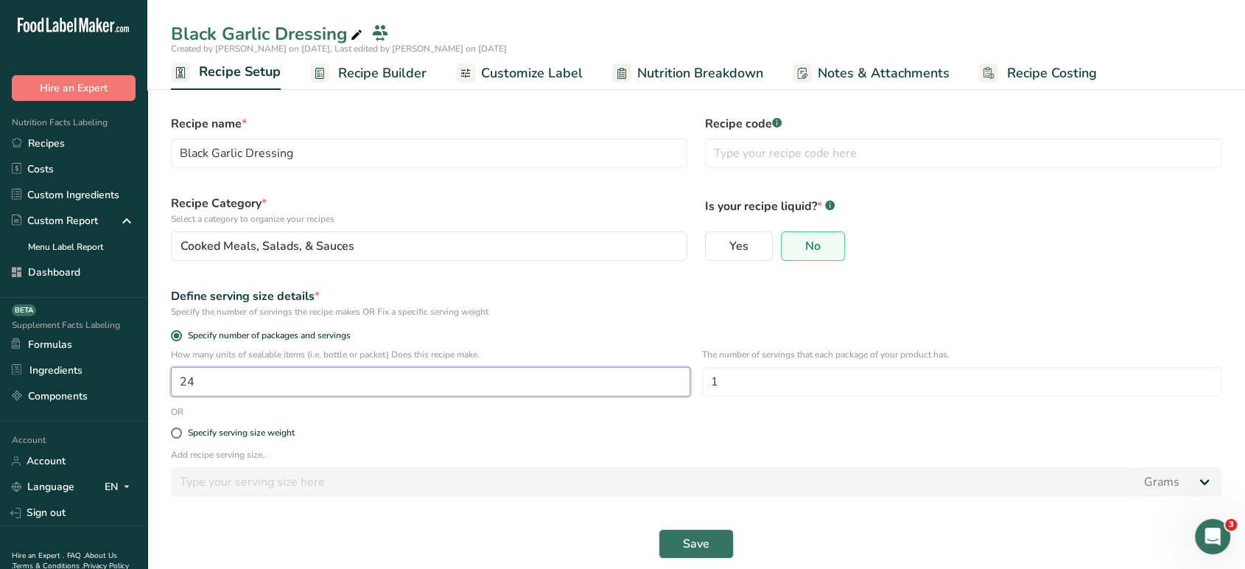
click at [354, 387] on input "24" at bounding box center [430, 381] width 519 height 29
type input "1"
drag, startPoint x: 699, startPoint y: 535, endPoint x: 750, endPoint y: 368, distance: 174.7
click at [750, 368] on form "Recipe name * Black Garlic Dressing Recipe code .a-a{fill:#347362;}.b-a{fill:#f…" at bounding box center [696, 336] width 1068 height 461
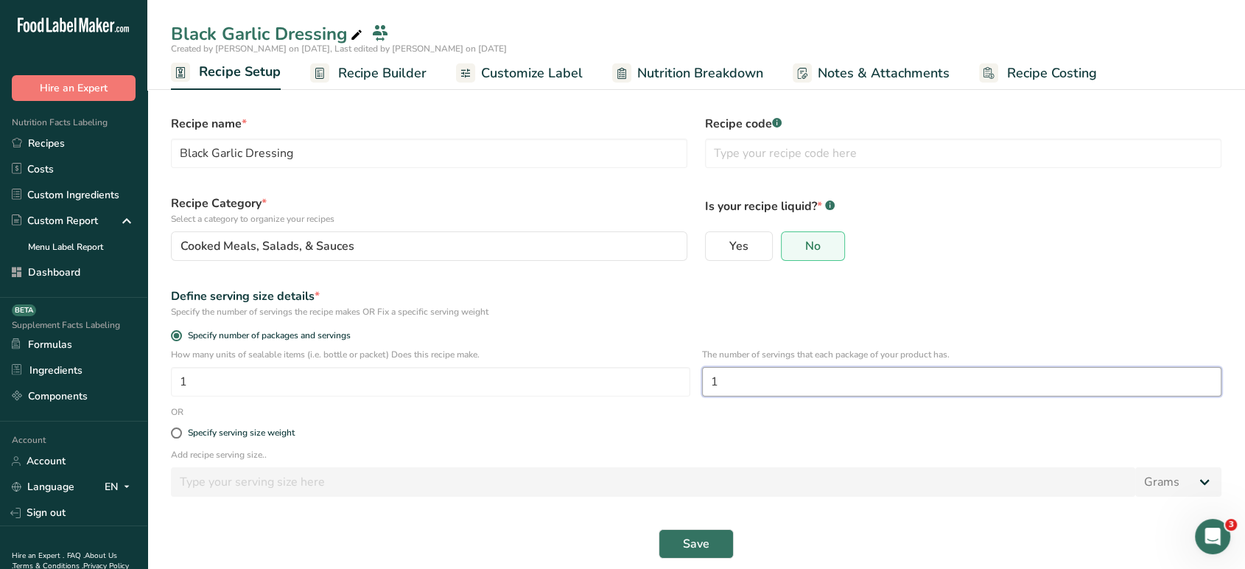
click at [750, 368] on input "1" at bounding box center [961, 381] width 519 height 29
type input "4"
click at [713, 549] on button "Save" at bounding box center [695, 543] width 75 height 29
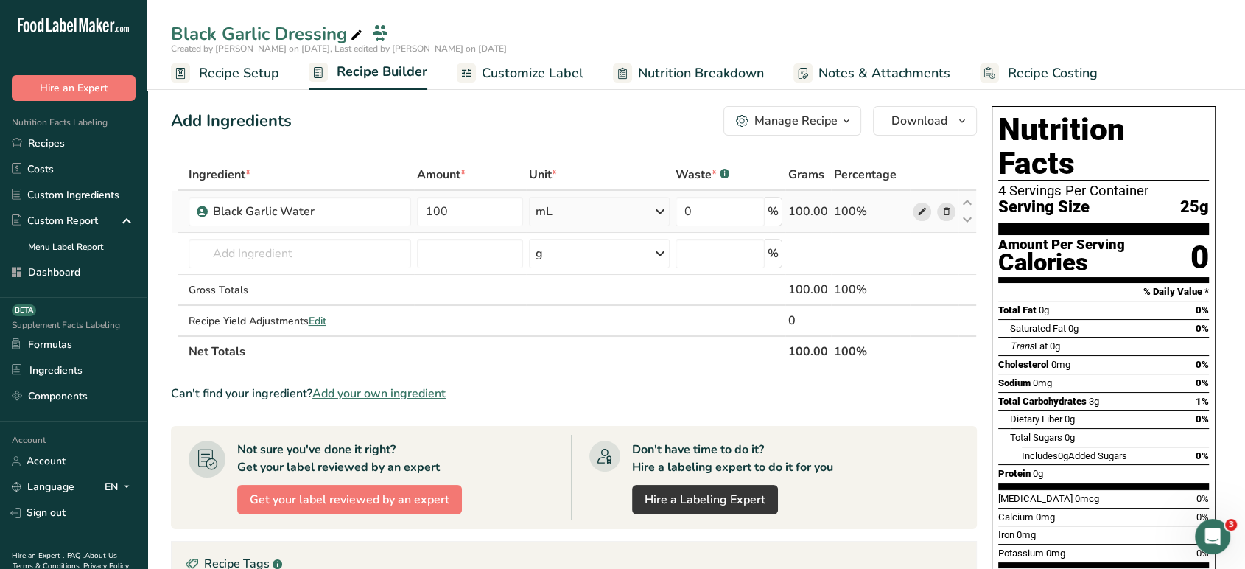
click at [919, 216] on icon at bounding box center [921, 211] width 10 height 15
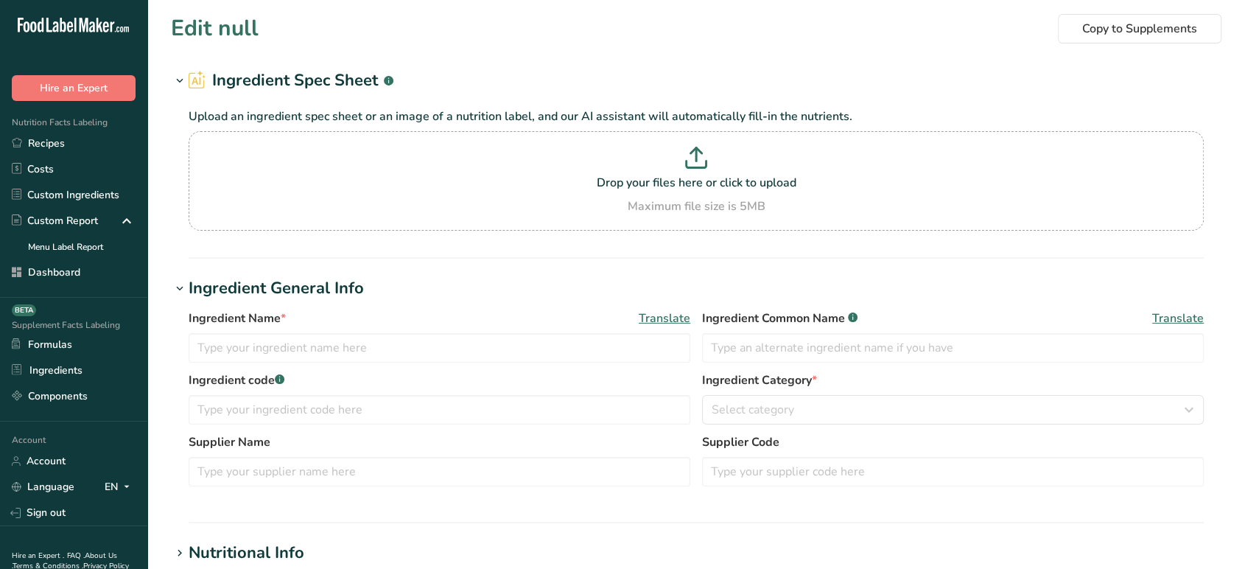
type input "Black Garlic Water"
type input "Black Garlic"
type input "5"
type input "0"
type KJ "0"
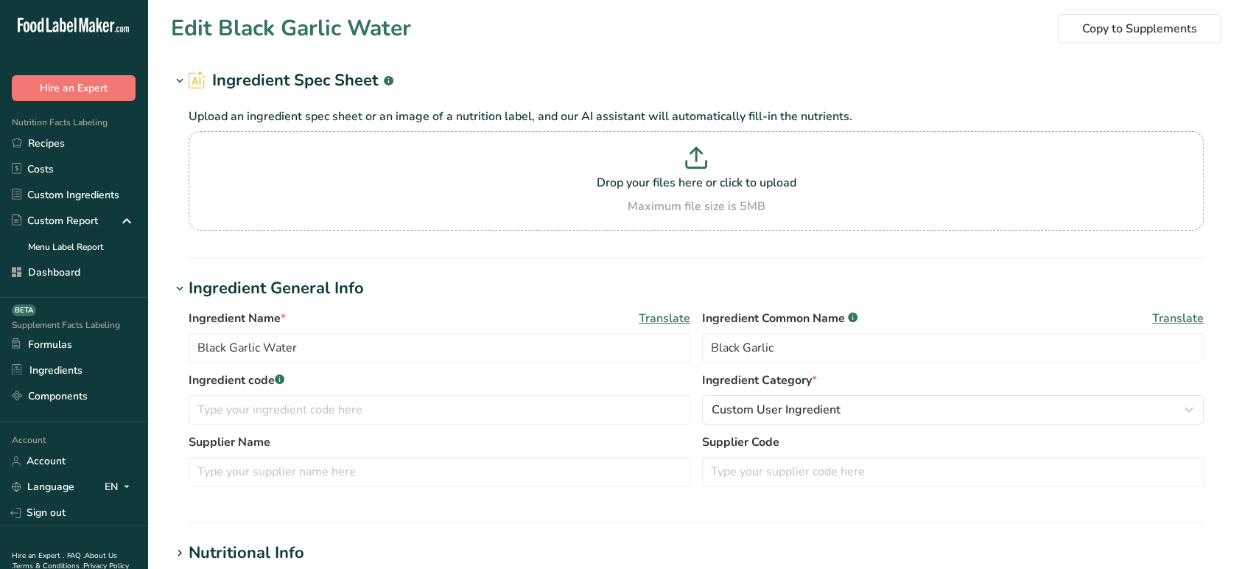
type Fat "0"
type input "0"
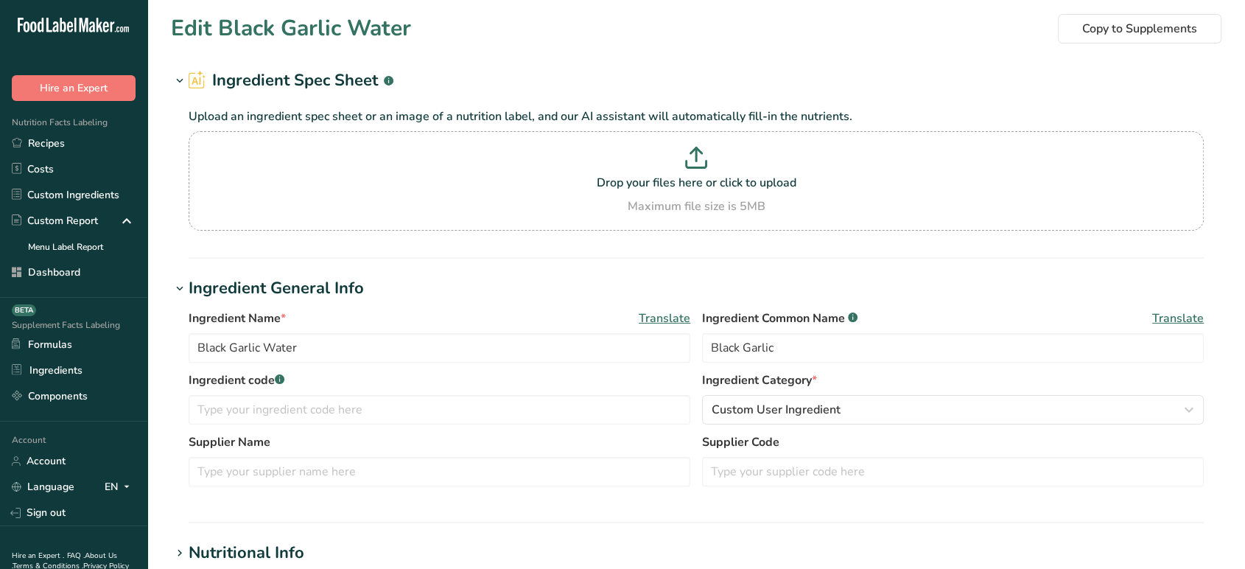
type Carbohydrates "0.5"
type Fiber "0"
type Sugars "0"
type input "0"
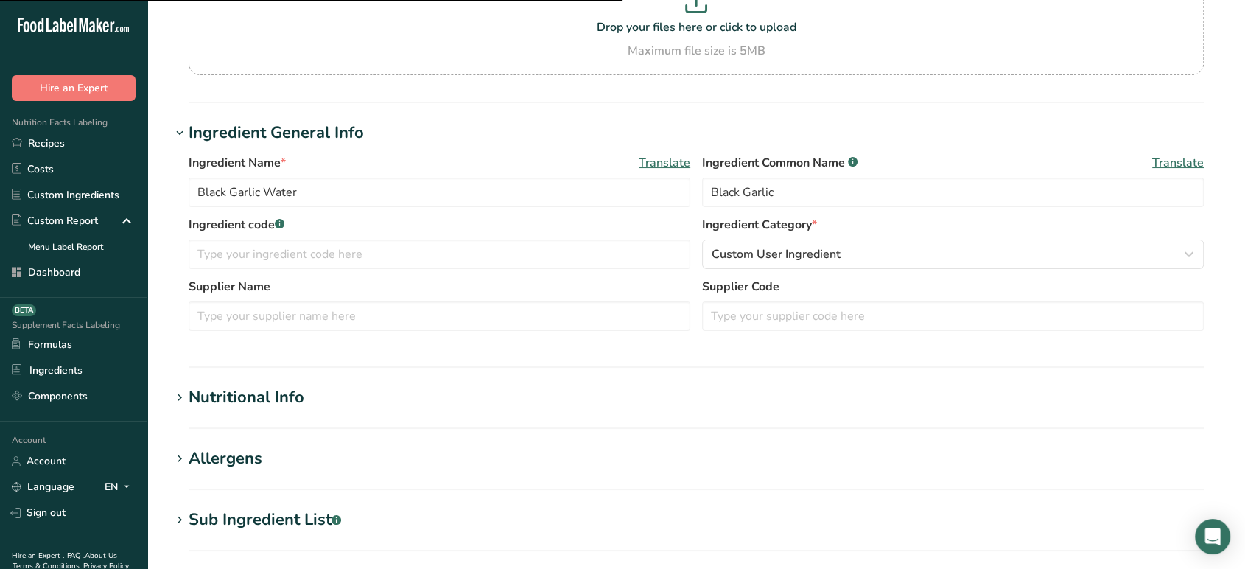
scroll to position [427, 0]
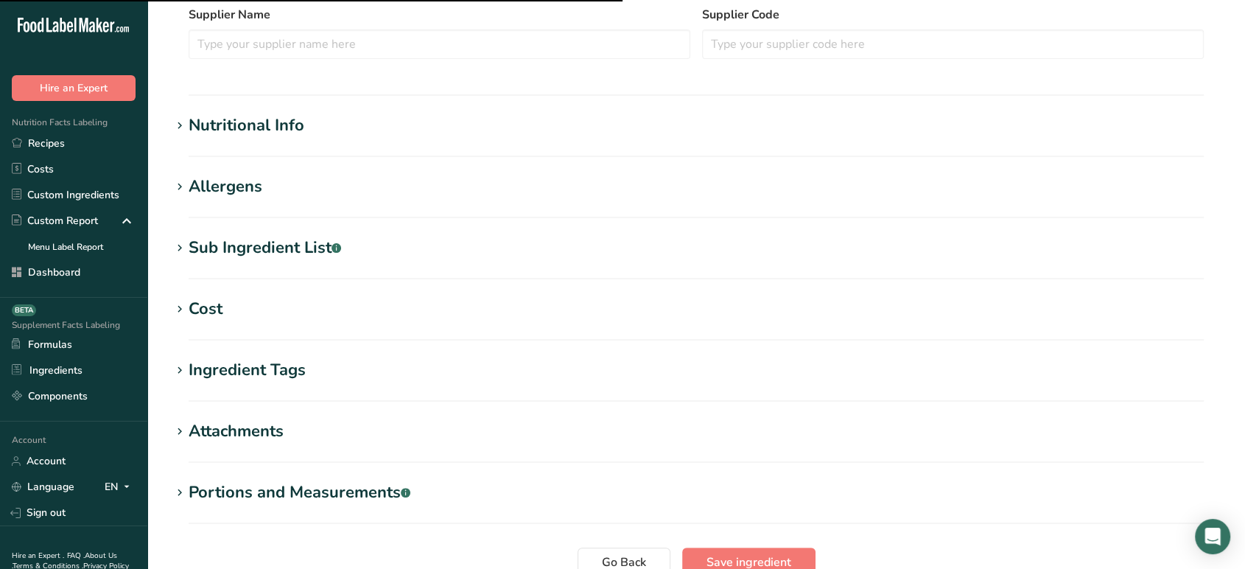
click at [217, 116] on div "Nutritional Info" at bounding box center [247, 125] width 116 height 24
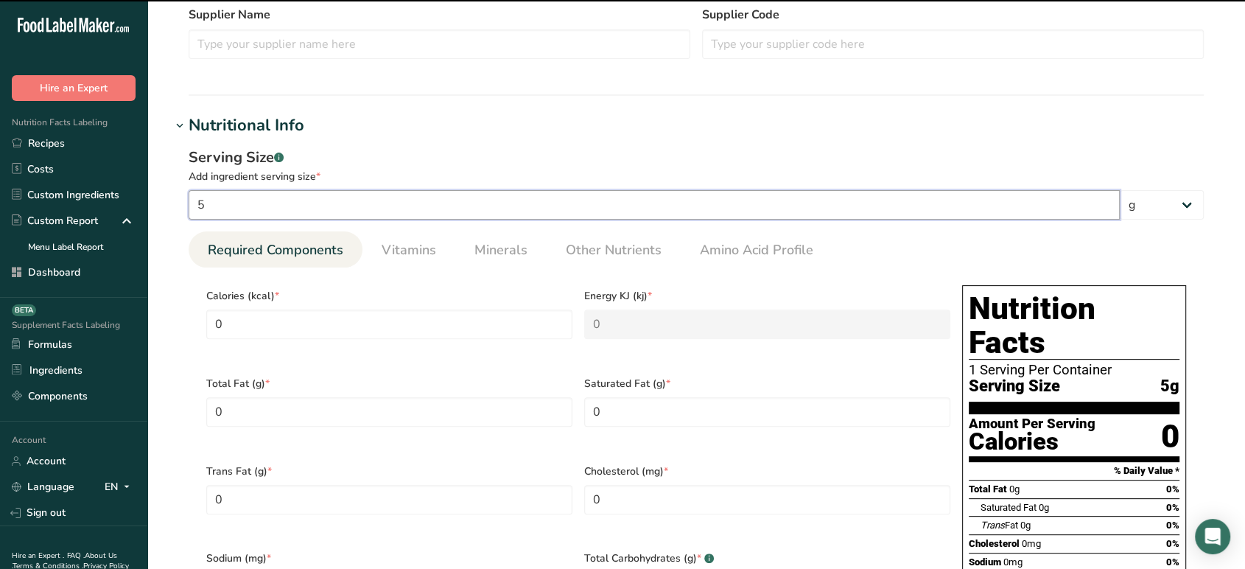
click at [240, 207] on input "5" at bounding box center [654, 204] width 931 height 29
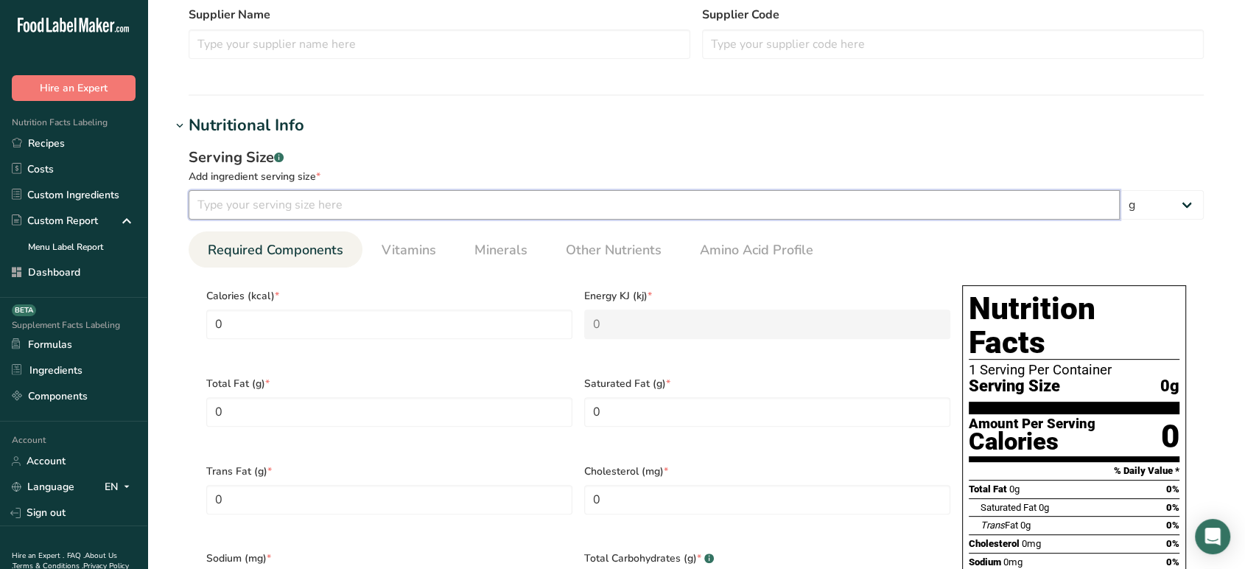
type input "1"
type Carbohydrates "0.1"
type input "10"
type Carbohydrates "1"
type input "100"
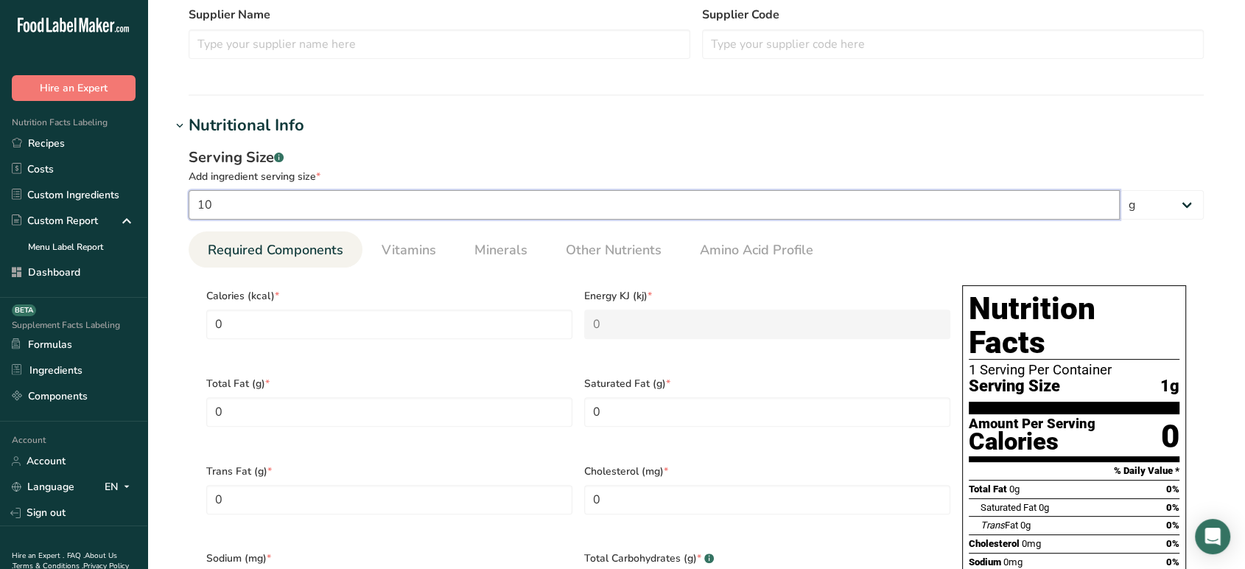
type Carbohydrates "10"
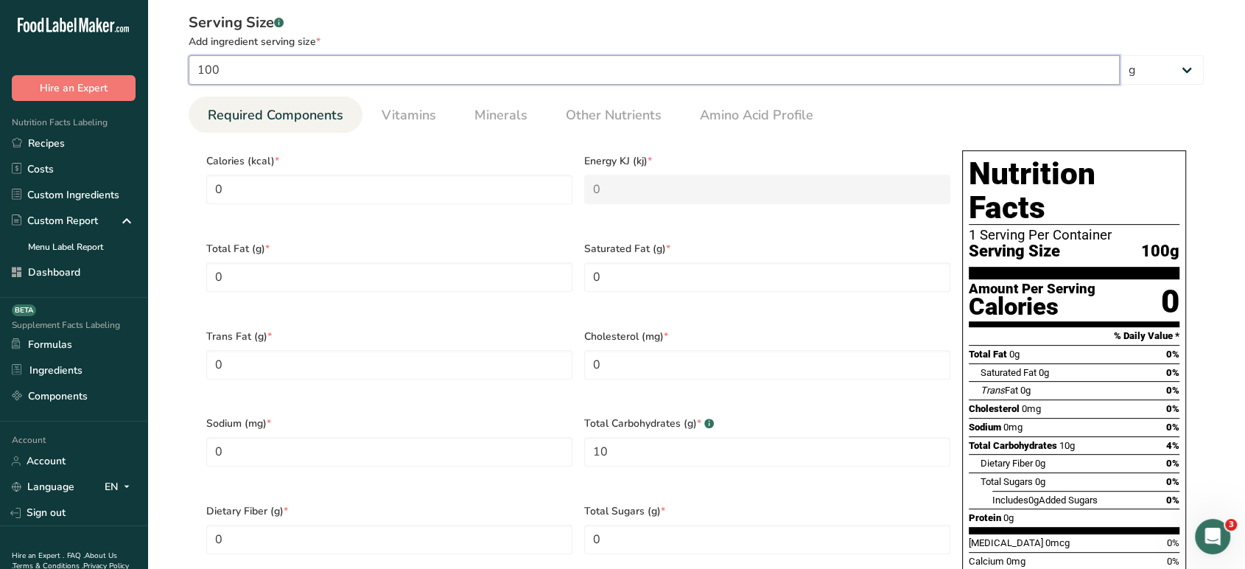
scroll to position [569, 0]
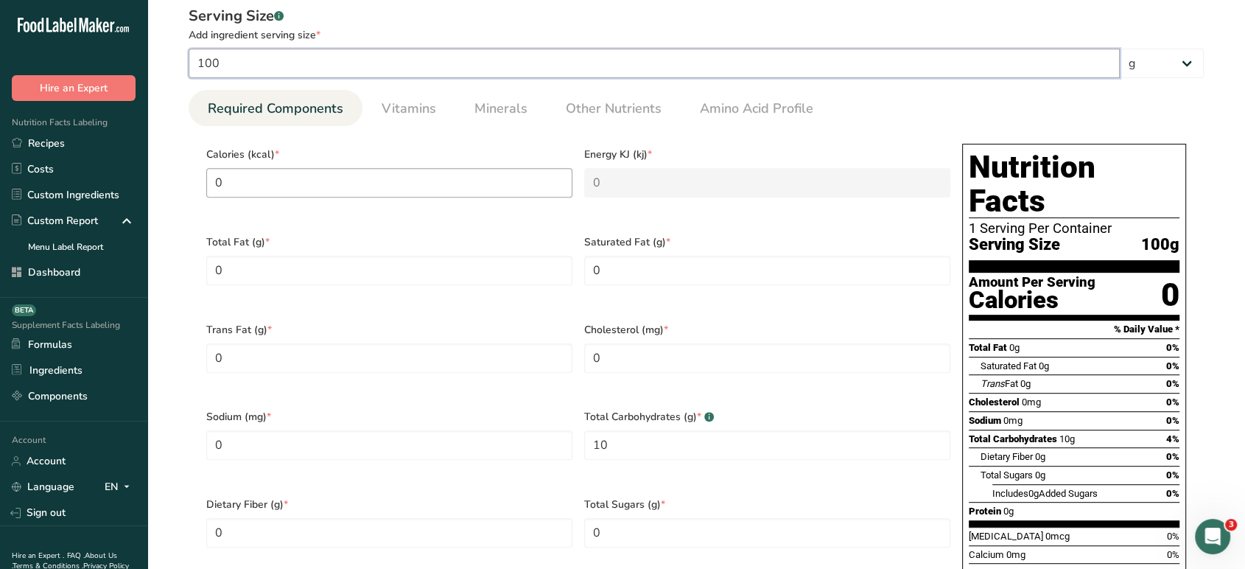
type input "100"
click at [359, 181] on input "0" at bounding box center [389, 182] width 366 height 29
type input "4"
type KJ "16.7"
type input "40"
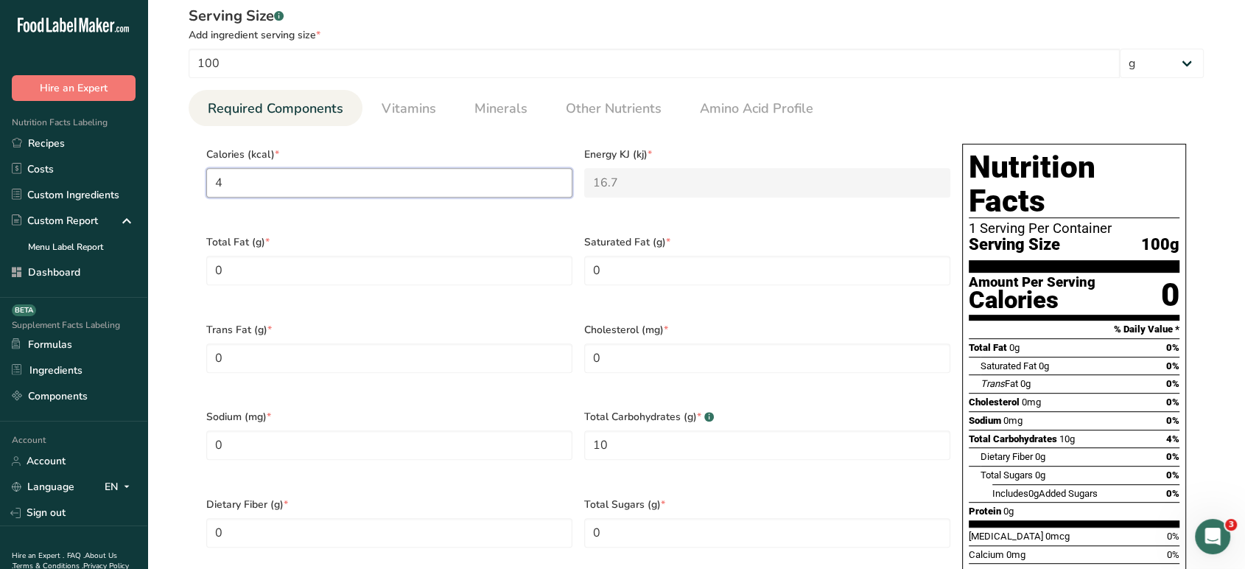
type KJ "167.4"
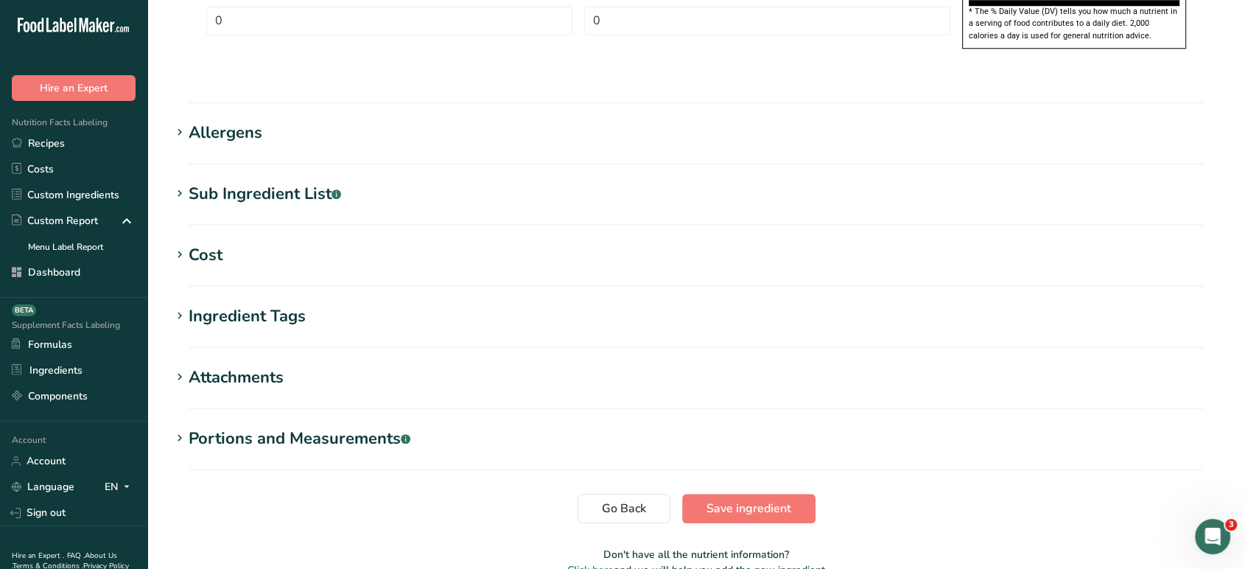
scroll to position [1211, 0]
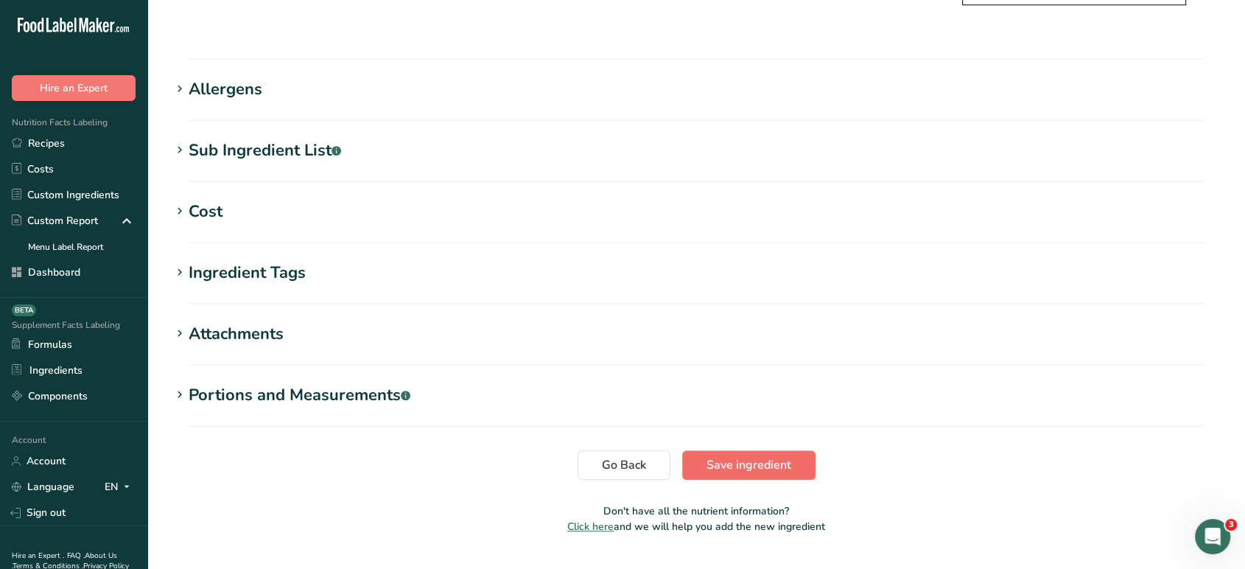
type input "40"
click at [713, 456] on span "Save ingredient" at bounding box center [748, 465] width 85 height 18
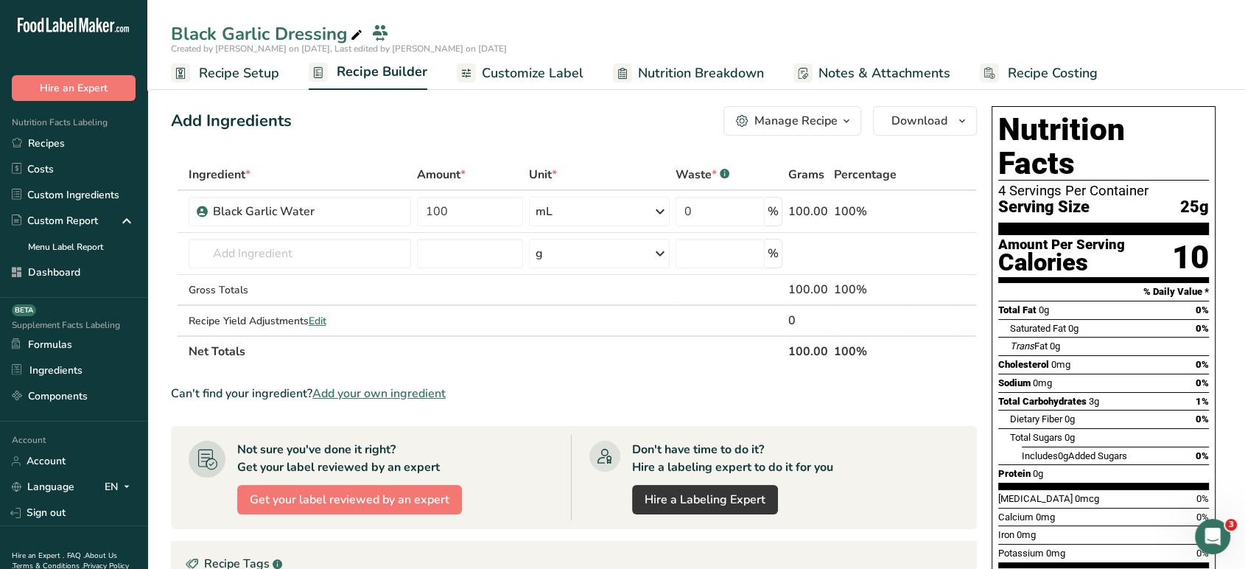
click at [253, 76] on span "Recipe Setup" at bounding box center [239, 73] width 80 height 20
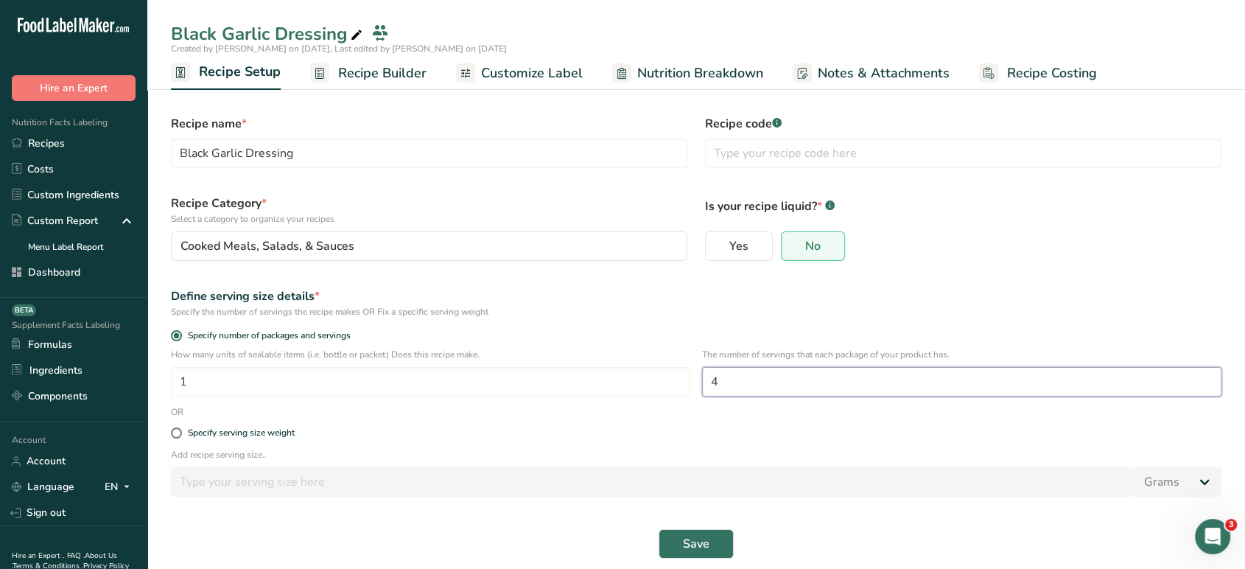
click at [750, 391] on input "4" at bounding box center [961, 381] width 519 height 29
click at [748, 253] on label "Yes" at bounding box center [739, 245] width 68 height 29
click at [715, 251] on input "Yes" at bounding box center [711, 247] width 10 height 10
radio input "true"
radio input "false"
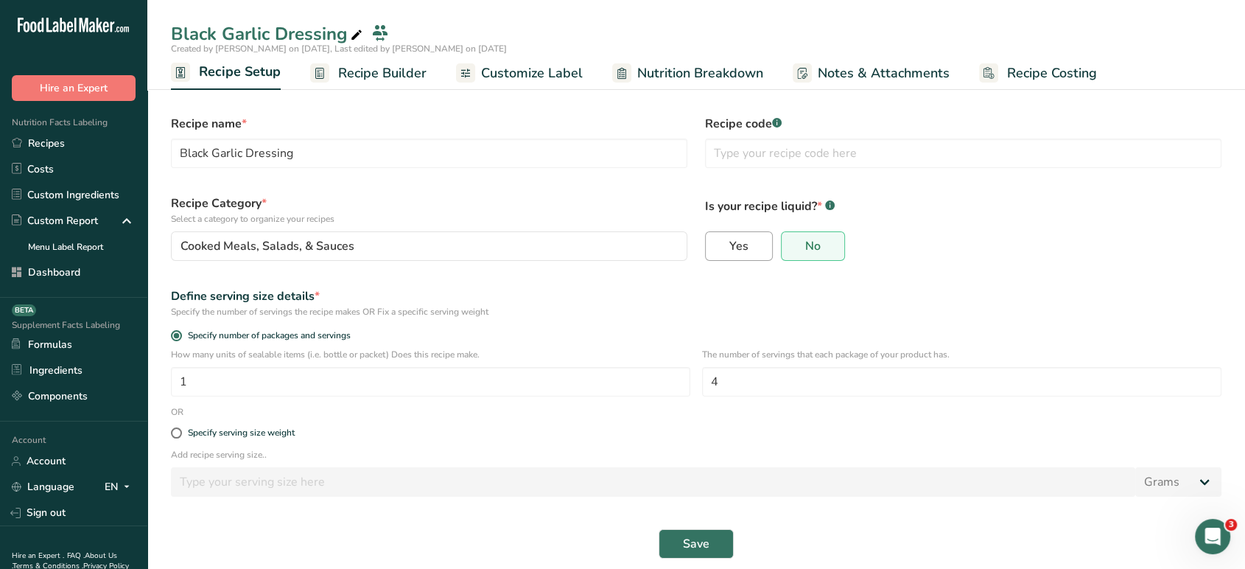
select select "22"
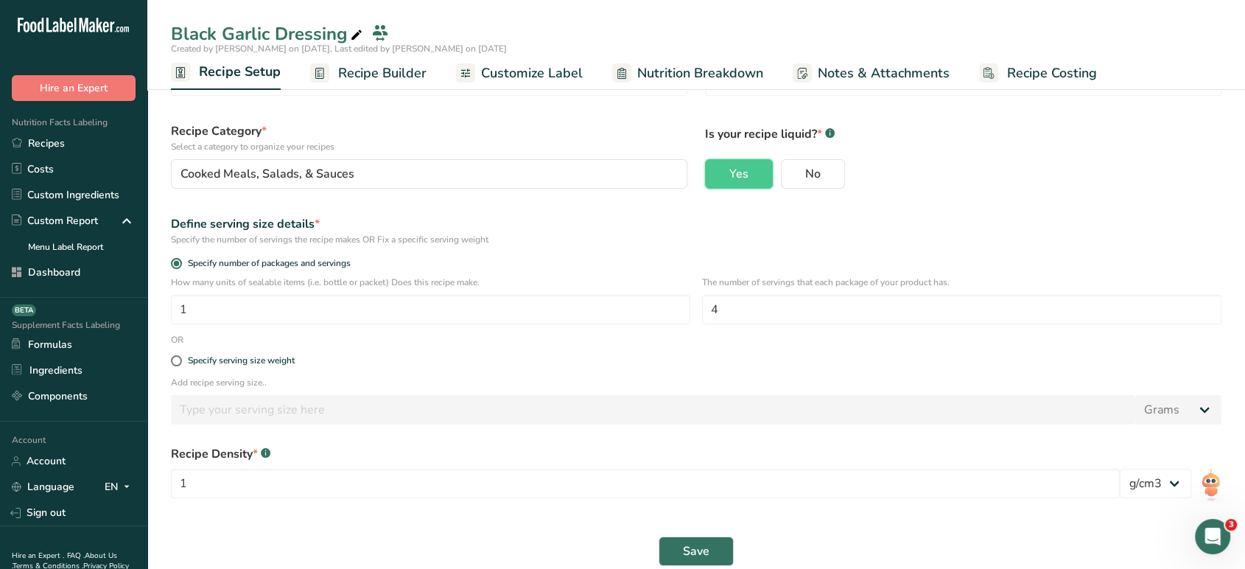
scroll to position [94, 0]
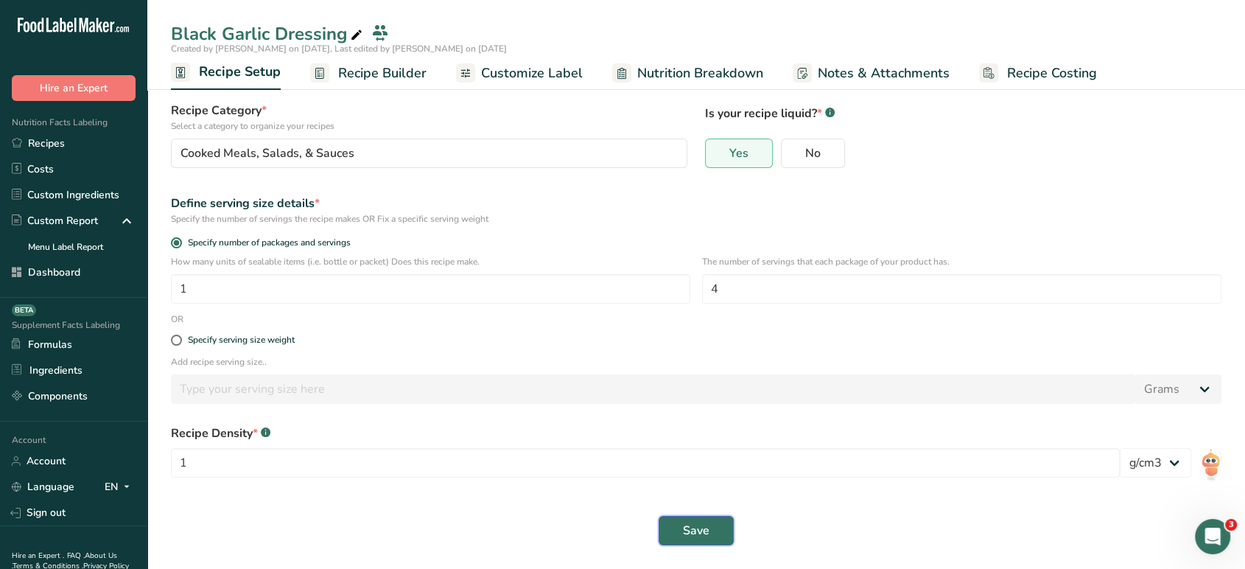
click at [701, 540] on button "Save" at bounding box center [695, 530] width 75 height 29
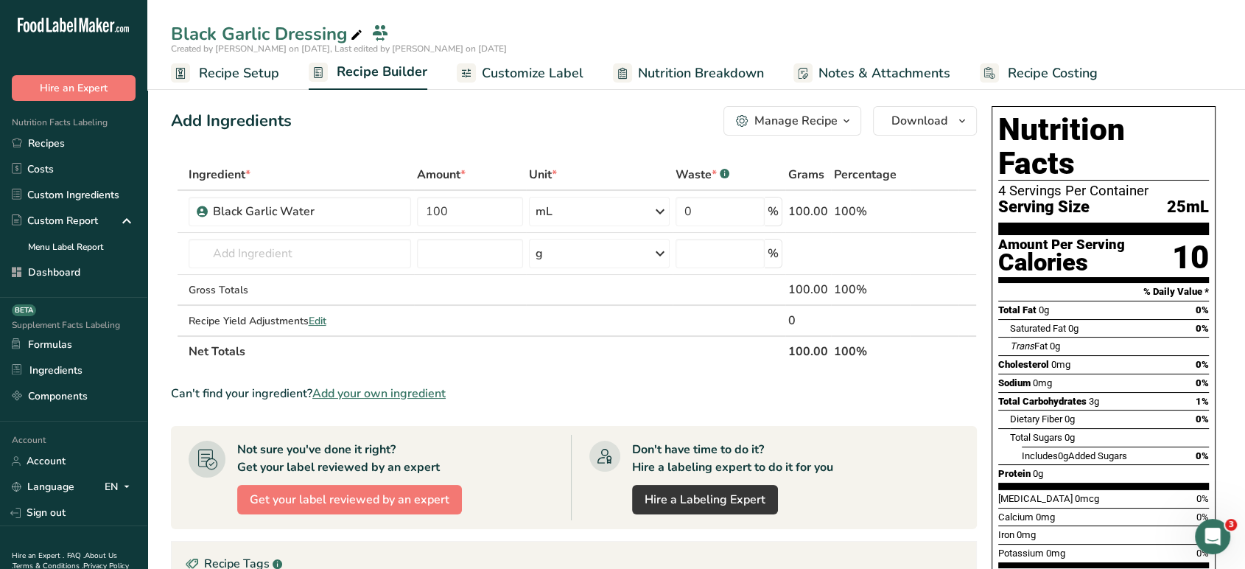
click at [555, 71] on span "Customize Label" at bounding box center [533, 73] width 102 height 20
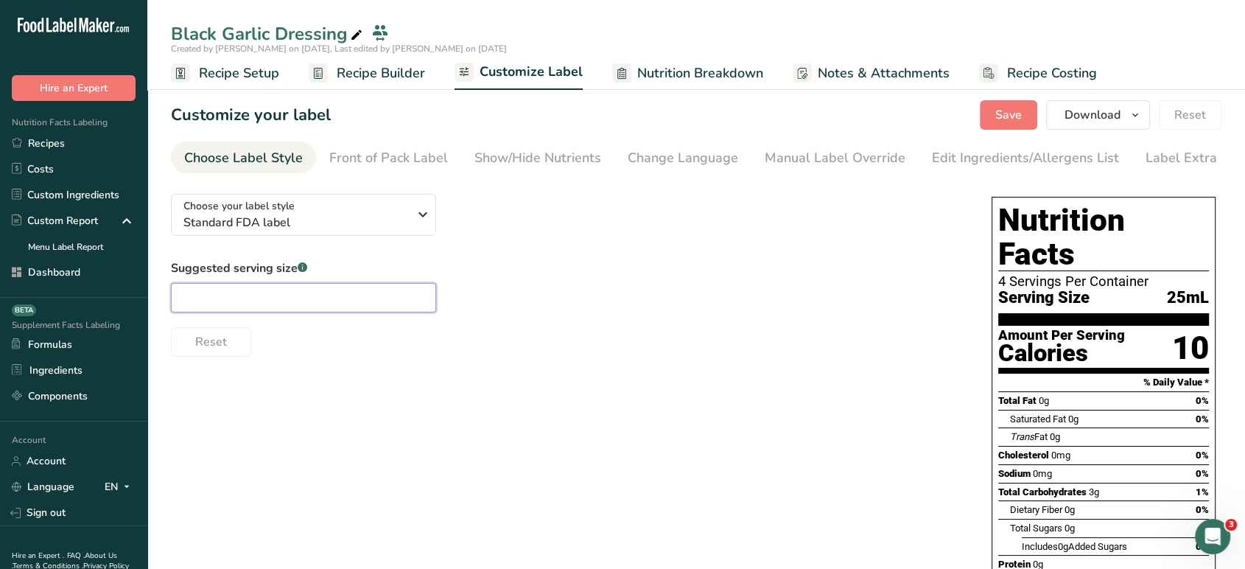
click at [348, 293] on input "text" at bounding box center [303, 297] width 265 height 29
click at [1020, 173] on nav "Choose Label Style Front of Pack Label Show/Hide Nutrients Change Language Manu…" at bounding box center [696, 157] width 1050 height 32
type input "2 Tbsp"
click at [996, 161] on div "Edit Ingredients/Allergens List" at bounding box center [1025, 158] width 187 height 20
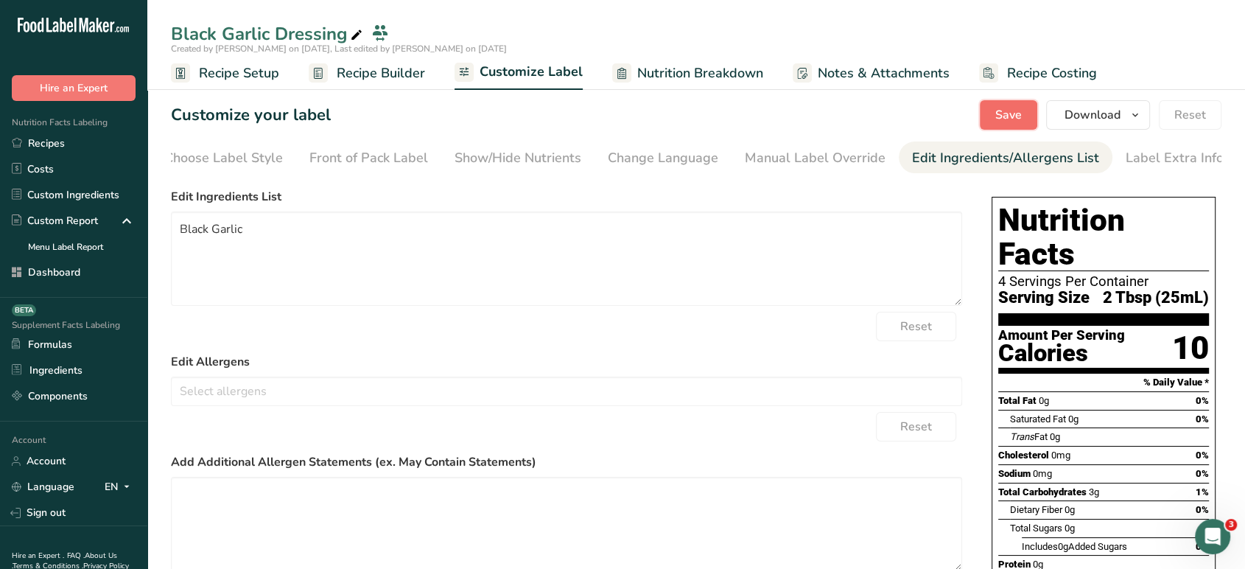
click at [1012, 119] on span "Save" at bounding box center [1008, 115] width 27 height 18
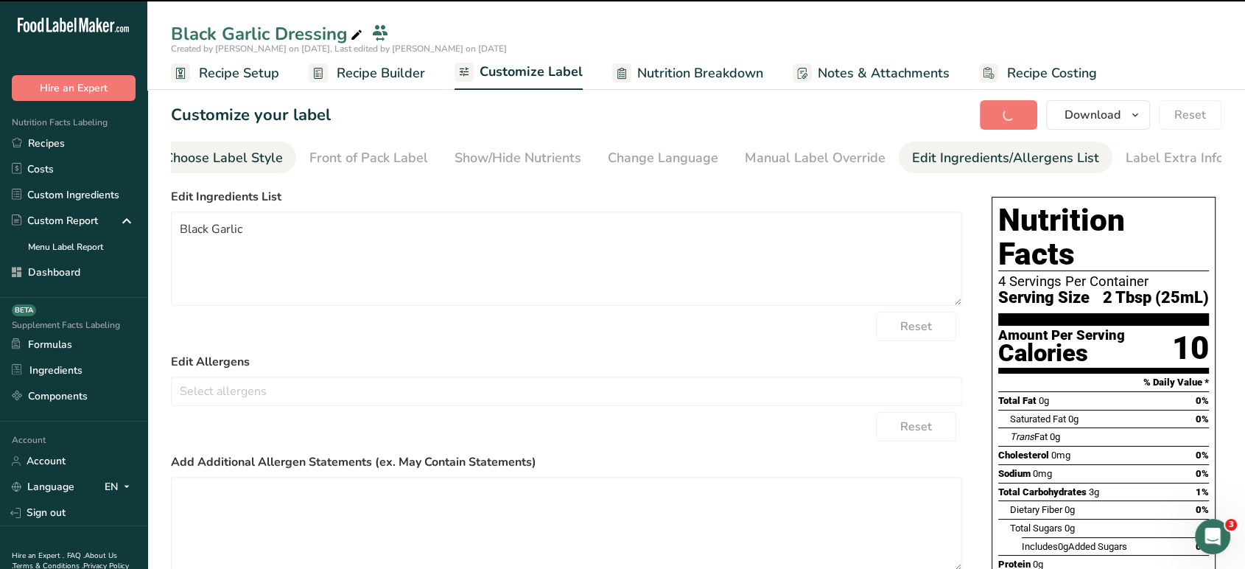
click at [247, 165] on div "Choose Label Style" at bounding box center [223, 158] width 119 height 20
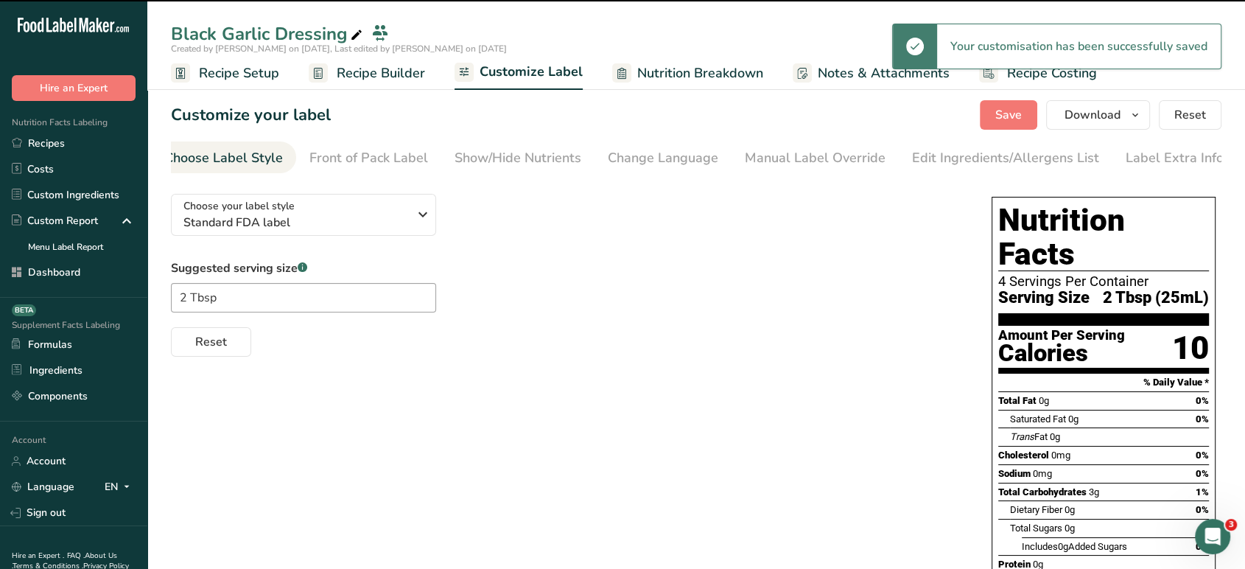
scroll to position [0, 0]
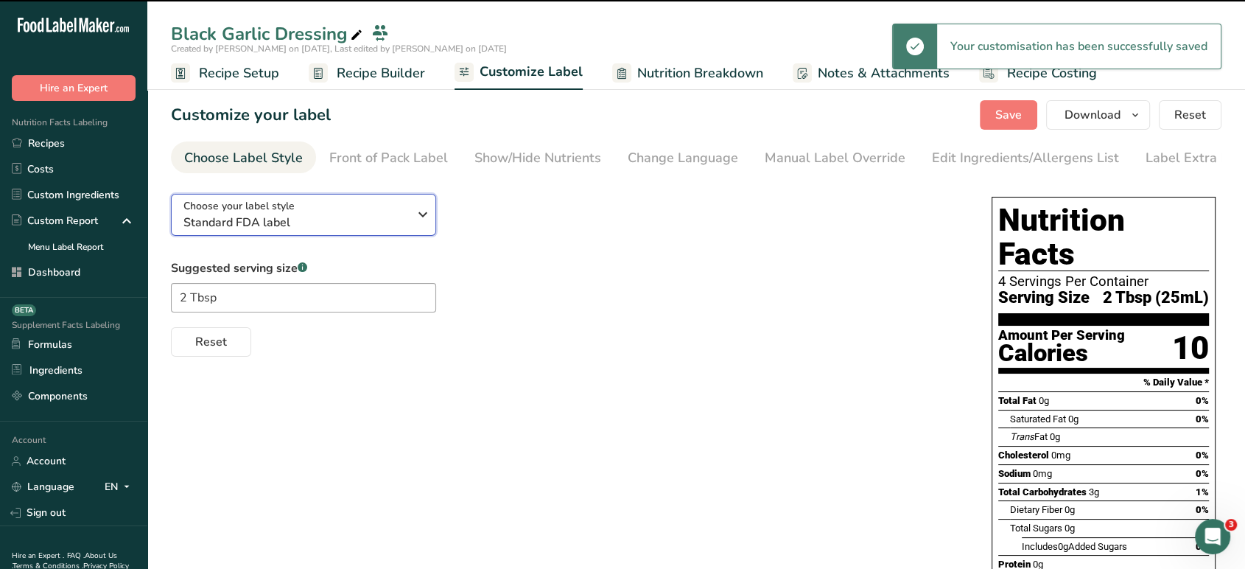
click at [267, 212] on span "Choose your label style" at bounding box center [238, 205] width 111 height 15
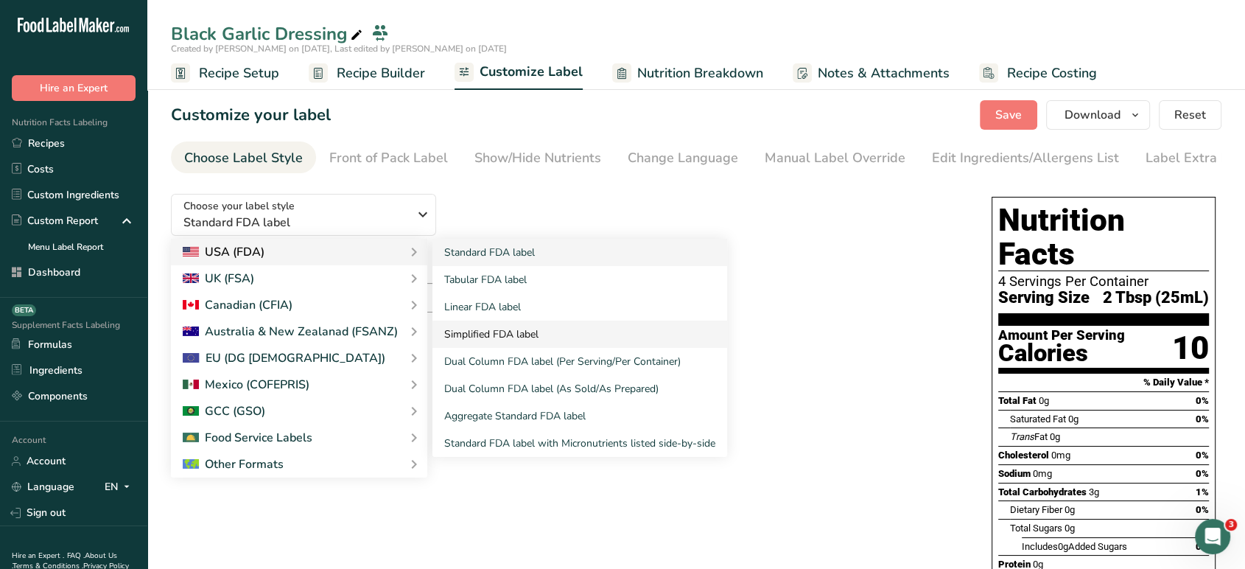
drag, startPoint x: 530, startPoint y: 411, endPoint x: 495, endPoint y: 323, distance: 95.2
click at [495, 323] on div "Standard FDA label Tabular FDA label Linear FDA label Simplified FDA label Dual…" at bounding box center [579, 348] width 295 height 218
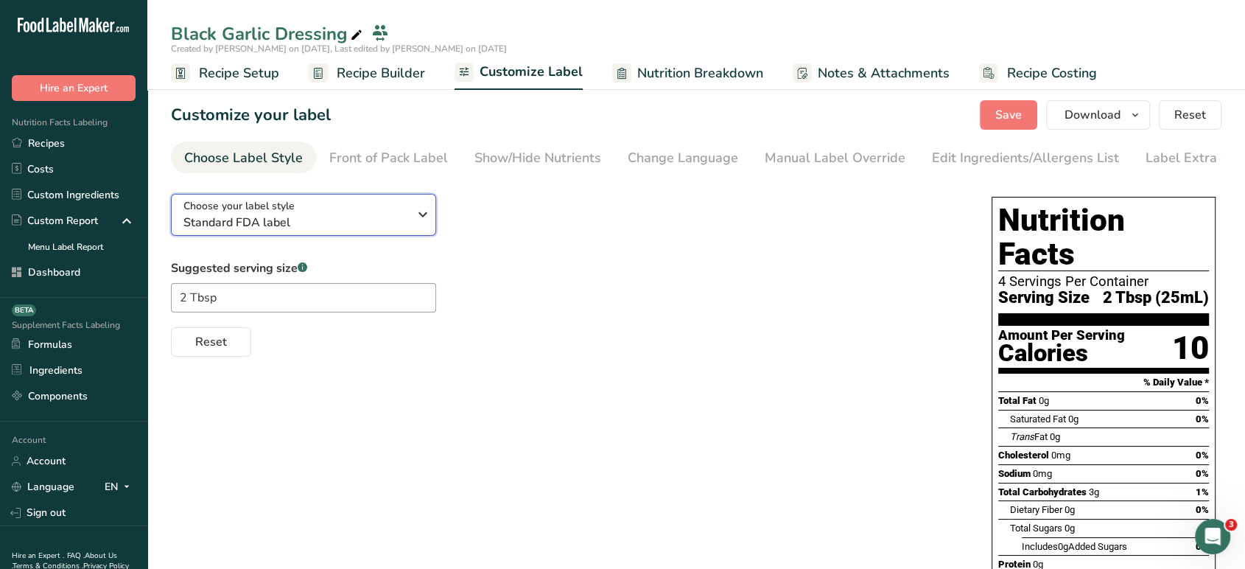
click at [354, 222] on span "Standard FDA label" at bounding box center [295, 223] width 225 height 18
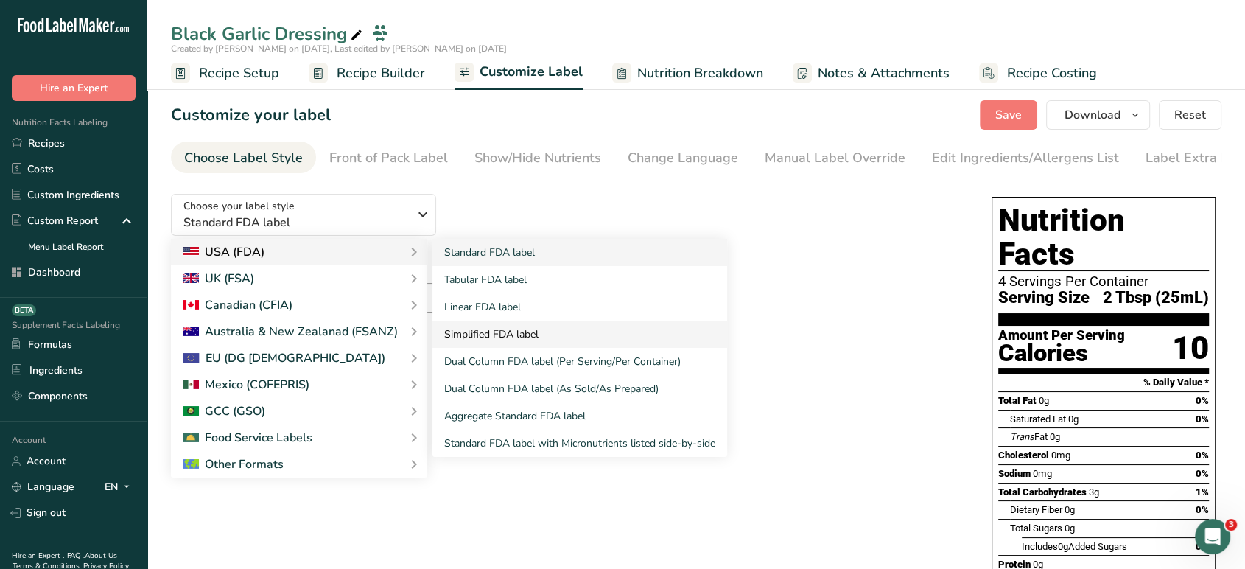
click at [489, 339] on link "Simplified FDA label" at bounding box center [579, 333] width 295 height 27
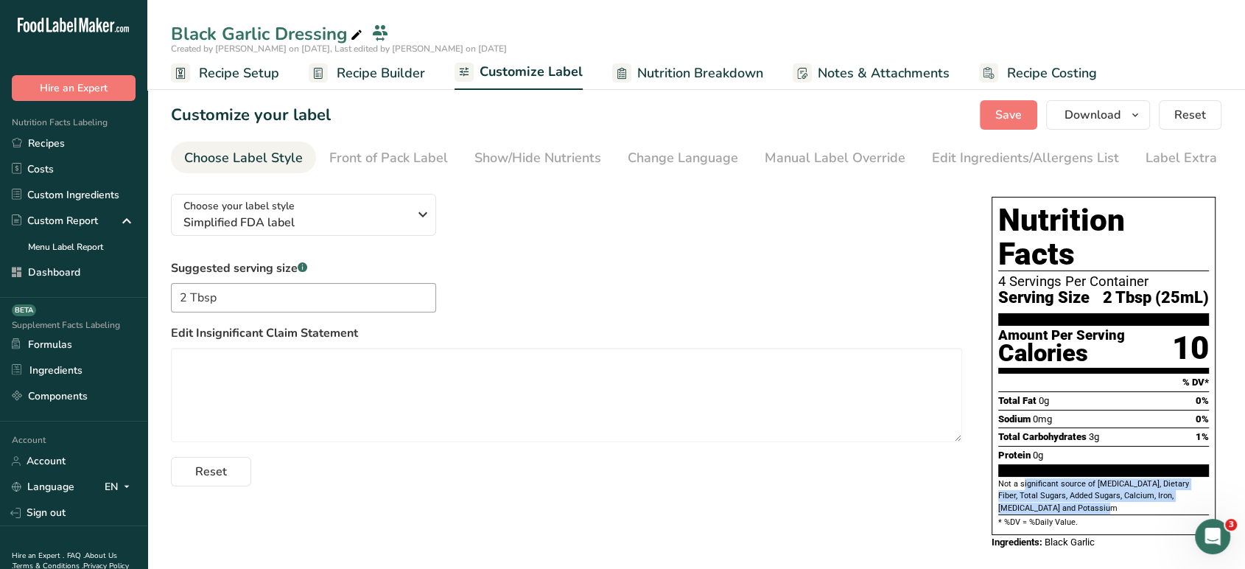
drag, startPoint x: 1046, startPoint y: 476, endPoint x: 994, endPoint y: 453, distance: 56.4
click at [994, 453] on div "Nutrition Facts 4 Servings Per Container Serving Size 2 Tbsp (25mL) Amount Per …" at bounding box center [1103, 366] width 224 height 338
copy section "Not a significant source of Cholesterol, Dietary Fiber, Total Sugars, Added Sug…"
click at [400, 412] on textarea at bounding box center [566, 395] width 791 height 94
paste textarea "Not a significant source of Cholesterol, Dietary Fiber, Total Sugars, Added Sug…"
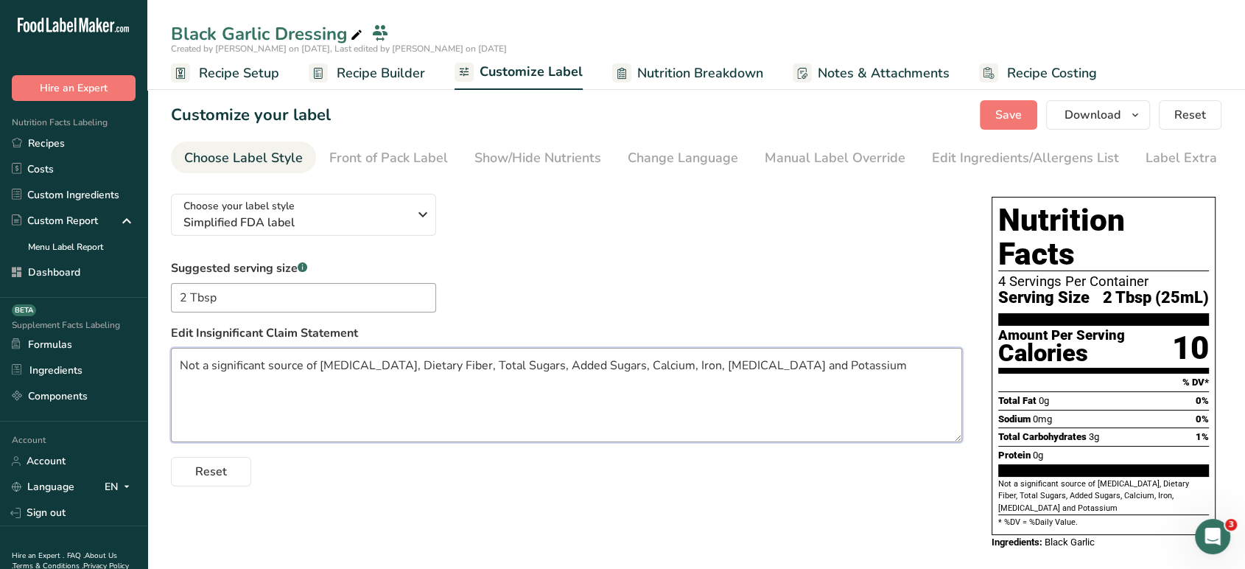
click at [317, 371] on textarea "Not a significant source of Cholesterol, Dietary Fiber, Total Sugars, Added Sug…" at bounding box center [566, 395] width 791 height 94
click at [950, 373] on textarea "Not a significant source of Saturated Fat, Trans Fat, Cholesterol, Dietary Fibe…" at bounding box center [566, 395] width 791 height 94
type textarea "Not a significant source of Saturated Fat, Trans Fat, Cholesterol, Dietary Fibe…"
click at [1002, 127] on button "Save" at bounding box center [1008, 114] width 57 height 29
click at [781, 235] on div "Choose your label style Simplified FDA label USA (FDA) Standard FDA label Tabul…" at bounding box center [566, 334] width 791 height 304
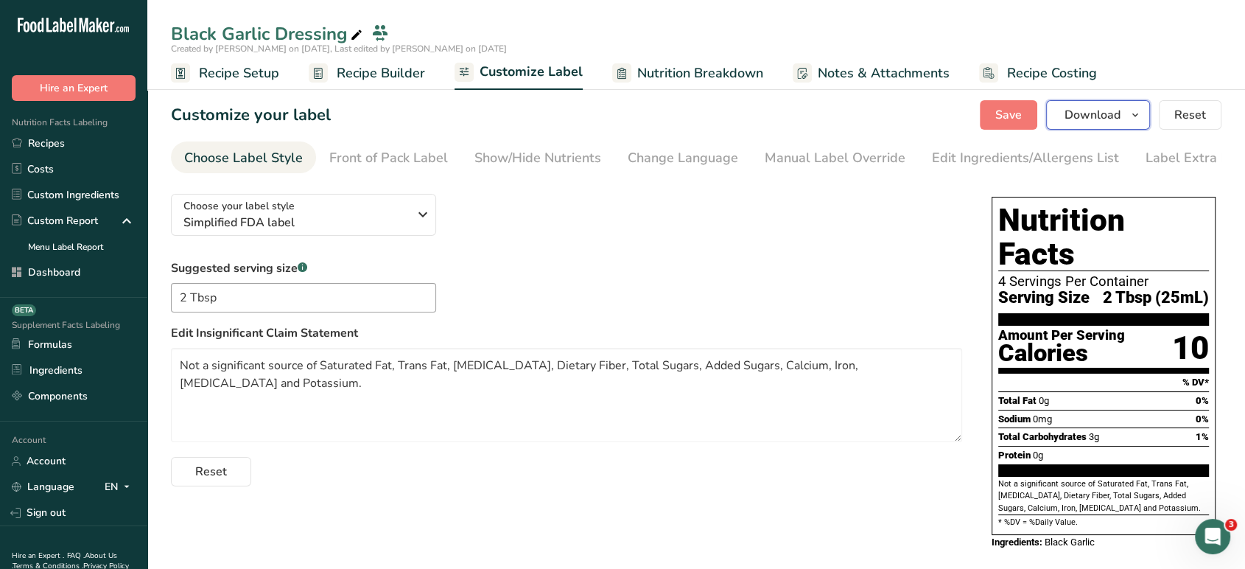
click at [1119, 110] on span "Download" at bounding box center [1092, 115] width 56 height 18
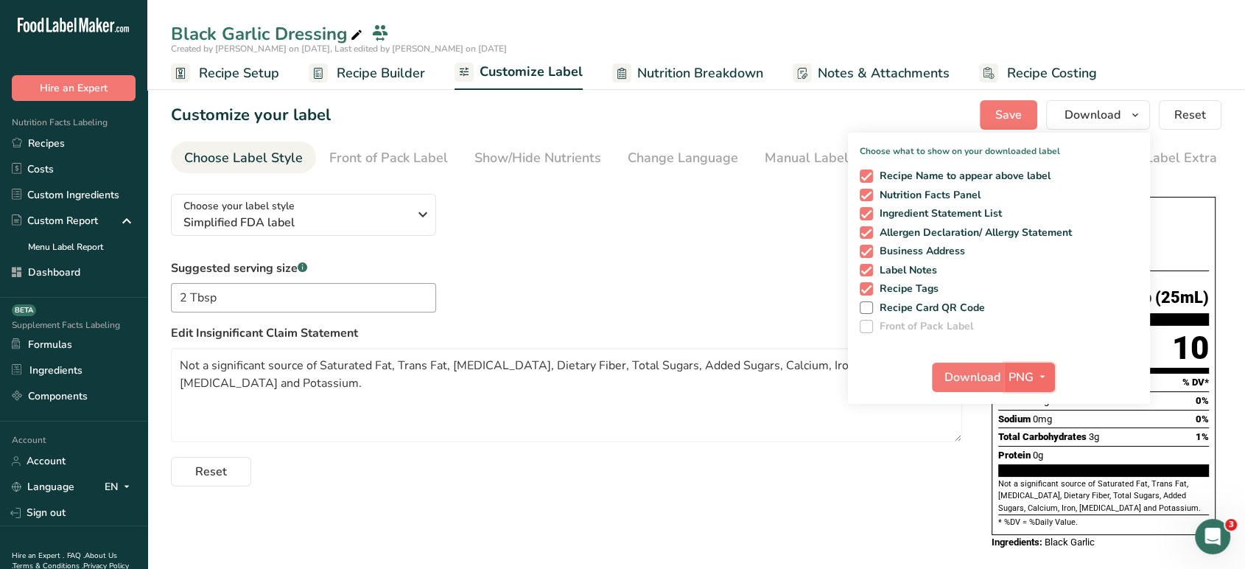
click at [1031, 376] on span "PNG" at bounding box center [1020, 377] width 25 height 18
click at [1037, 475] on link "PDF" at bounding box center [1030, 480] width 47 height 24
click at [868, 293] on span at bounding box center [865, 288] width 13 height 13
click at [868, 293] on input "Recipe Tags" at bounding box center [864, 289] width 10 height 10
checkbox input "false"
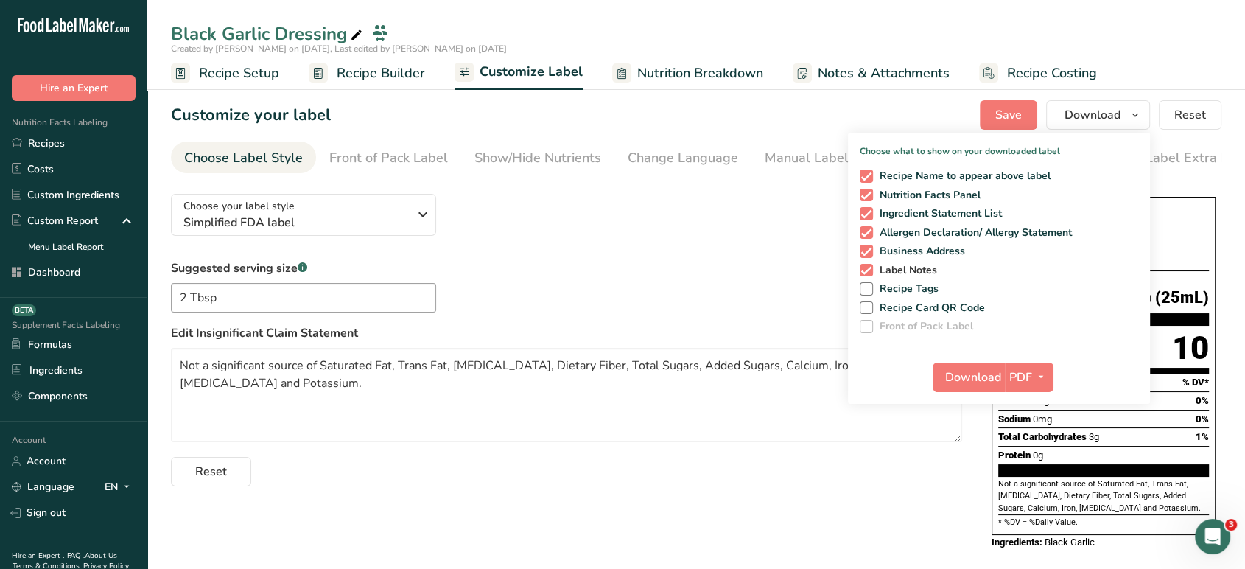
click at [866, 274] on span at bounding box center [865, 270] width 13 height 13
click at [866, 274] on input "Label Notes" at bounding box center [864, 270] width 10 height 10
checkbox input "false"
click at [983, 386] on button "Download" at bounding box center [968, 376] width 72 height 29
